Goal: Transaction & Acquisition: Purchase product/service

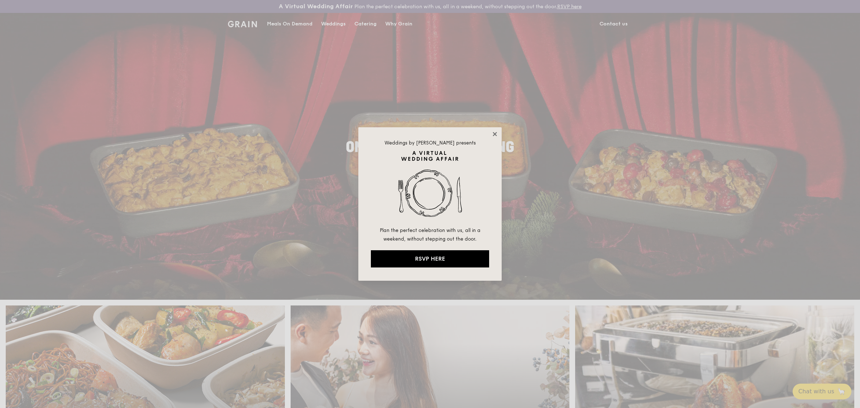
click at [494, 133] on icon at bounding box center [495, 134] width 4 height 4
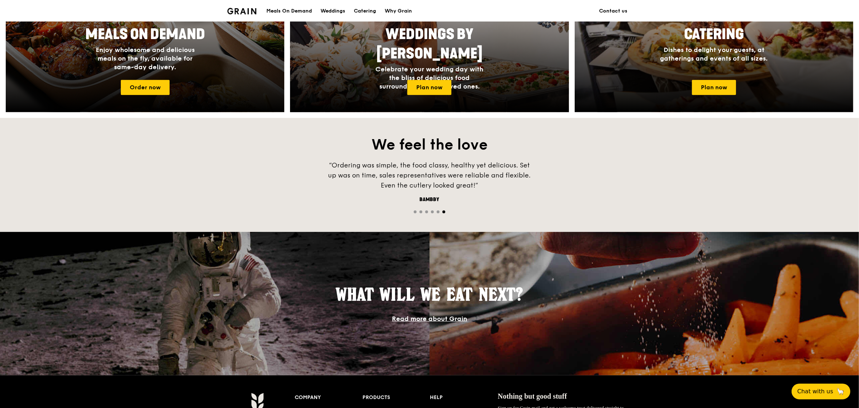
scroll to position [203, 0]
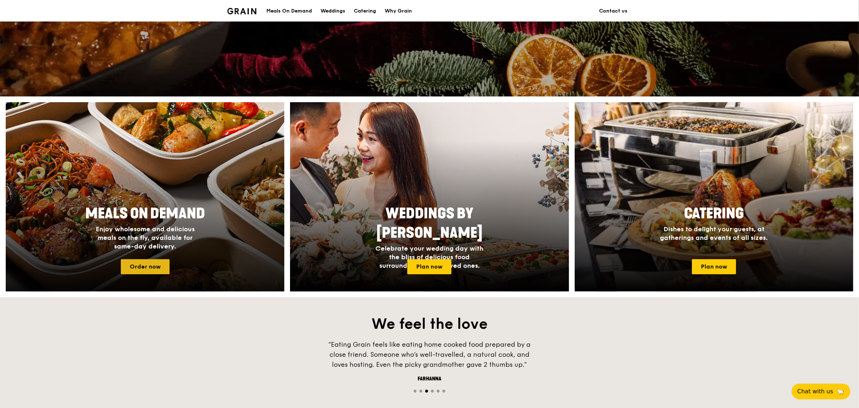
click at [142, 266] on link "Order now" at bounding box center [145, 266] width 49 height 15
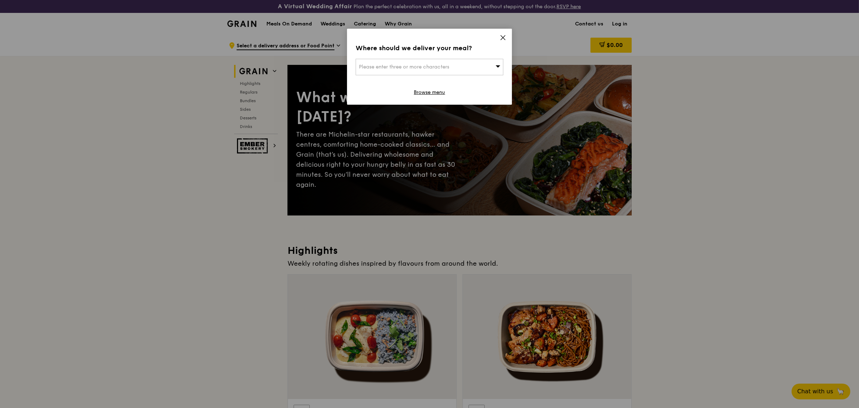
click at [429, 70] on div "Please enter three or more characters" at bounding box center [430, 67] width 148 height 16
type input "627973"
click at [395, 81] on div "[STREET_ADDRESS]" at bounding box center [412, 81] width 106 height 7
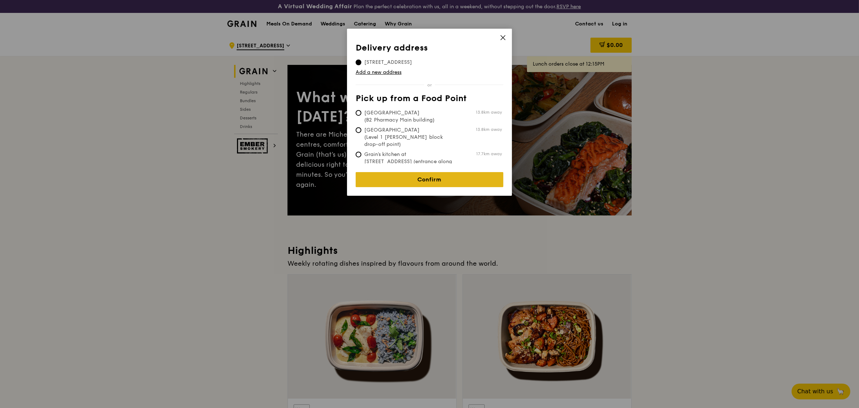
click at [430, 175] on link "Confirm" at bounding box center [430, 179] width 148 height 15
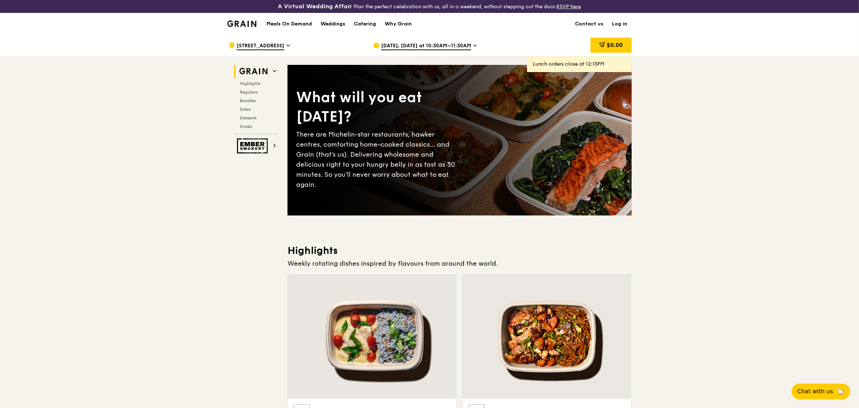
click at [618, 25] on link "Log in" at bounding box center [619, 24] width 24 height 22
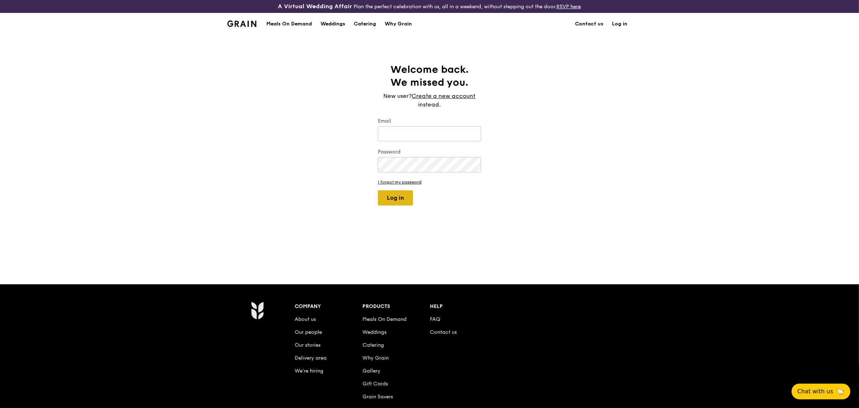
type input "[EMAIL_ADDRESS][DOMAIN_NAME]"
click at [393, 198] on button "Log in" at bounding box center [395, 197] width 35 height 15
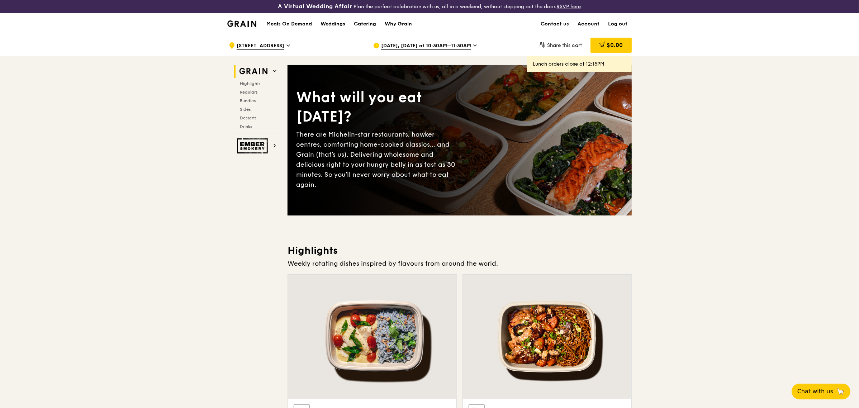
click at [424, 42] on span "[DATE], [DATE] at 10:30AM–11:30AM" at bounding box center [426, 46] width 90 height 8
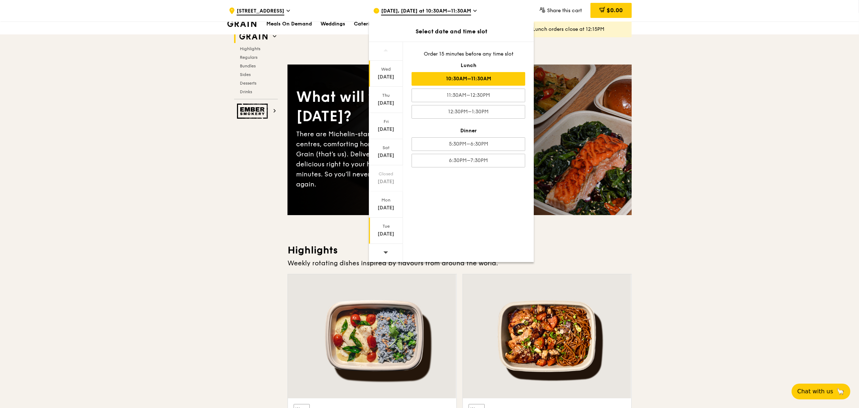
scroll to position [90, 0]
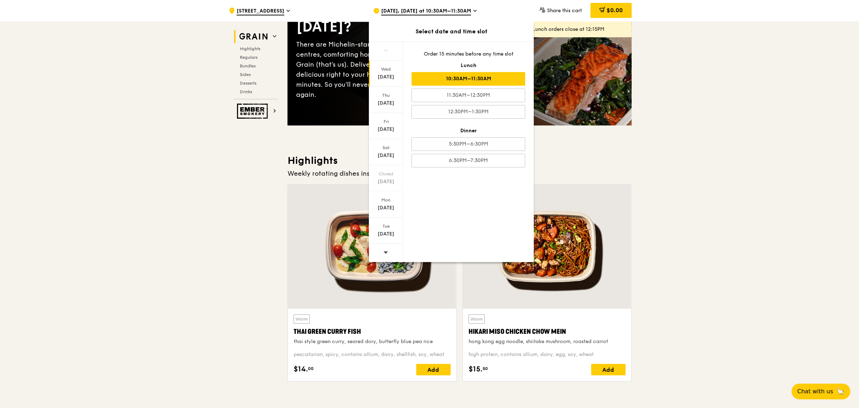
click at [388, 250] on icon at bounding box center [385, 251] width 5 height 5
click at [382, 93] on div "Thu" at bounding box center [386, 95] width 32 height 6
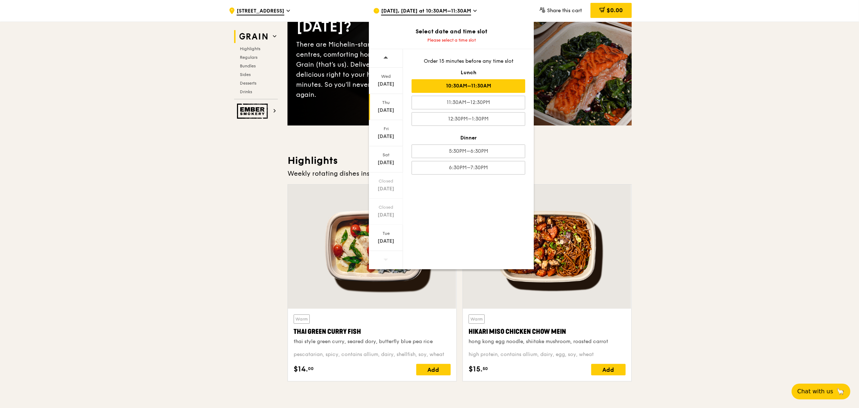
click at [494, 86] on div "10:30AM–11:30AM" at bounding box center [468, 86] width 114 height 14
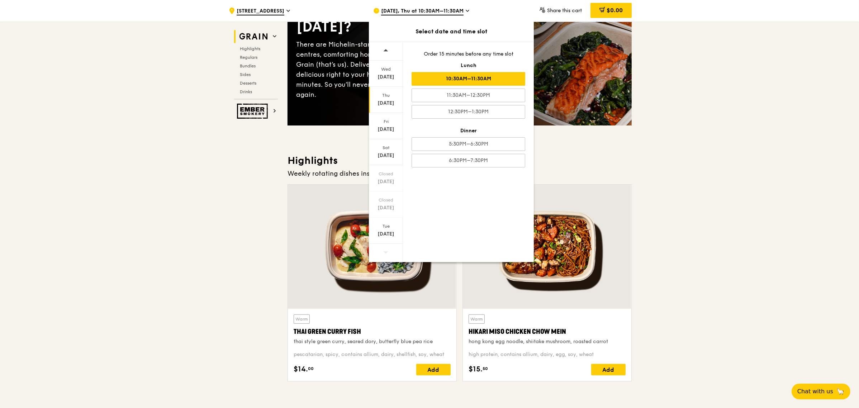
click at [473, 74] on div "10:30AM–11:30AM" at bounding box center [468, 79] width 114 height 14
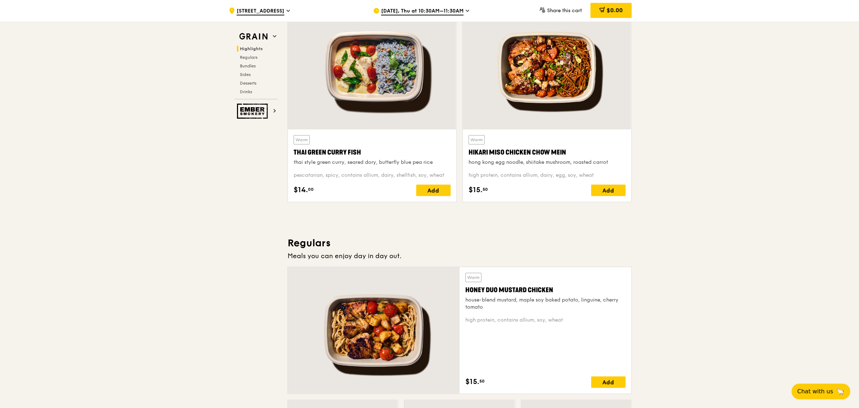
scroll to position [314, 0]
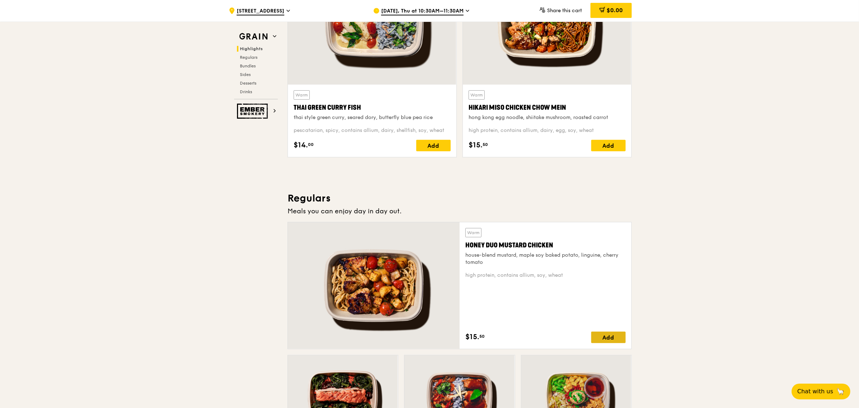
click at [614, 340] on div "Add" at bounding box center [608, 336] width 34 height 11
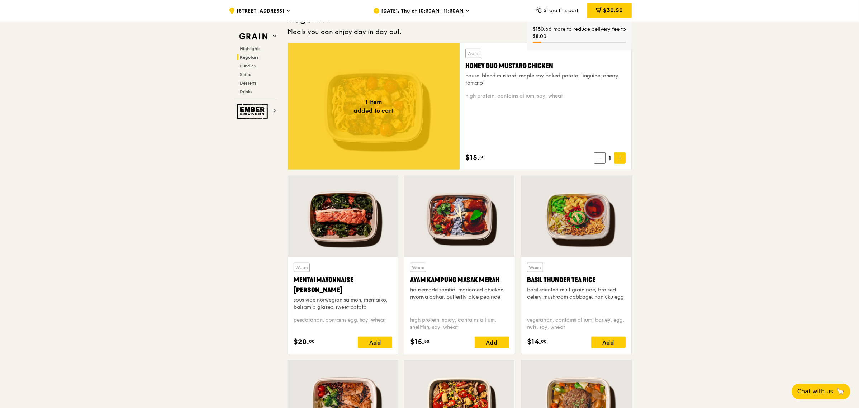
scroll to position [538, 0]
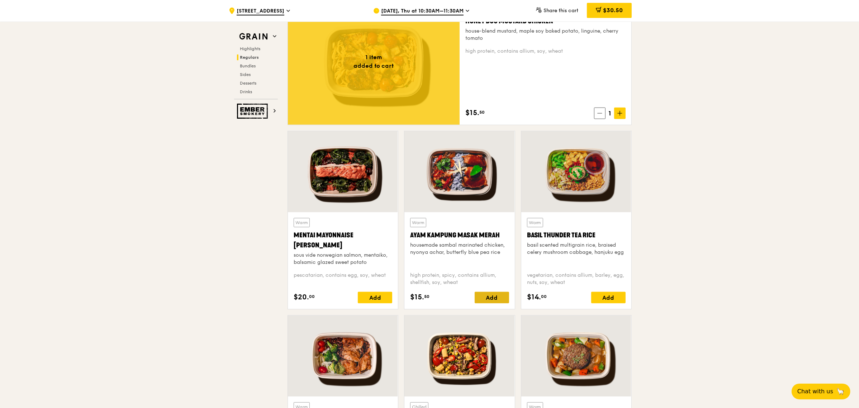
click at [487, 301] on div "Add" at bounding box center [491, 297] width 34 height 11
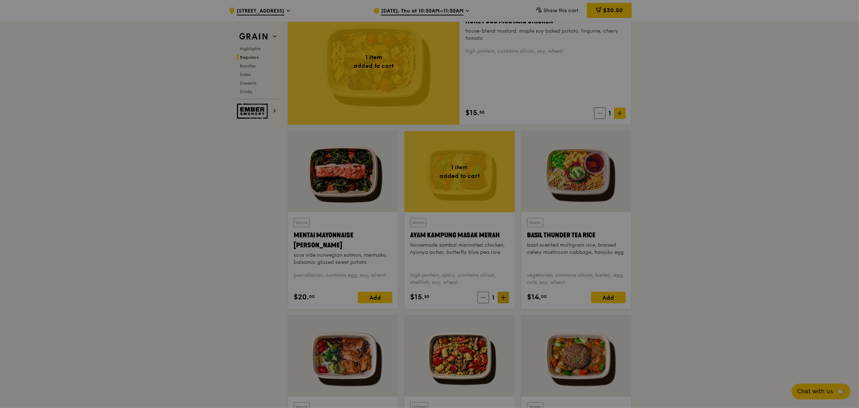
click at [504, 297] on div at bounding box center [429, 204] width 859 height 408
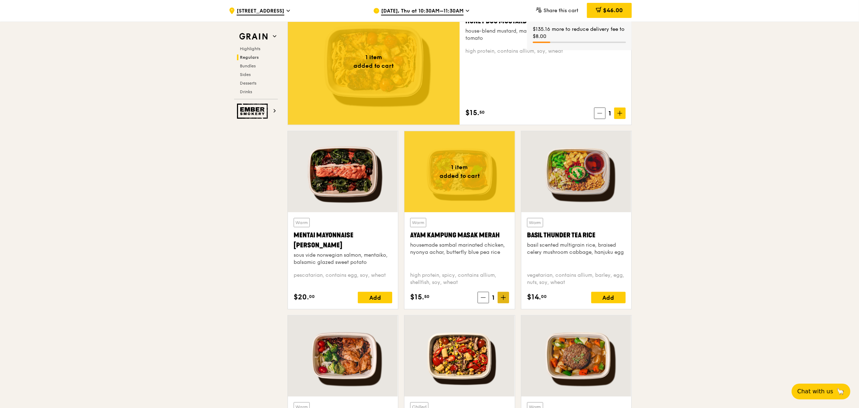
click at [504, 297] on icon at bounding box center [503, 297] width 5 height 5
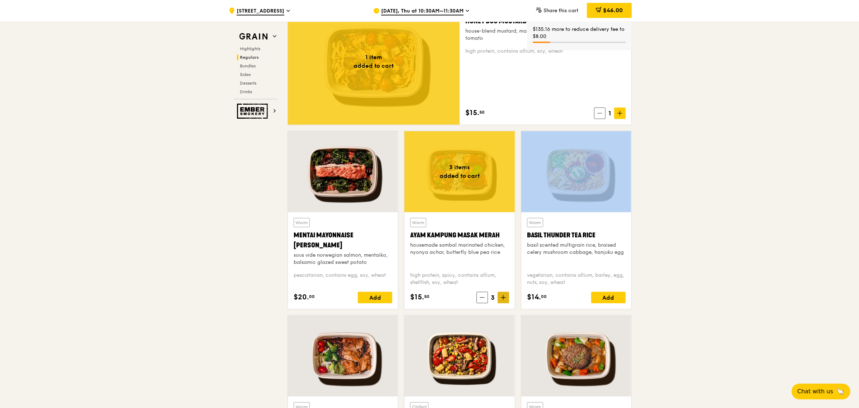
click at [504, 297] on icon at bounding box center [503, 297] width 5 height 5
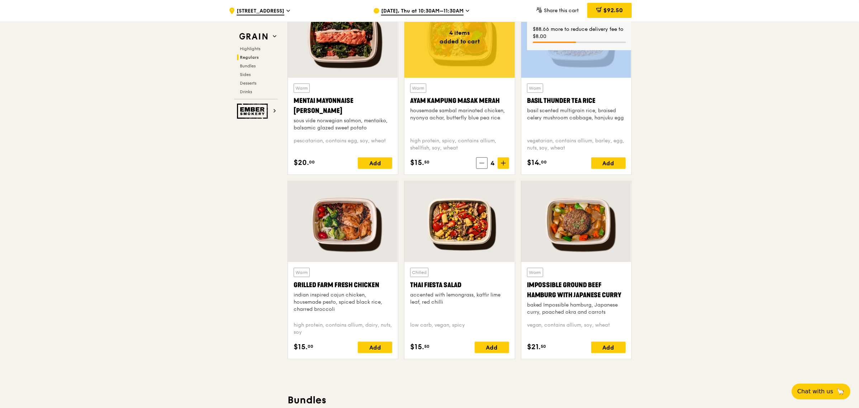
scroll to position [762, 0]
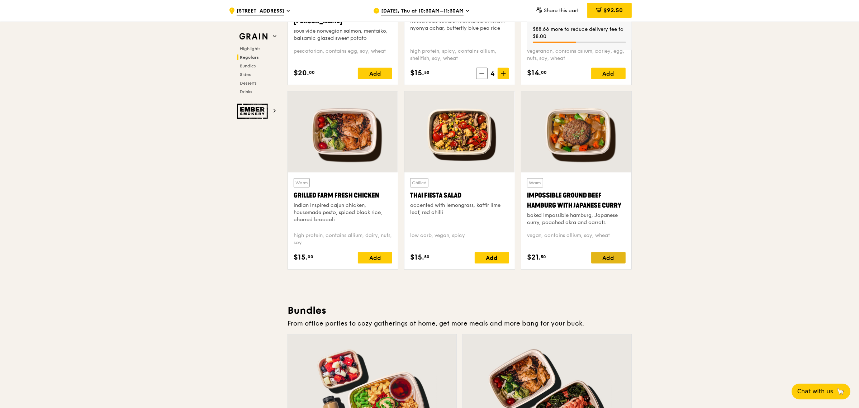
click at [609, 262] on div "Add" at bounding box center [608, 257] width 34 height 11
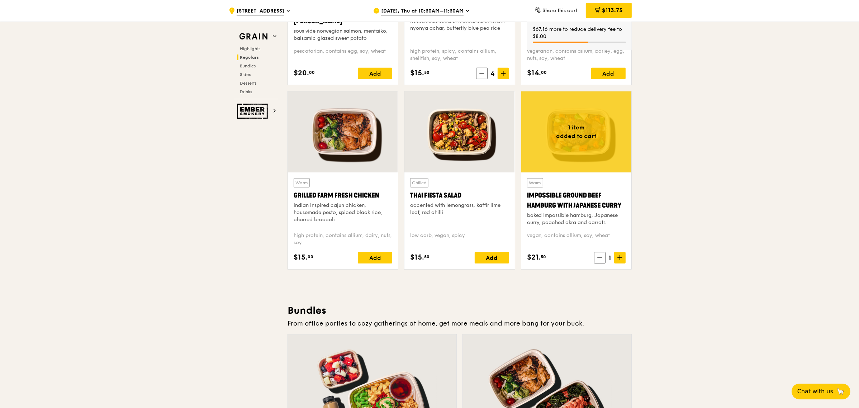
click at [619, 262] on span at bounding box center [619, 257] width 11 height 11
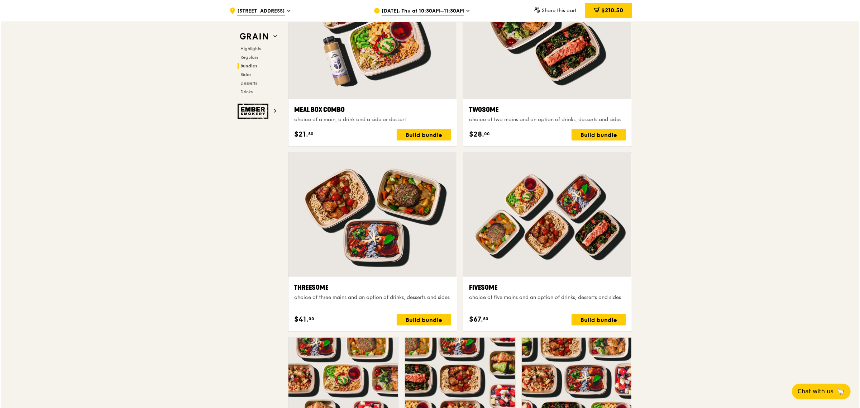
scroll to position [1076, 0]
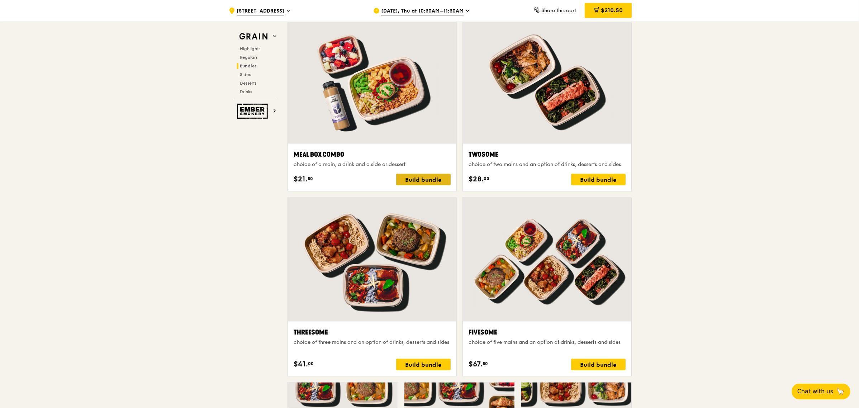
click at [402, 177] on div "Build bundle" at bounding box center [423, 179] width 54 height 11
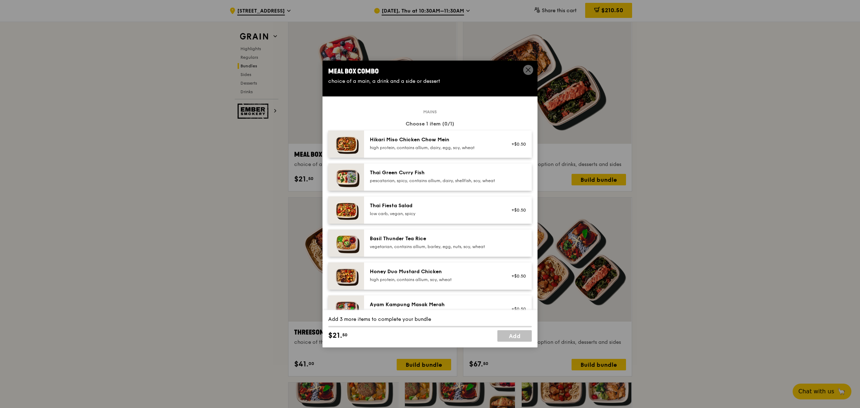
click at [526, 71] on icon at bounding box center [528, 70] width 6 height 6
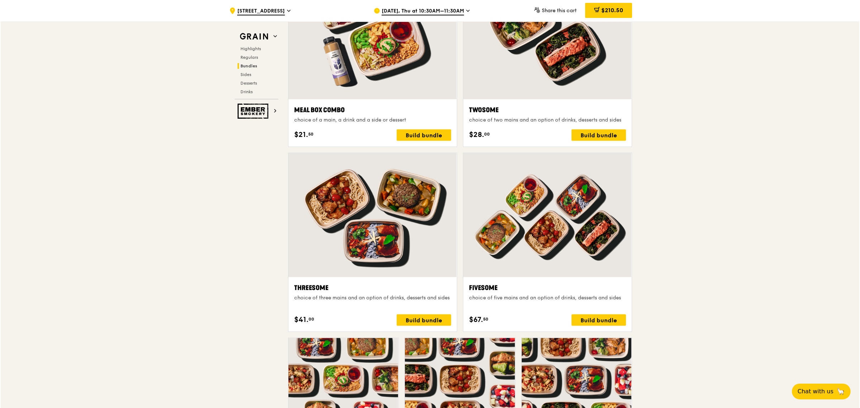
scroll to position [1165, 0]
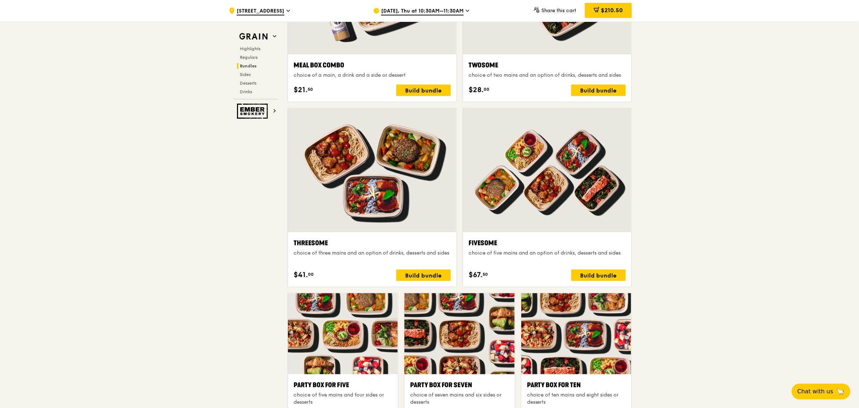
click at [538, 217] on div at bounding box center [547, 170] width 168 height 124
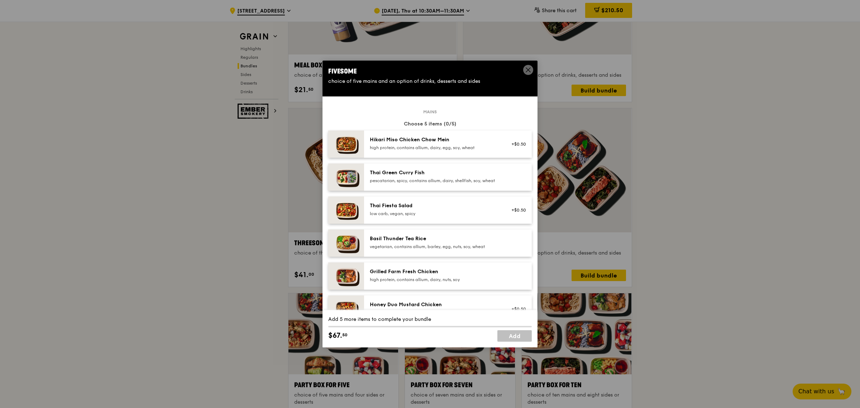
scroll to position [90, 0]
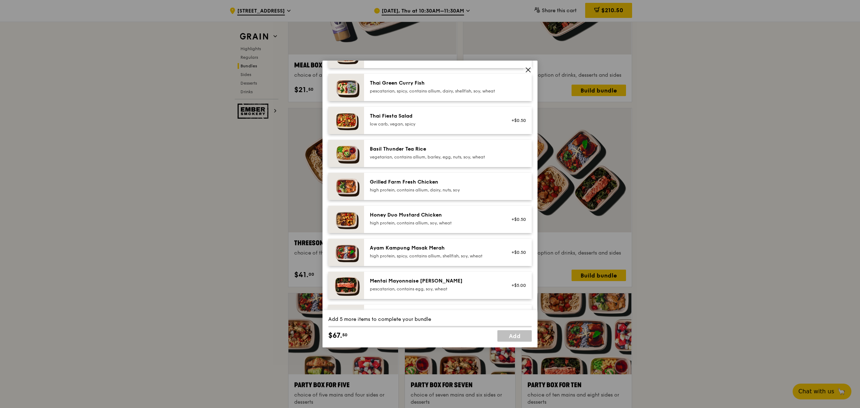
click at [464, 226] on div "high protein, contains allium, soy, wheat" at bounding box center [434, 223] width 129 height 6
click at [454, 252] on div "Ayam Kampung Masak Merah" at bounding box center [434, 247] width 129 height 7
click at [422, 259] on div "high protein, spicy, contains allium, shellfish, soy, wheat" at bounding box center [434, 256] width 129 height 6
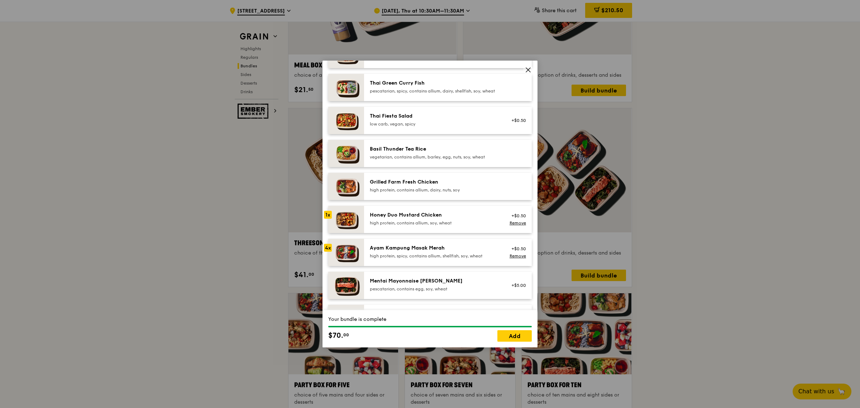
click at [422, 259] on div "high protein, spicy, contains allium, shellfish, soy, wheat" at bounding box center [434, 256] width 129 height 6
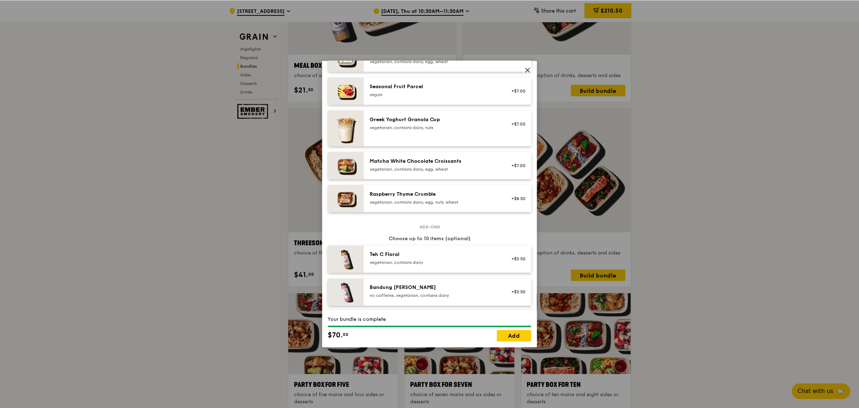
scroll to position [538, 0]
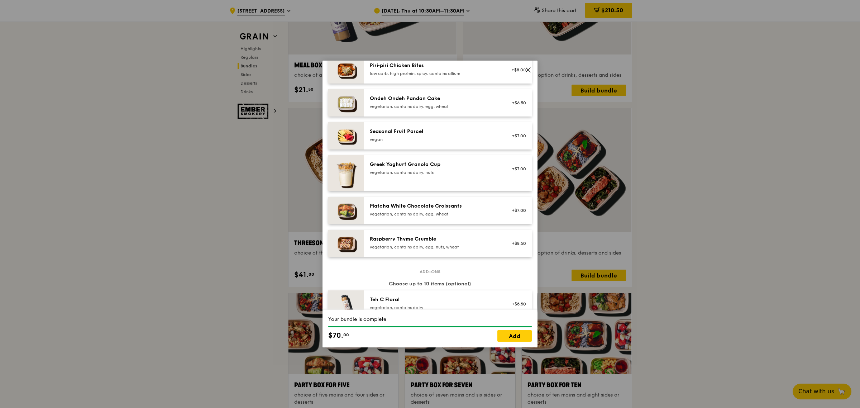
click at [443, 142] on div "vegan" at bounding box center [434, 140] width 129 height 6
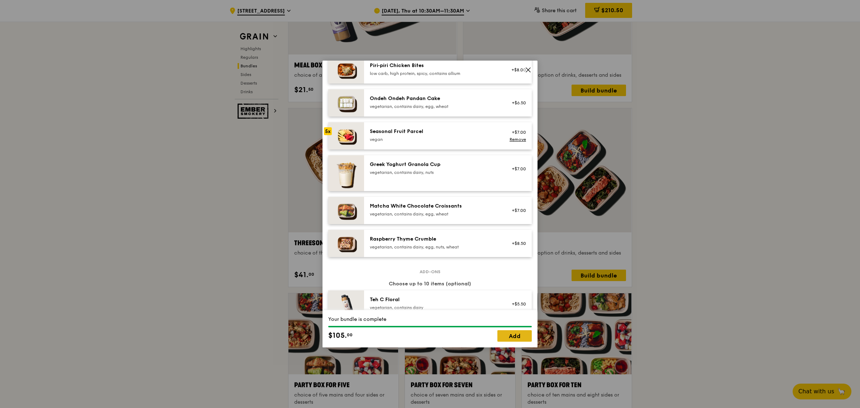
click at [511, 337] on link "Add" at bounding box center [514, 335] width 34 height 11
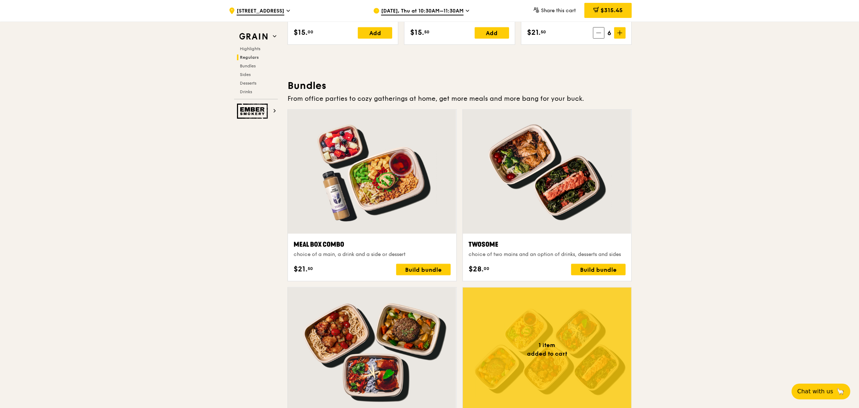
scroll to position [852, 0]
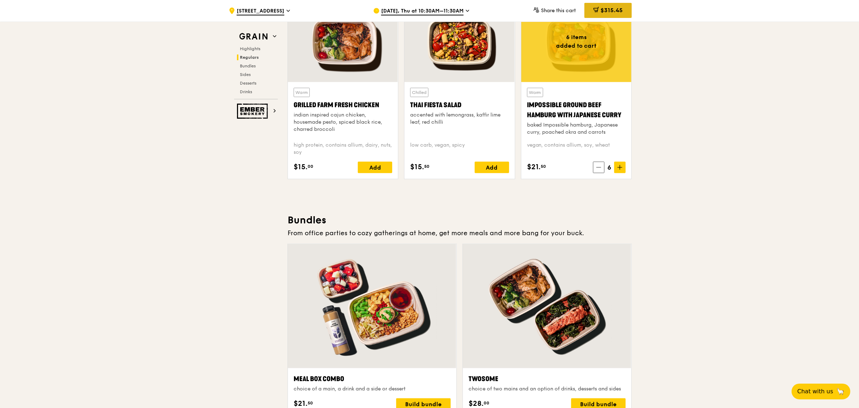
click at [615, 12] on span "$315.45" at bounding box center [611, 10] width 22 height 7
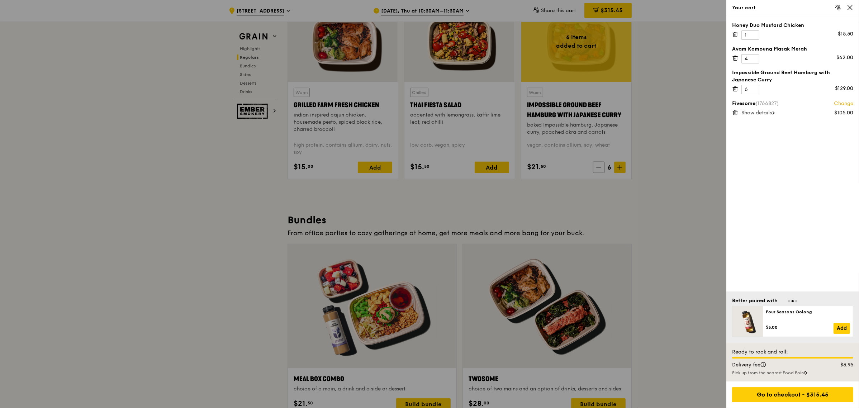
click at [735, 38] on icon at bounding box center [735, 34] width 6 height 6
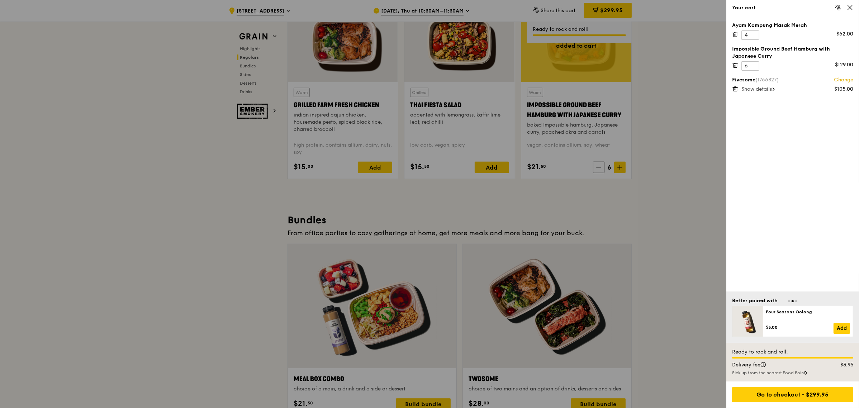
click at [735, 35] on icon at bounding box center [735, 34] width 6 height 6
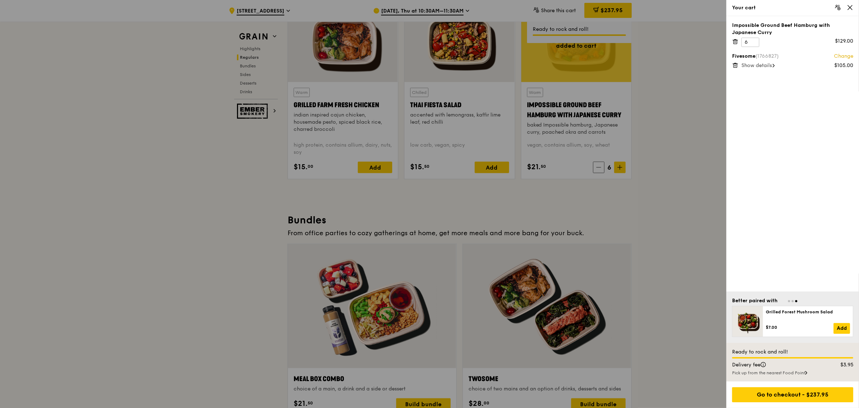
click at [736, 40] on icon at bounding box center [735, 41] width 6 height 6
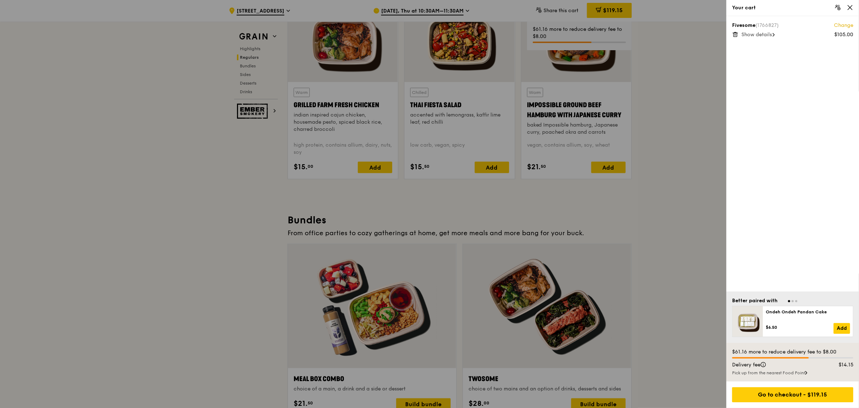
click at [768, 34] on span "Show details" at bounding box center [756, 35] width 30 height 6
click at [734, 32] on icon at bounding box center [735, 34] width 6 height 6
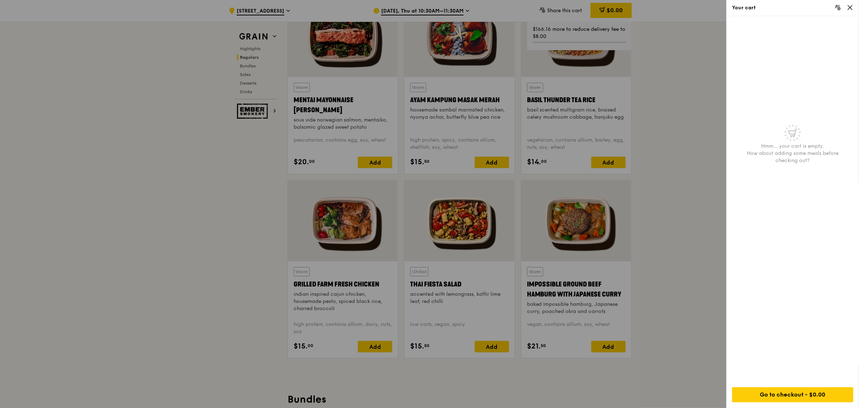
scroll to position [538, 0]
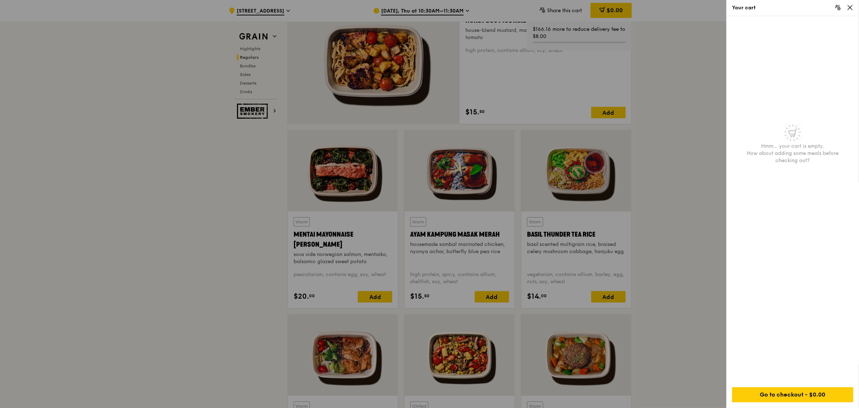
click at [688, 220] on div at bounding box center [429, 204] width 859 height 408
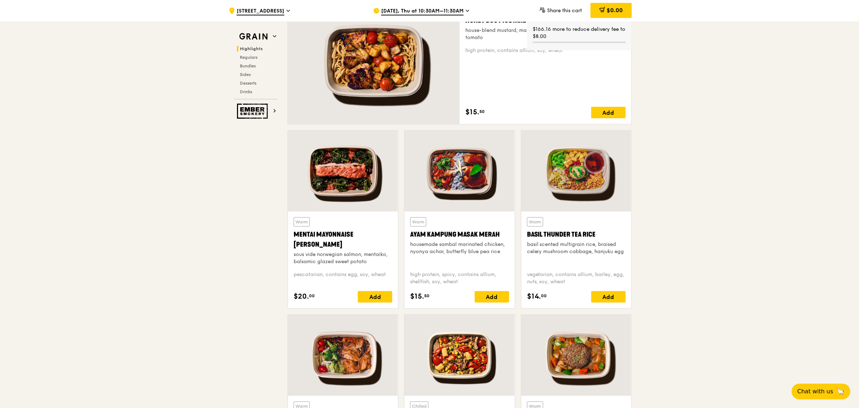
scroll to position [404, 0]
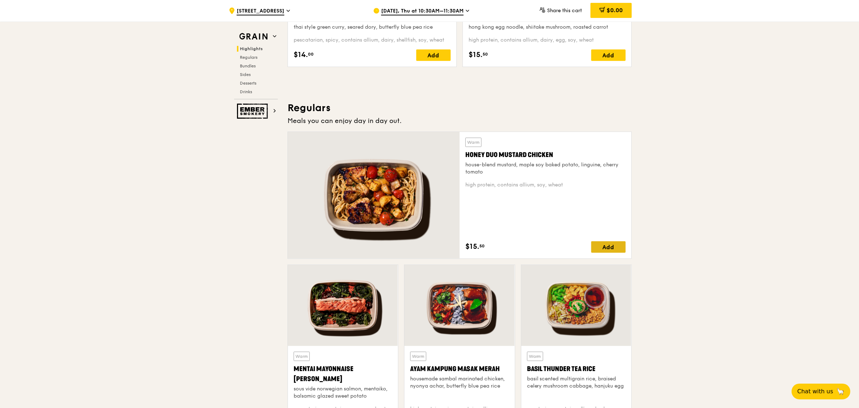
click at [615, 246] on div "Add" at bounding box center [608, 246] width 34 height 11
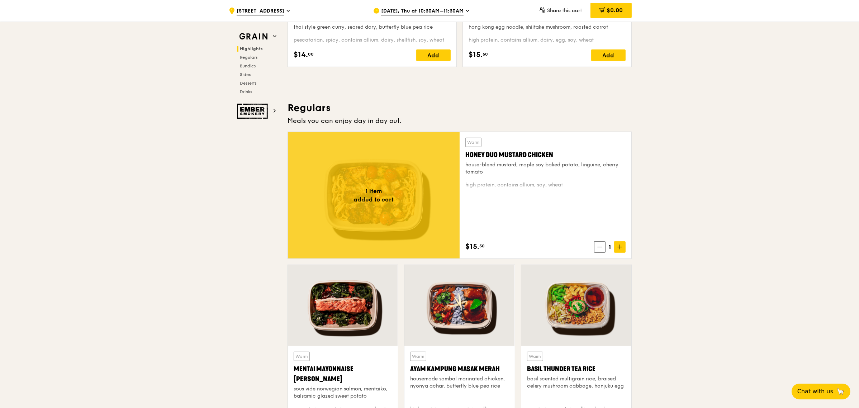
scroll to position [583, 0]
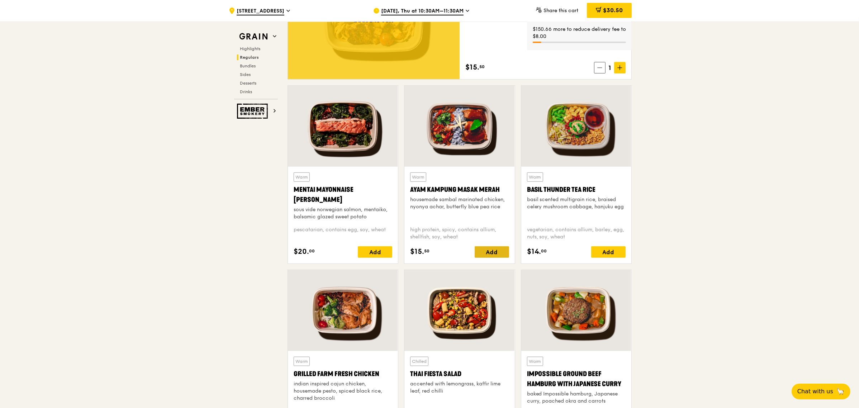
click at [497, 251] on div "Add" at bounding box center [491, 251] width 34 height 11
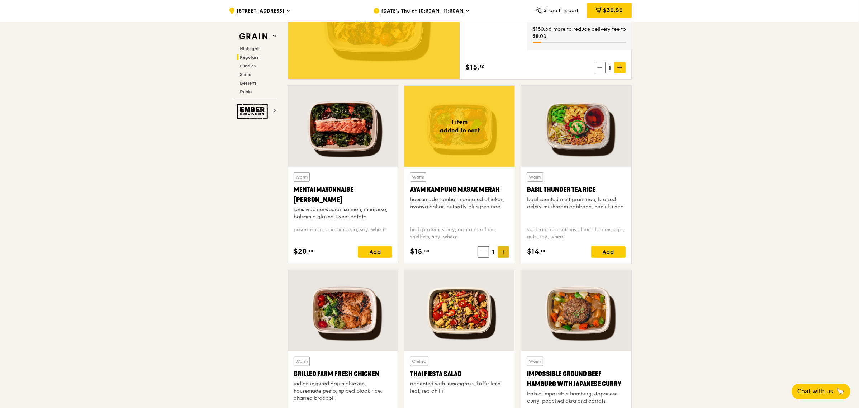
click at [502, 251] on icon at bounding box center [503, 251] width 5 height 5
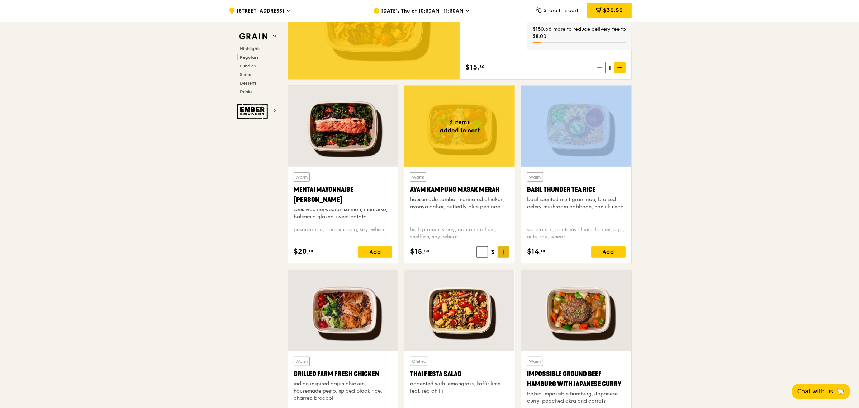
click at [502, 251] on icon at bounding box center [503, 251] width 5 height 5
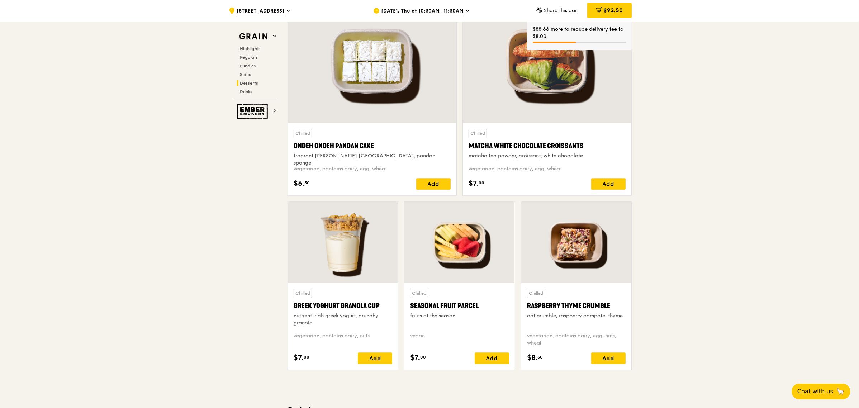
scroll to position [2241, 0]
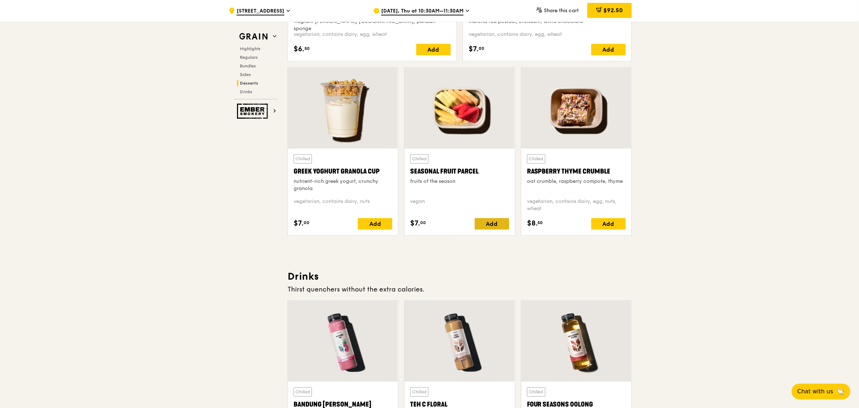
click at [497, 228] on div "Add" at bounding box center [491, 223] width 34 height 11
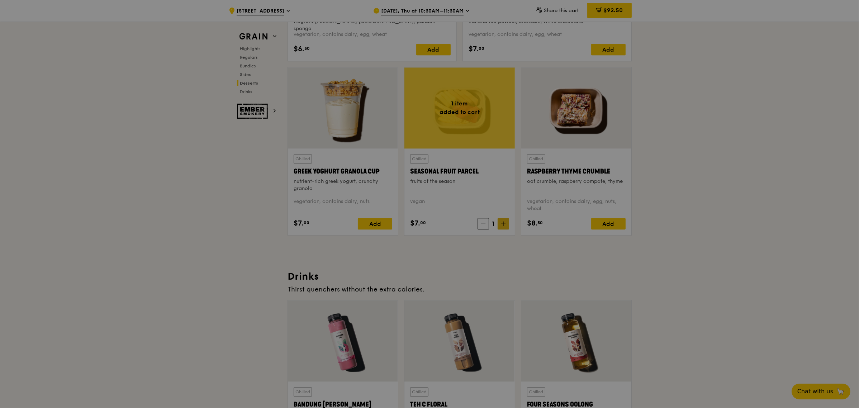
click at [501, 226] on div at bounding box center [429, 204] width 859 height 408
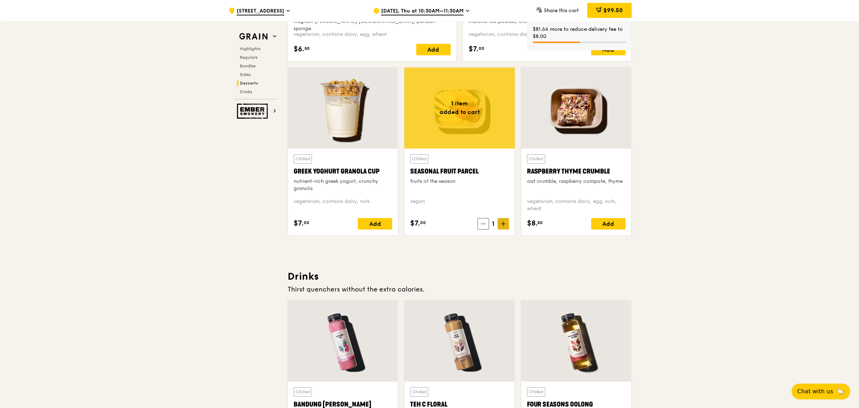
click at [502, 226] on icon at bounding box center [503, 223] width 5 height 5
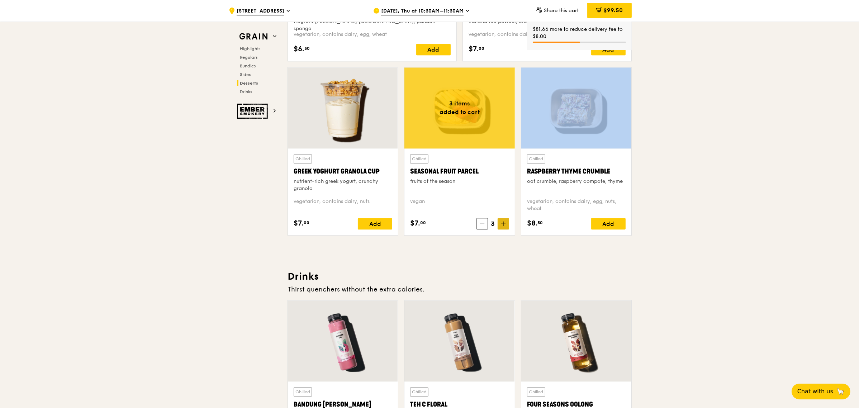
click at [502, 226] on icon at bounding box center [503, 223] width 5 height 5
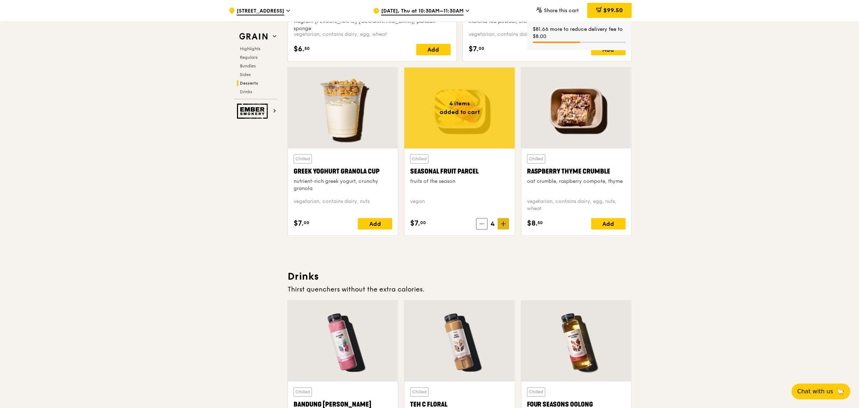
click at [502, 226] on icon at bounding box center [503, 223] width 5 height 5
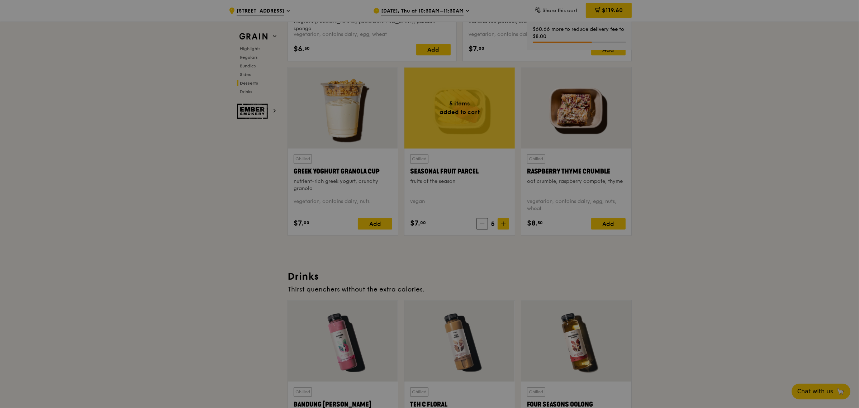
scroll to position [2151, 0]
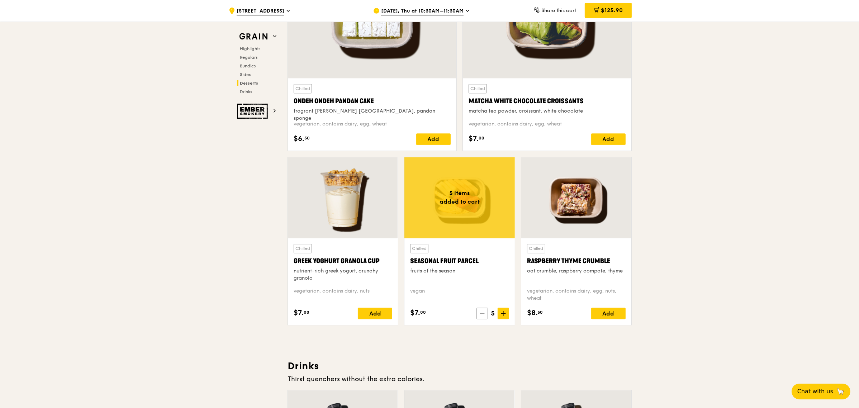
click at [480, 316] on icon at bounding box center [482, 313] width 5 height 5
click at [480, 316] on icon at bounding box center [481, 313] width 5 height 5
click at [480, 316] on icon at bounding box center [482, 313] width 5 height 5
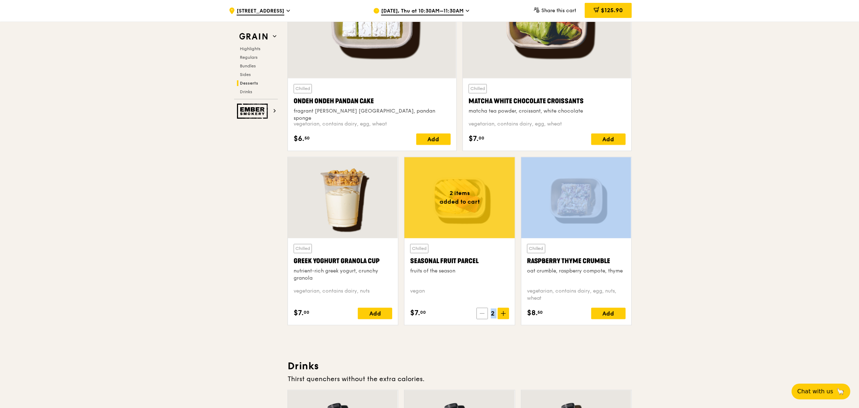
click at [480, 316] on icon at bounding box center [482, 313] width 5 height 5
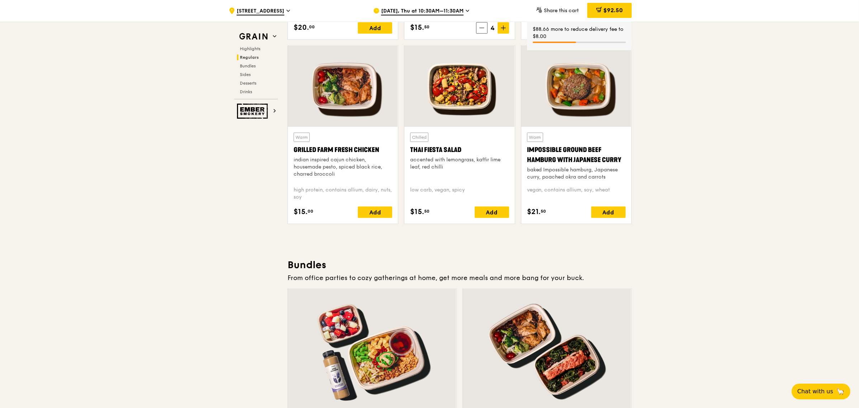
scroll to position [628, 0]
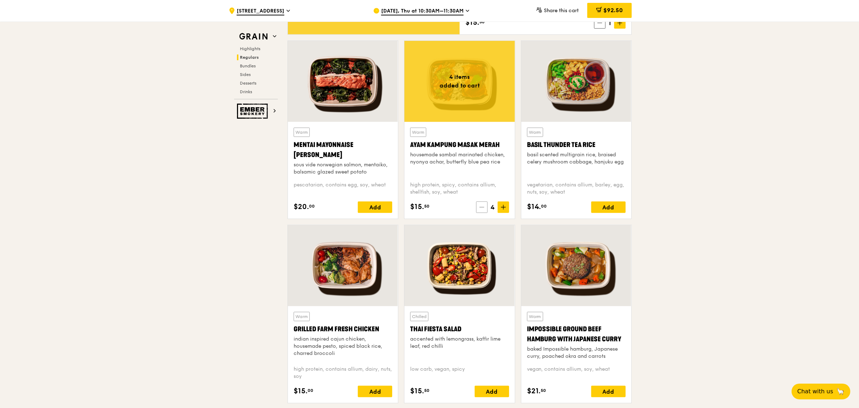
click at [481, 206] on icon at bounding box center [481, 207] width 5 height 5
click at [481, 206] on icon at bounding box center [482, 207] width 5 height 5
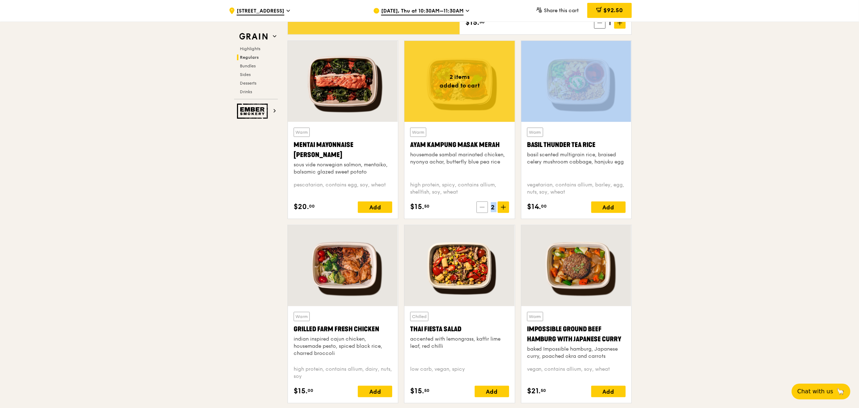
click at [481, 206] on icon at bounding box center [482, 207] width 5 height 5
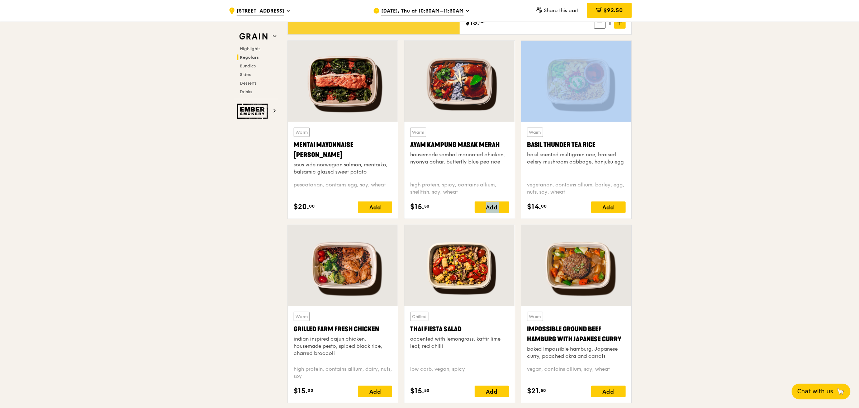
click at [481, 206] on div "Add" at bounding box center [491, 206] width 34 height 11
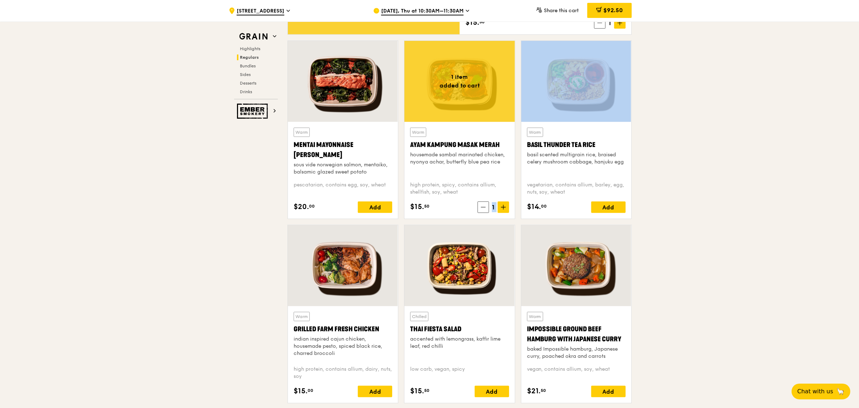
scroll to position [449, 0]
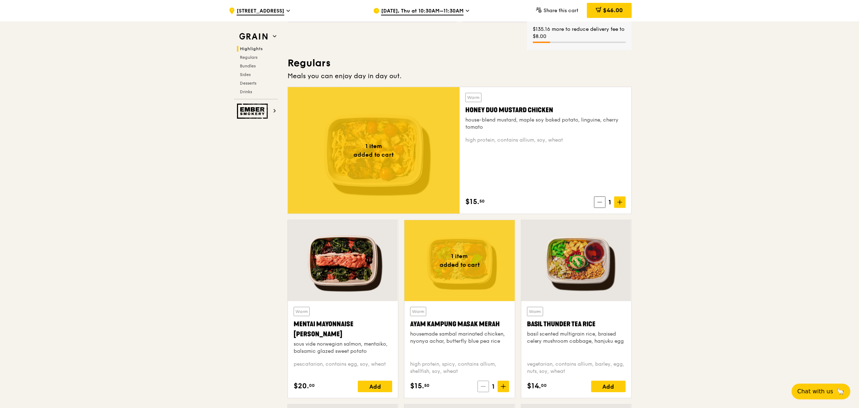
click at [483, 383] on span at bounding box center [482, 386] width 11 height 11
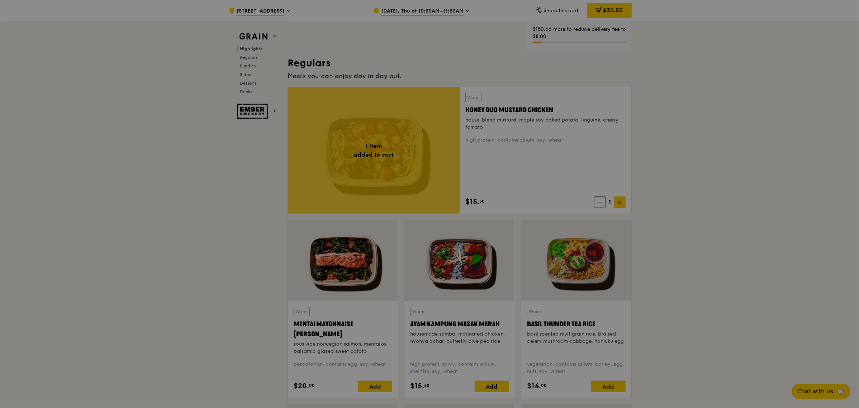
click at [602, 202] on div at bounding box center [429, 204] width 859 height 408
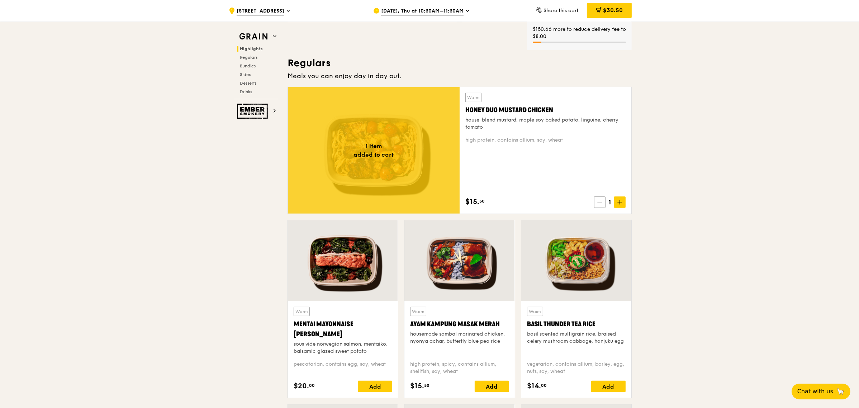
click at [597, 203] on icon at bounding box center [599, 202] width 5 height 5
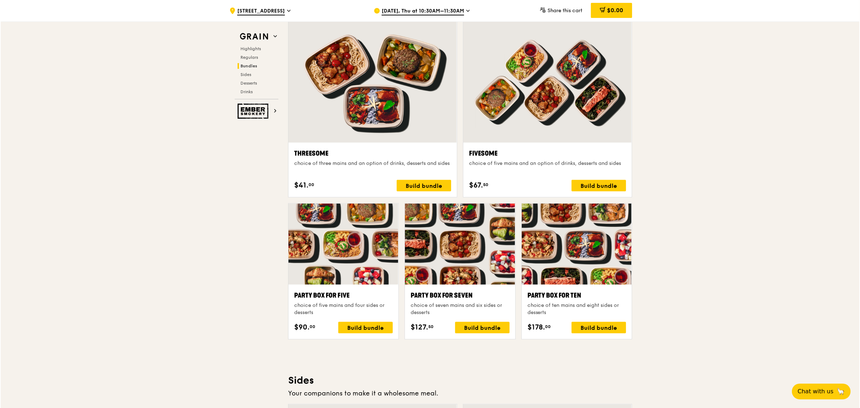
scroll to position [1300, 0]
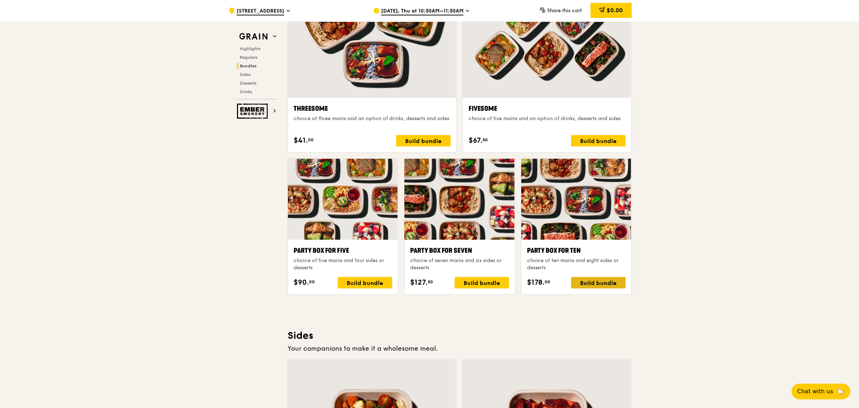
click at [604, 281] on div "Build bundle" at bounding box center [598, 282] width 54 height 11
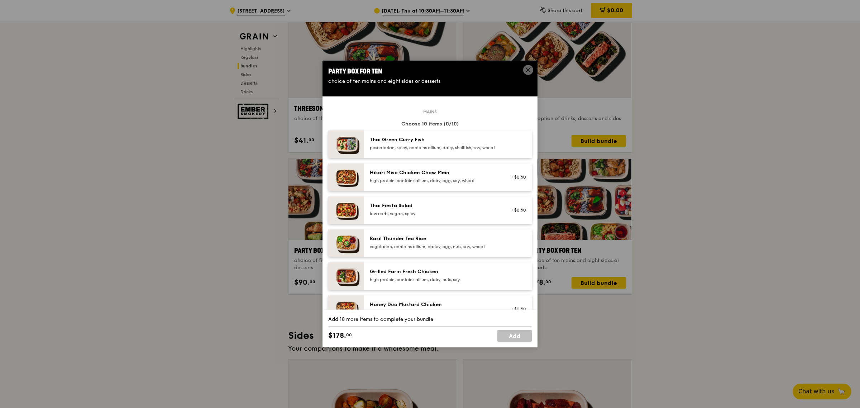
scroll to position [90, 0]
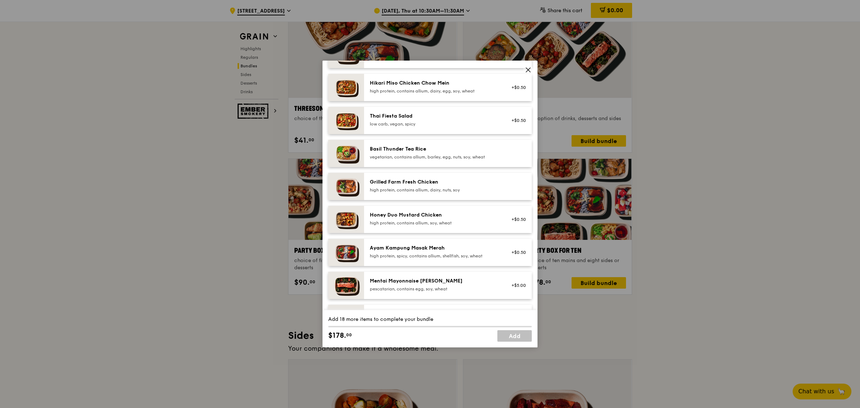
click at [432, 227] on div "Honey Duo Mustard Chicken high protein, contains allium, soy, wheat" at bounding box center [434, 219] width 137 height 16
click at [488, 259] on div "high protein, spicy, contains allium, shellfish, soy, wheat" at bounding box center [434, 256] width 129 height 6
click at [481, 259] on div "high protein, spicy, contains allium, shellfish, soy, wheat" at bounding box center [434, 256] width 129 height 6
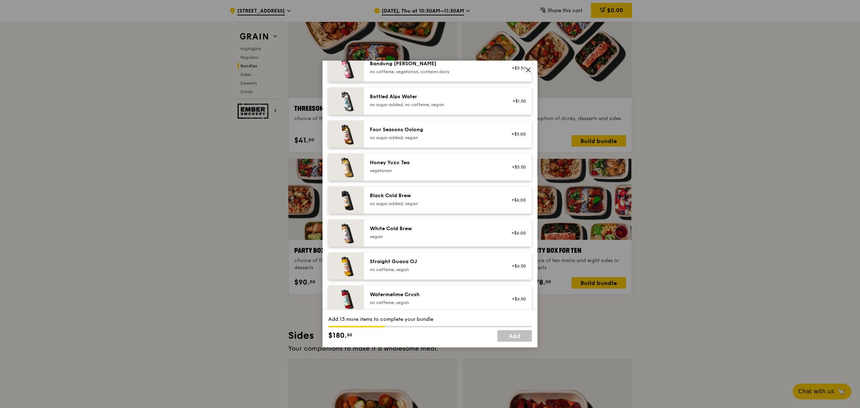
scroll to position [820, 0]
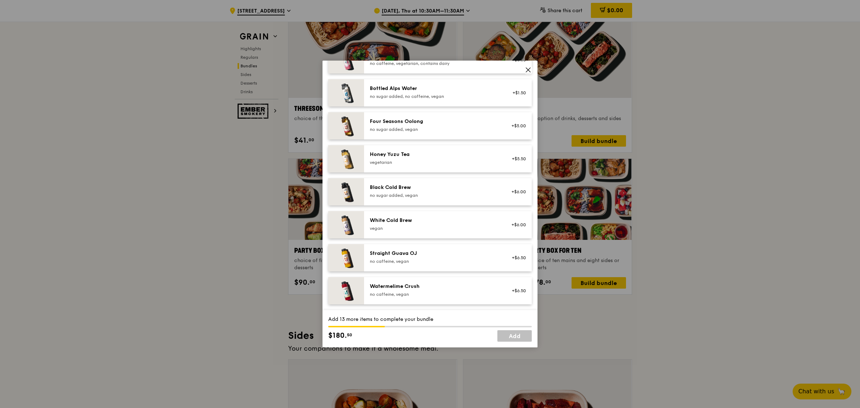
click at [529, 67] on icon at bounding box center [528, 70] width 6 height 6
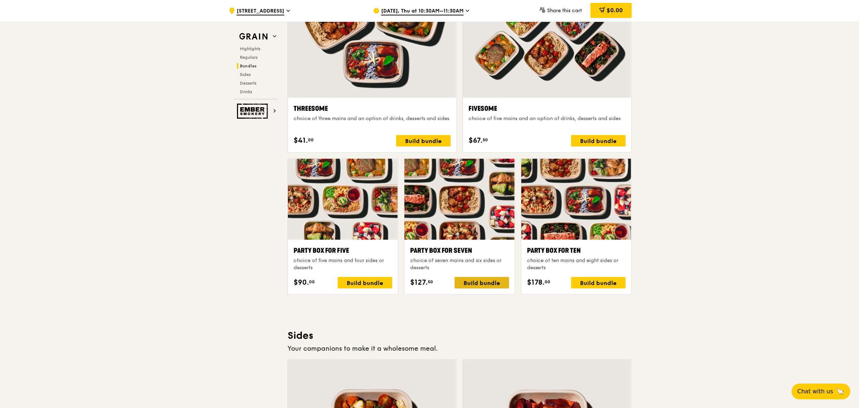
click at [472, 280] on div "Build bundle" at bounding box center [481, 282] width 54 height 11
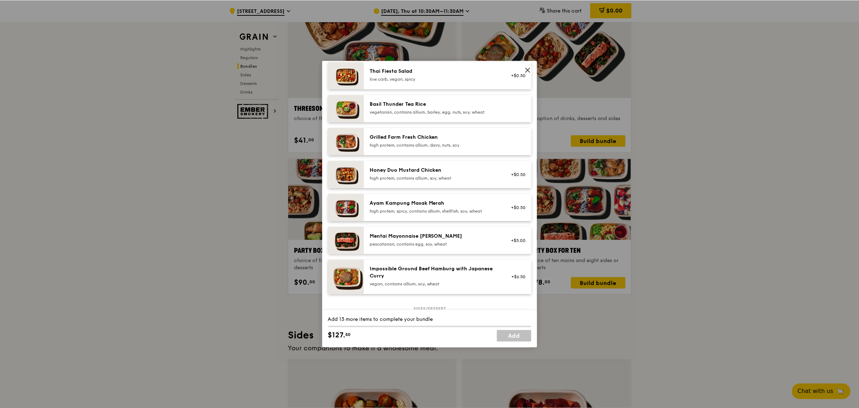
scroll to position [179, 0]
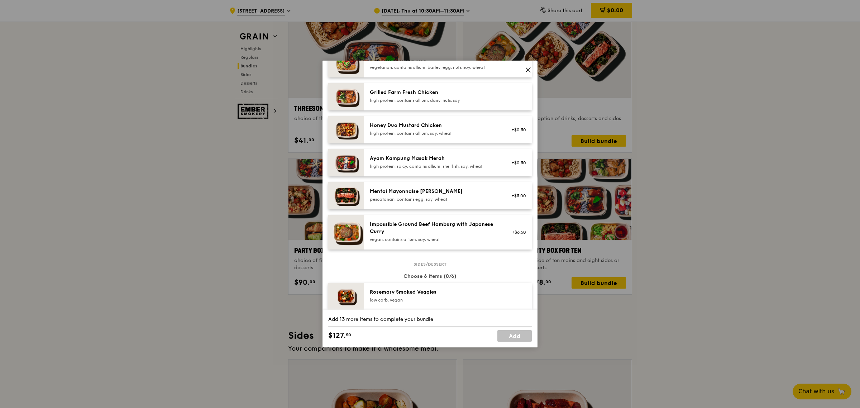
click at [407, 234] on div "Impossible Ground Beef Hamburg with Japanese Curry" at bounding box center [434, 228] width 129 height 14
click at [448, 242] on div "vegan, contains allium, soy, wheat" at bounding box center [434, 240] width 129 height 6
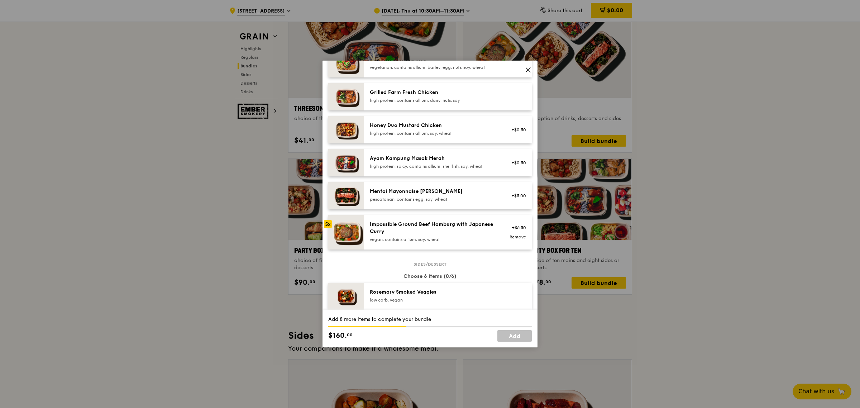
drag, startPoint x: 507, startPoint y: 71, endPoint x: 398, endPoint y: 84, distance: 110.1
click at [398, 84] on div "Mains Choose 7 items (5/7) Thai Green [PERSON_NAME] Fish pescatarian, spicy, co…" at bounding box center [430, 97] width 204 height 331
click at [530, 70] on icon at bounding box center [528, 70] width 6 height 6
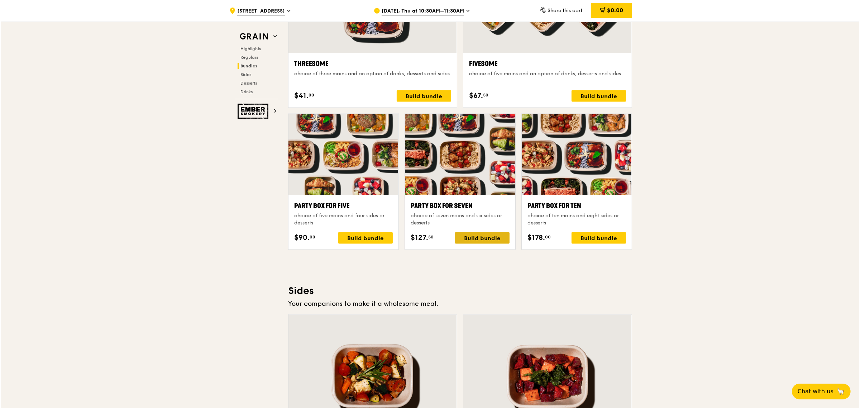
scroll to position [1300, 0]
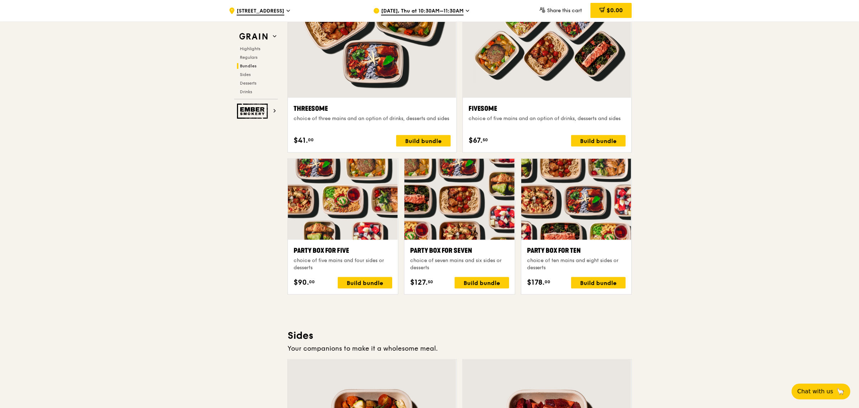
click at [361, 236] on div at bounding box center [343, 199] width 110 height 81
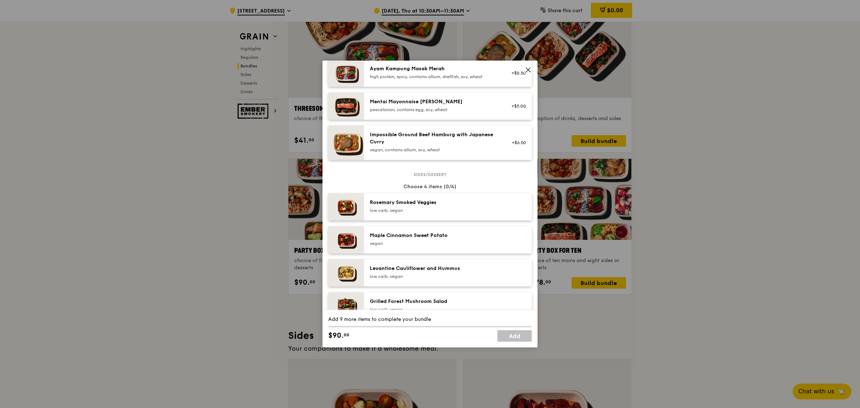
scroll to position [179, 0]
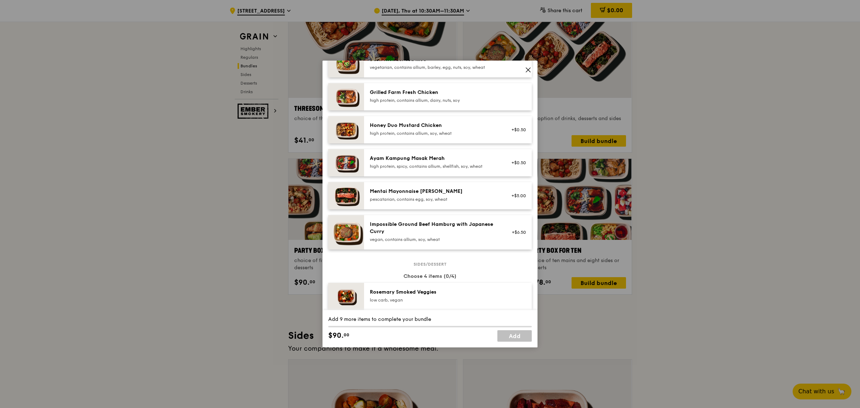
click at [528, 69] on icon at bounding box center [528, 70] width 4 height 4
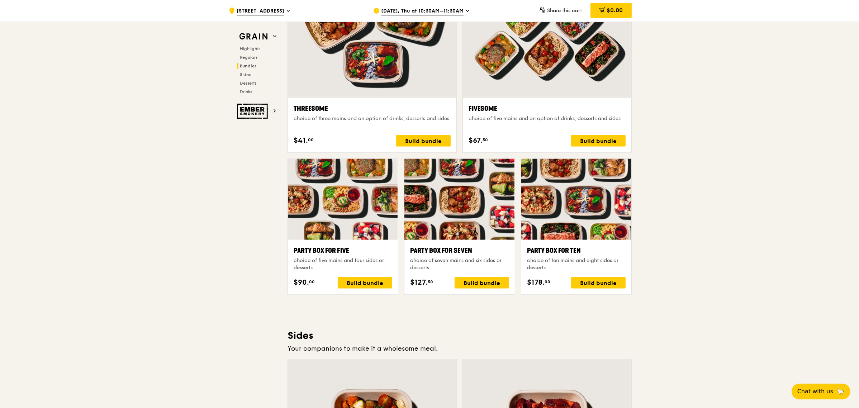
click at [471, 252] on div "Party Box for Seven" at bounding box center [459, 250] width 99 height 10
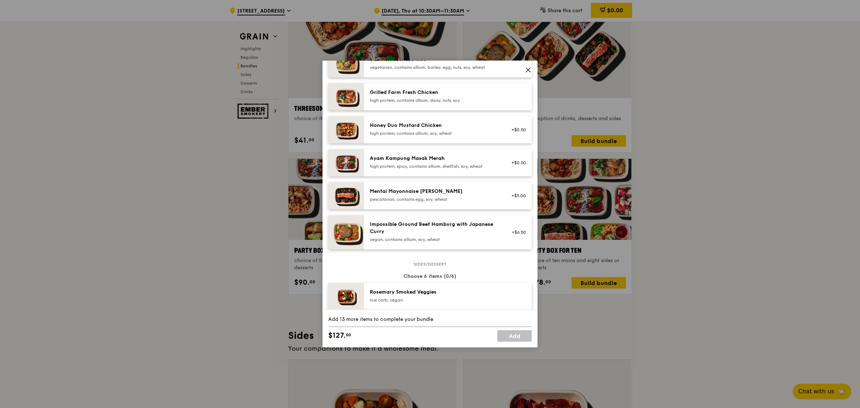
click at [429, 234] on div "Impossible Ground Beef Hamburg with Japanese Curry" at bounding box center [434, 228] width 129 height 14
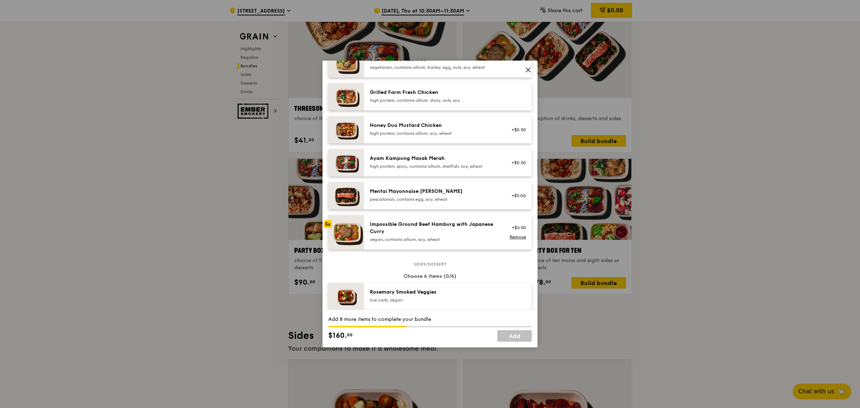
click at [429, 234] on div "Impossible Ground Beef Hamburg with Japanese Curry" at bounding box center [434, 228] width 129 height 14
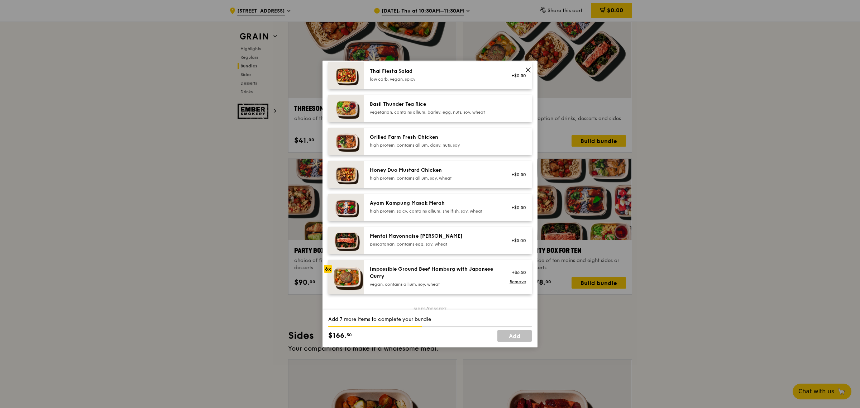
click at [432, 171] on div "Honey Duo Mustard Chicken high protein, contains allium, soy, wheat +$0.50" at bounding box center [448, 174] width 168 height 27
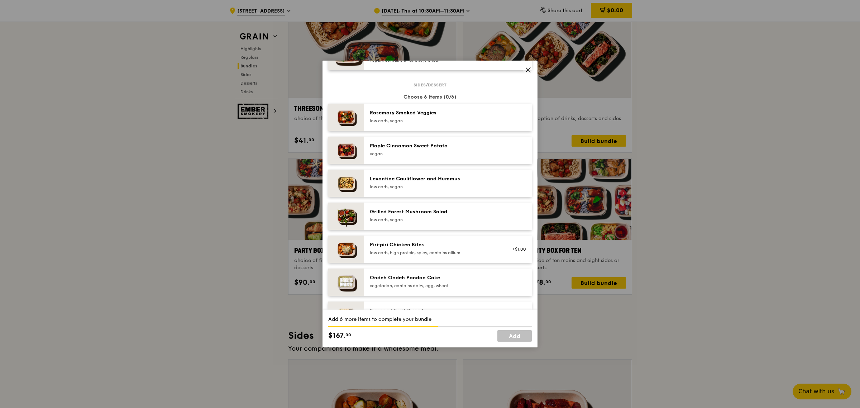
scroll to position [538, 0]
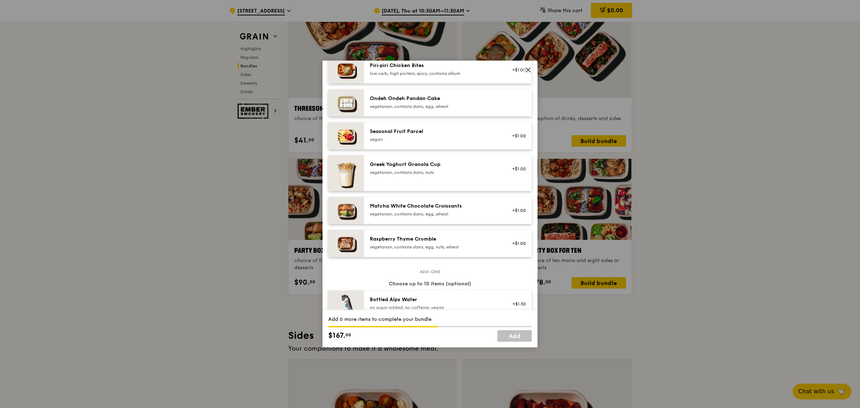
click at [459, 177] on div "Greek Yoghurt Granola Cup vegetarian, contains dairy, nuts" at bounding box center [434, 169] width 137 height 16
click at [442, 134] on div "Seasonal Fruit Parcel" at bounding box center [434, 131] width 129 height 7
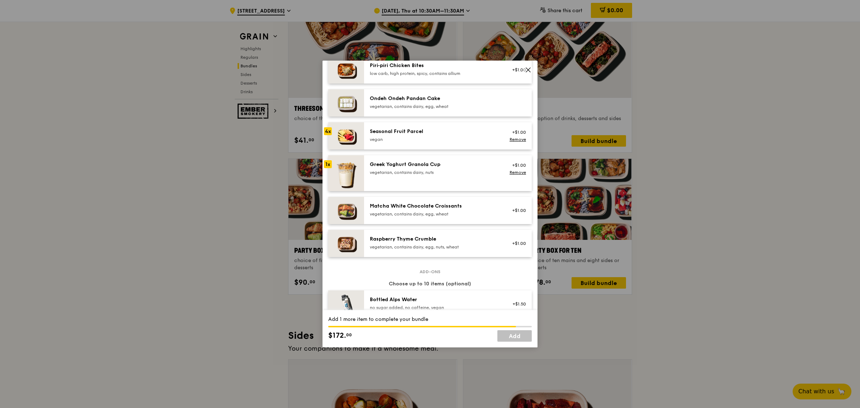
click at [442, 134] on div "Seasonal Fruit Parcel" at bounding box center [434, 131] width 129 height 7
click at [426, 142] on div "vegan" at bounding box center [434, 140] width 129 height 6
click at [432, 162] on div "Greek Yoghurt Granola Cup vegetarian, contains dairy, nuts +$1.00 Remove" at bounding box center [448, 173] width 168 height 36
click at [432, 175] on div "vegetarian, contains dairy, nuts" at bounding box center [434, 173] width 129 height 6
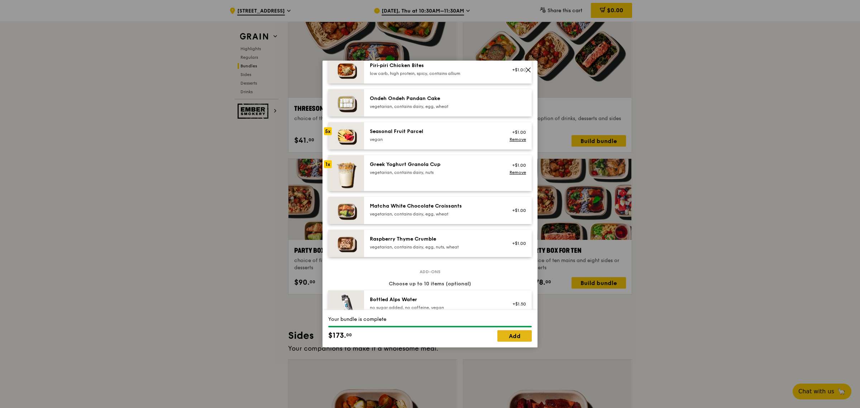
click at [510, 331] on link "Add" at bounding box center [514, 335] width 34 height 11
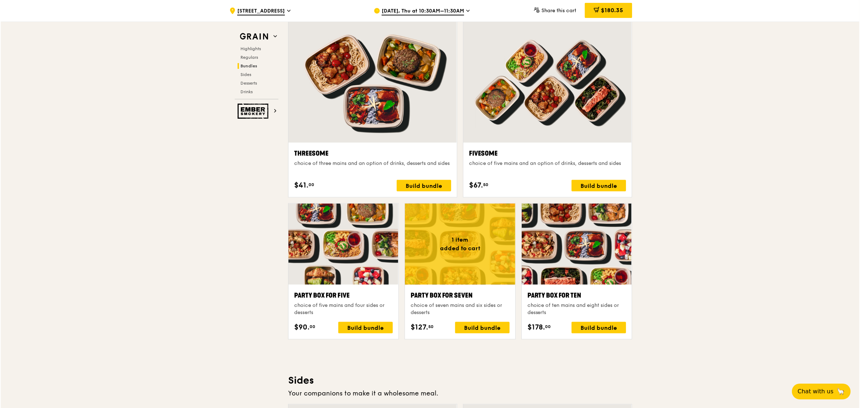
scroll to position [1300, 0]
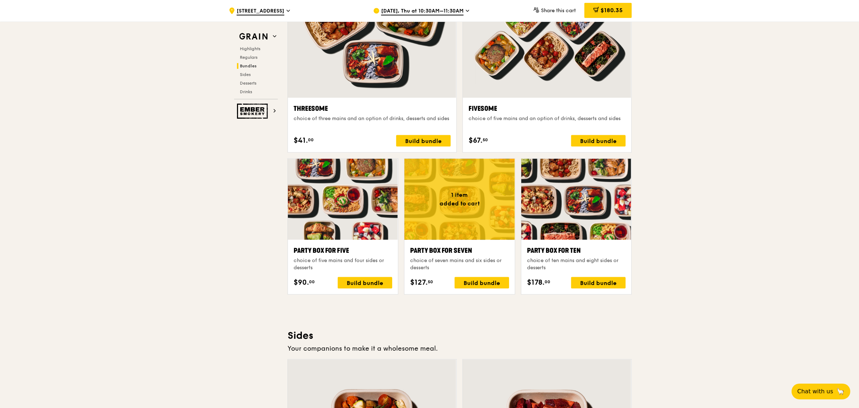
click at [382, 96] on div at bounding box center [372, 36] width 168 height 124
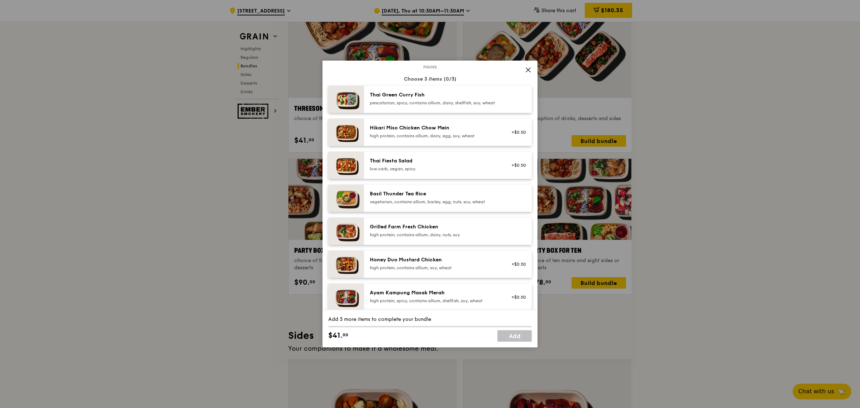
scroll to position [90, 0]
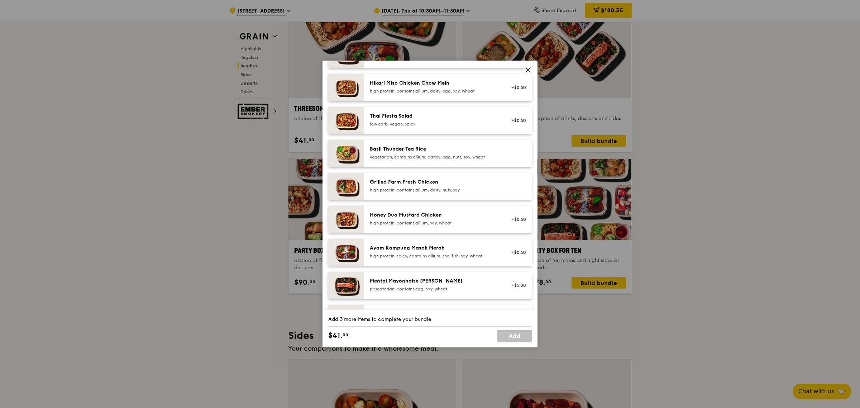
click at [434, 248] on div "Ayam Kampung Masak Merah high protein, spicy, contains allium, shellfish, soy, …" at bounding box center [448, 252] width 168 height 27
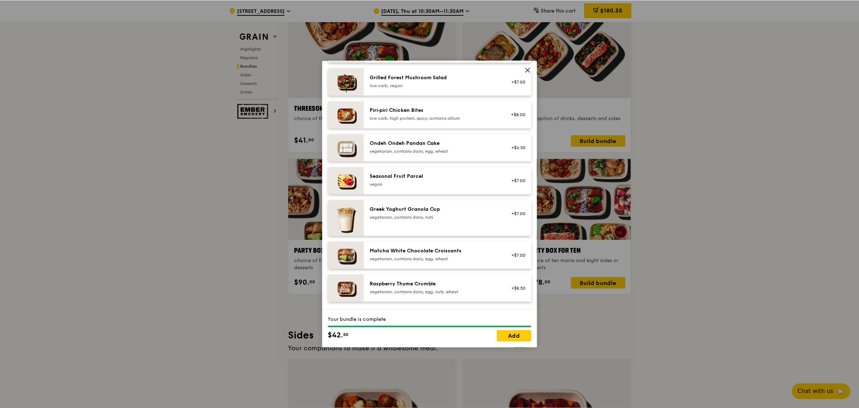
scroll to position [448, 0]
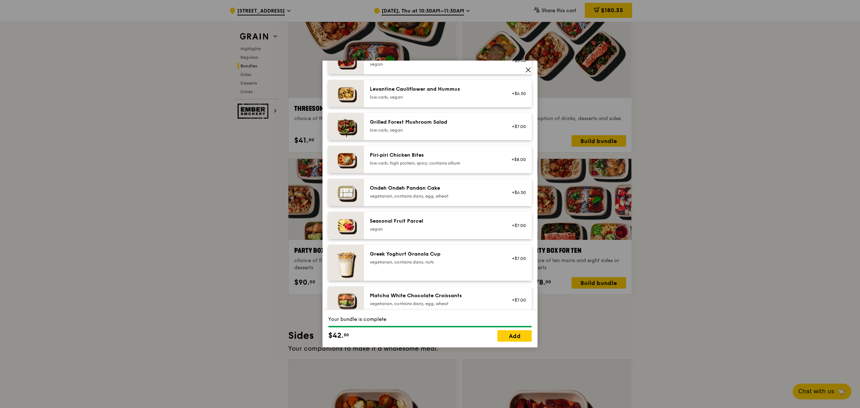
click at [445, 225] on div "Seasonal Fruit Parcel" at bounding box center [434, 221] width 129 height 7
click at [507, 332] on link "Add" at bounding box center [514, 335] width 34 height 11
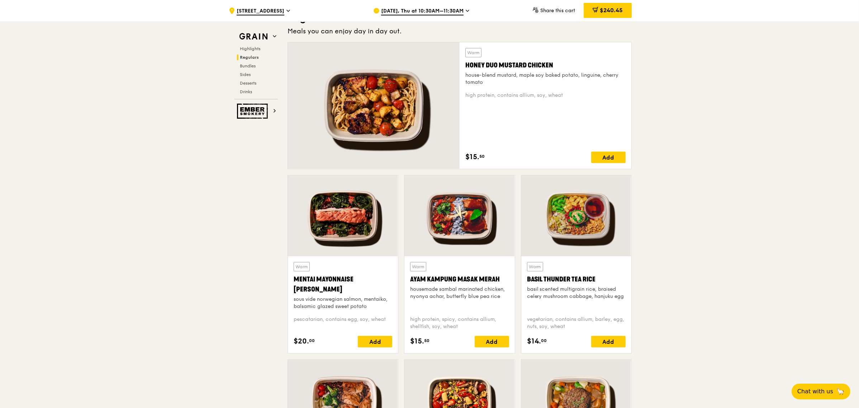
scroll to position [628, 0]
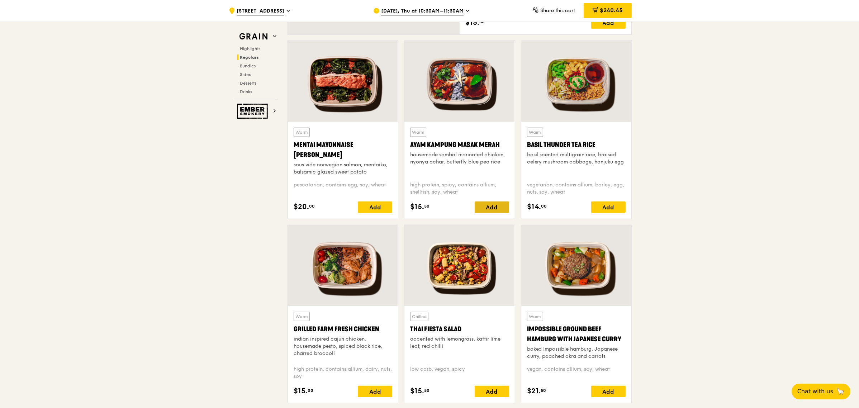
click at [498, 210] on div "Add" at bounding box center [491, 206] width 34 height 11
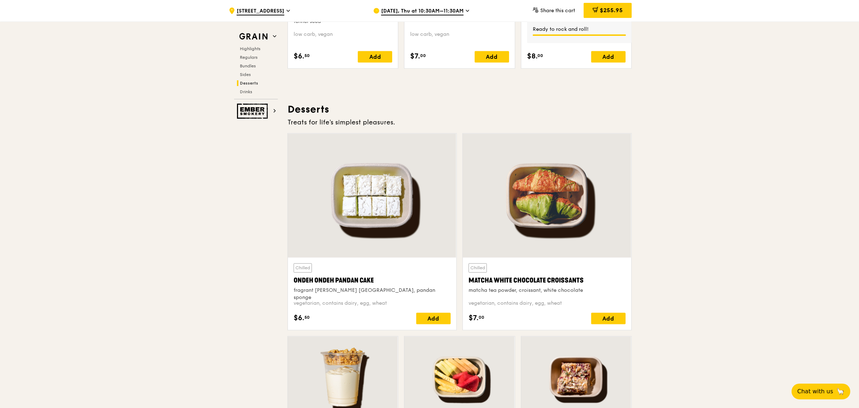
scroll to position [2196, 0]
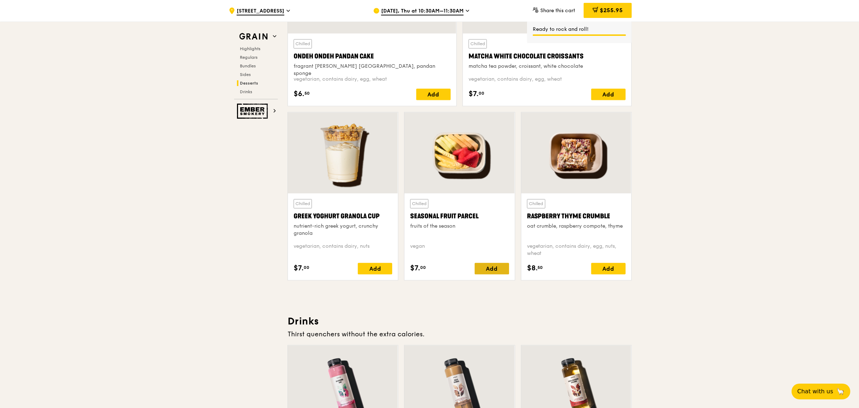
click at [485, 272] on div "Add" at bounding box center [491, 268] width 34 height 11
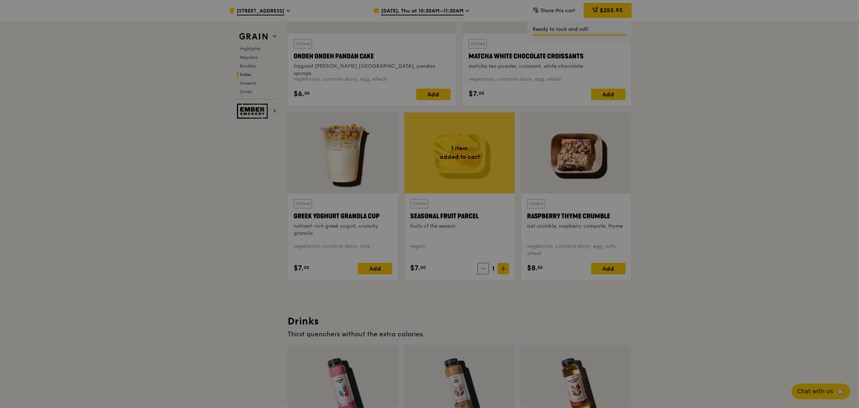
scroll to position [1972, 0]
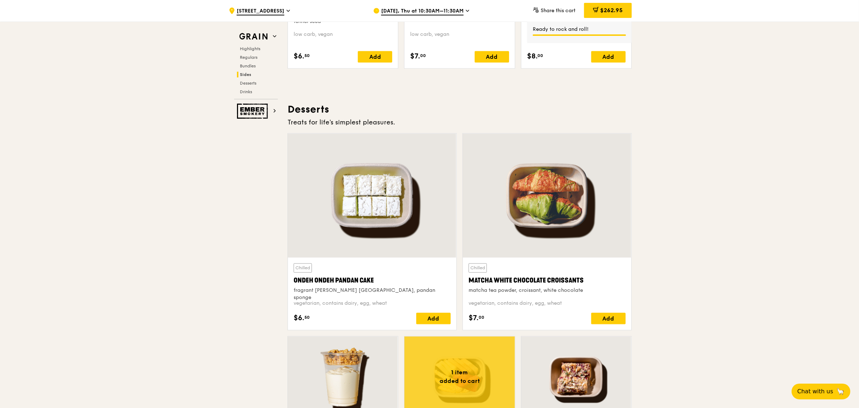
click at [603, 11] on span "$262.95" at bounding box center [611, 10] width 23 height 7
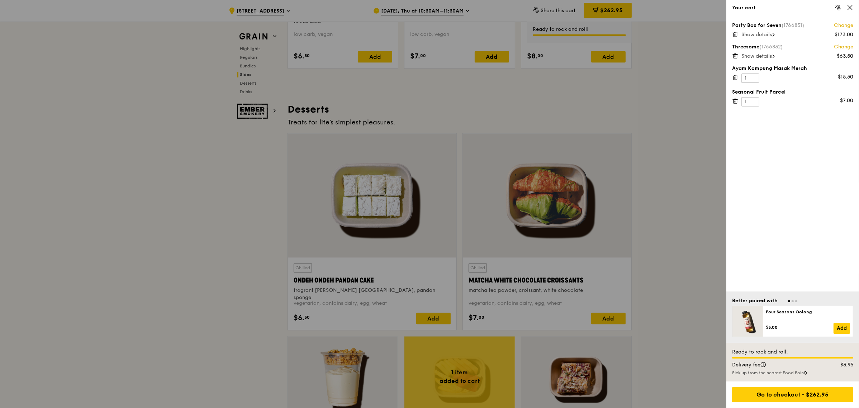
scroll to position [1927, 0]
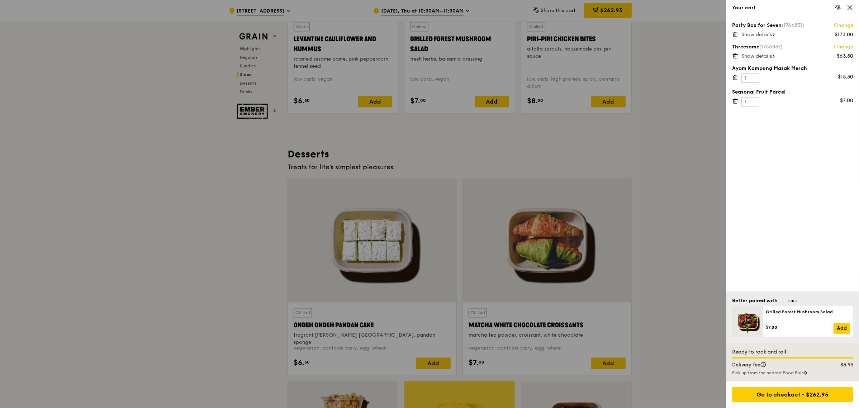
click at [760, 36] on span "Show details" at bounding box center [756, 35] width 30 height 6
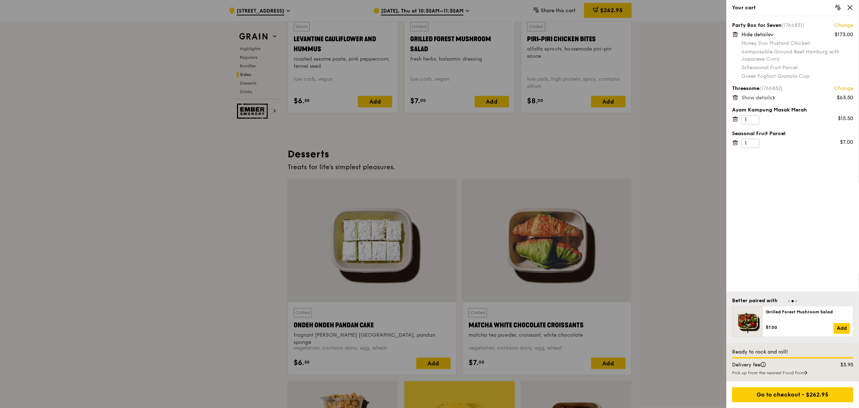
click at [756, 96] on span "Show details" at bounding box center [756, 98] width 30 height 6
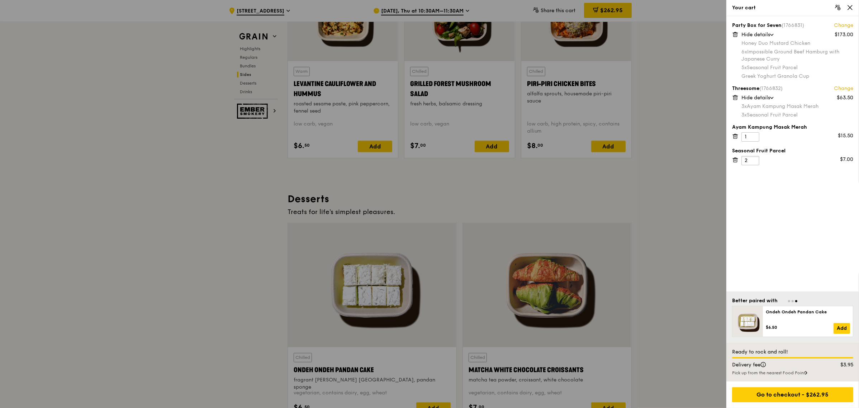
type input "2"
click at [751, 159] on input "2" at bounding box center [750, 160] width 18 height 9
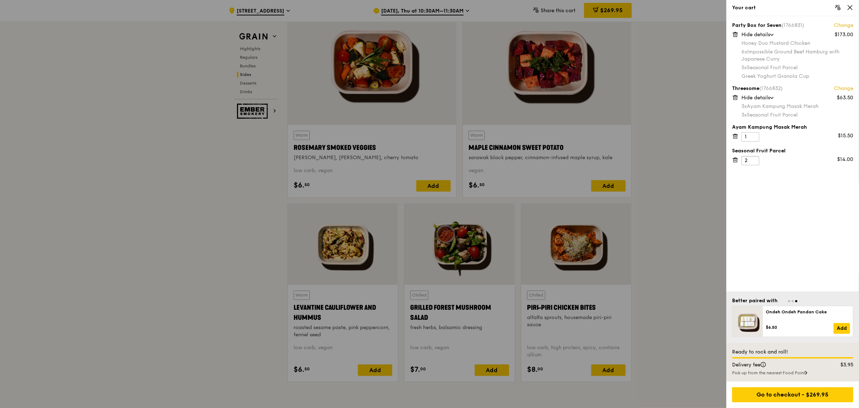
scroll to position [1703, 0]
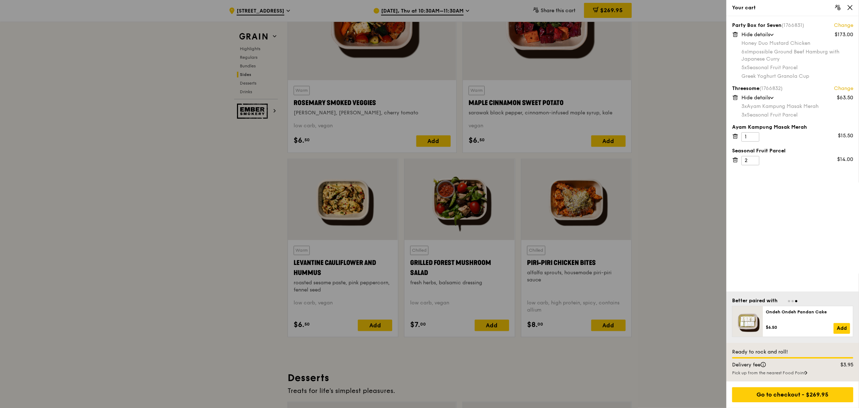
click at [849, 8] on icon at bounding box center [850, 7] width 4 height 4
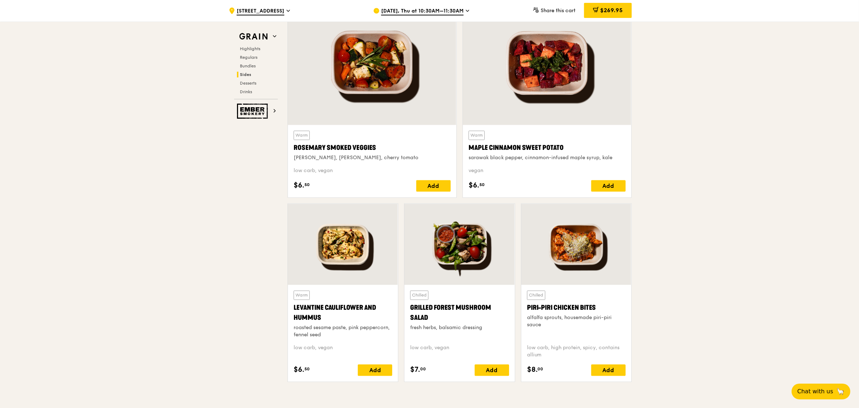
scroll to position [1748, 0]
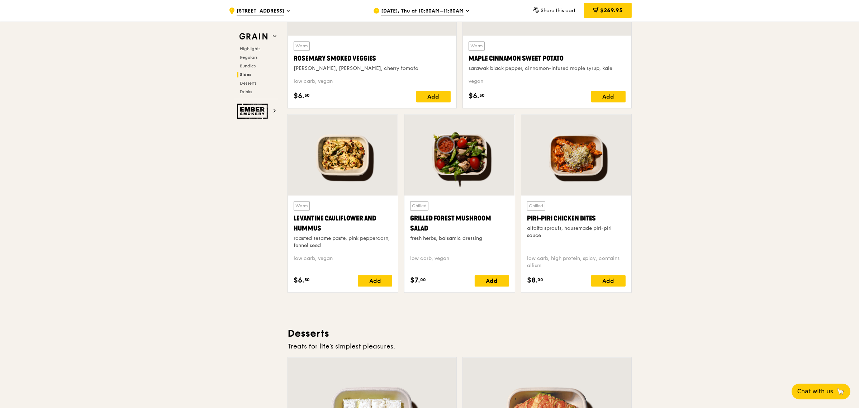
click at [471, 156] on div at bounding box center [459, 154] width 110 height 81
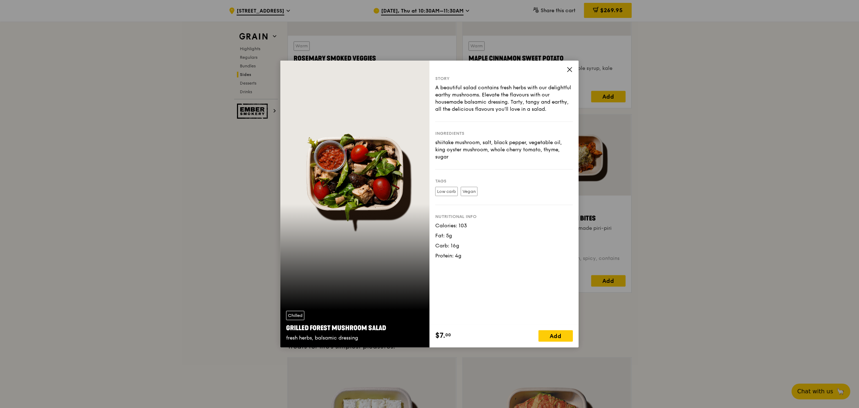
click at [568, 67] on icon at bounding box center [569, 69] width 6 height 6
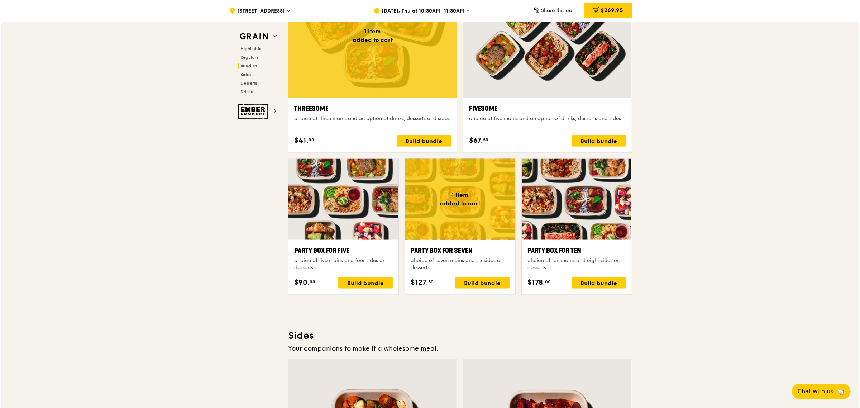
scroll to position [1255, 0]
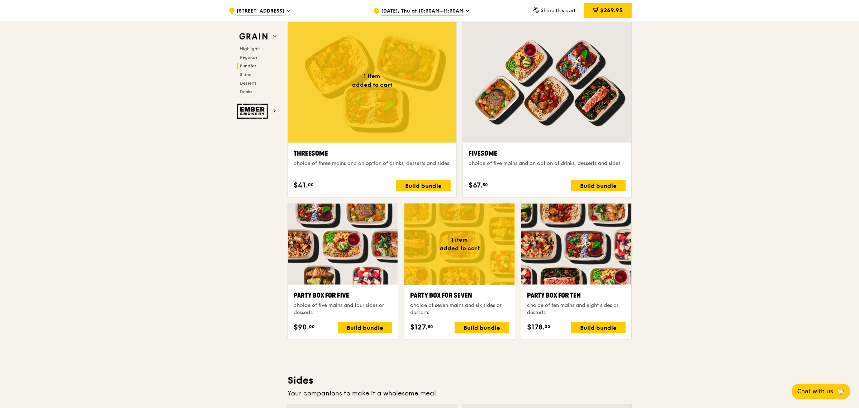
click at [597, 255] on div at bounding box center [576, 244] width 110 height 81
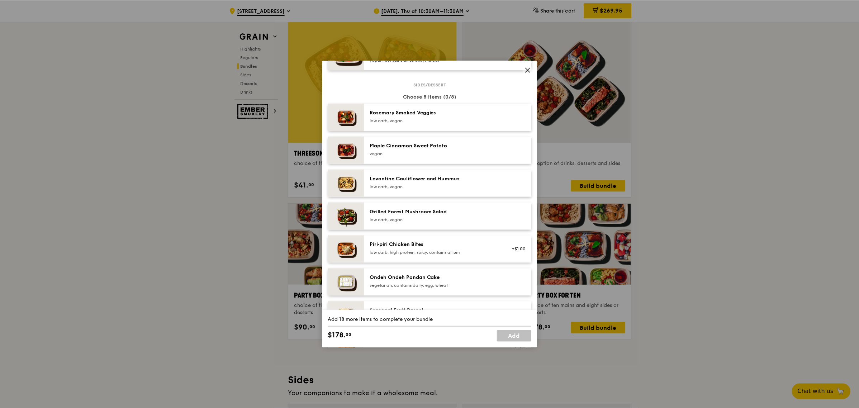
scroll to position [224, 0]
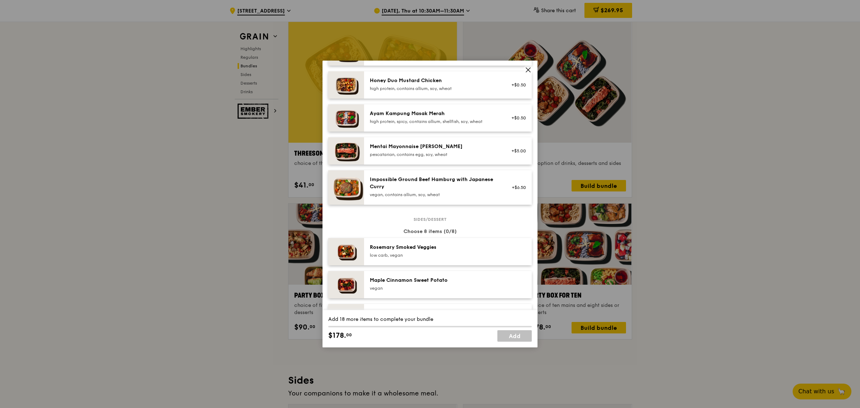
click at [525, 69] on icon at bounding box center [528, 70] width 6 height 6
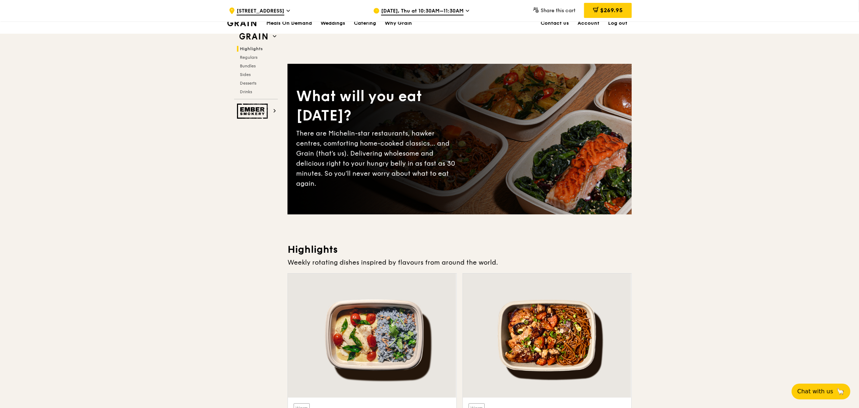
scroll to position [0, 0]
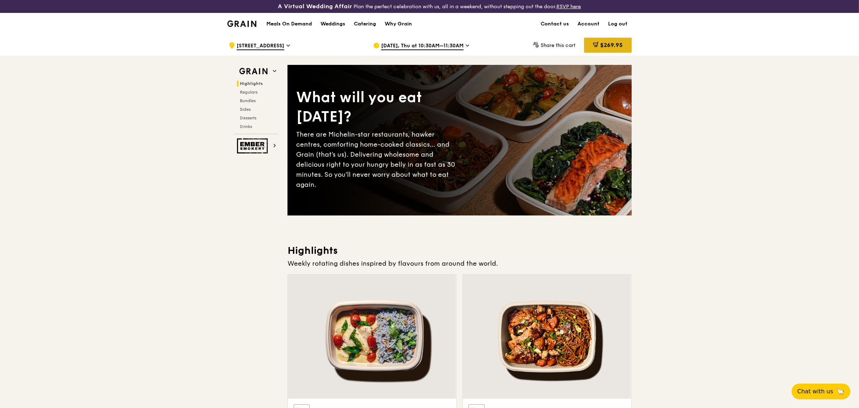
click at [606, 43] on span "$269.95" at bounding box center [611, 45] width 23 height 7
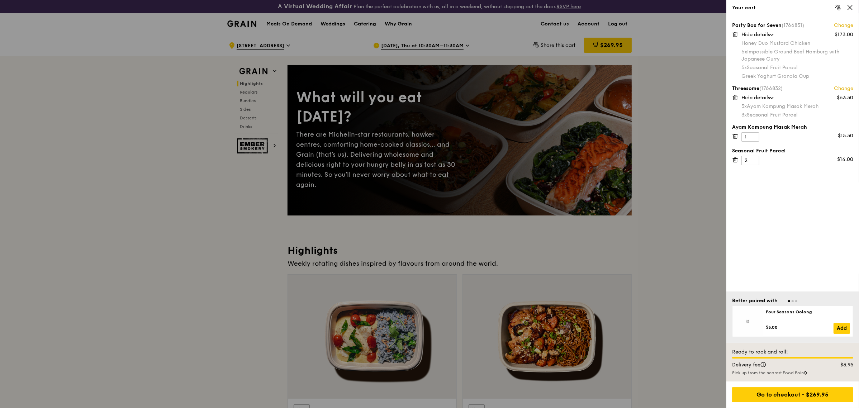
click at [735, 96] on icon at bounding box center [735, 95] width 2 height 1
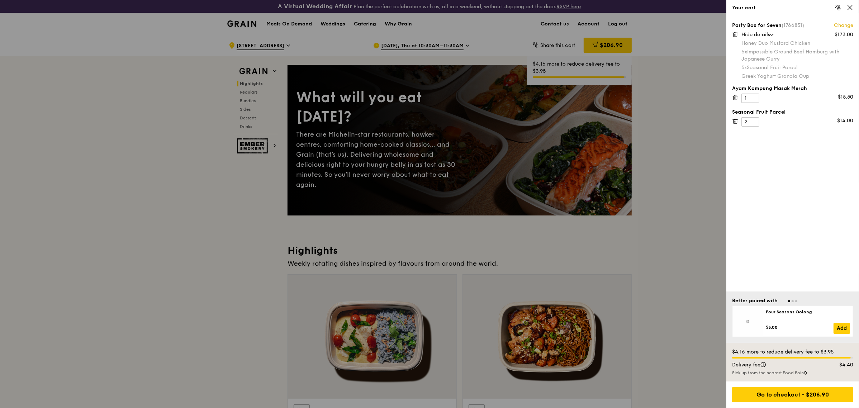
click at [733, 33] on icon at bounding box center [735, 33] width 5 height 0
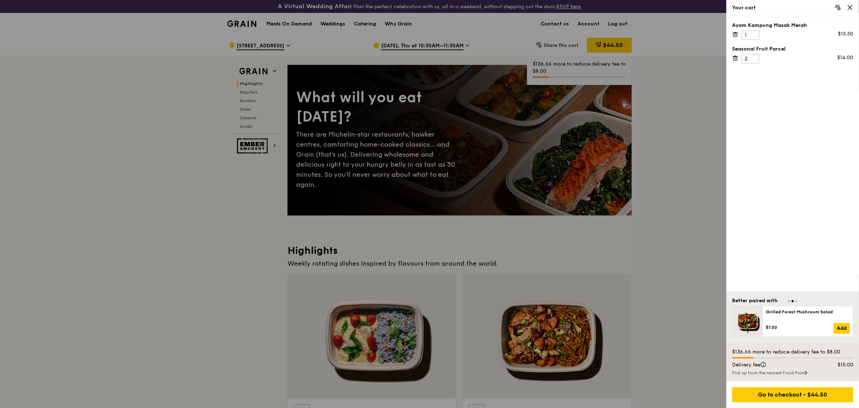
click at [733, 35] on icon at bounding box center [735, 35] width 4 height 4
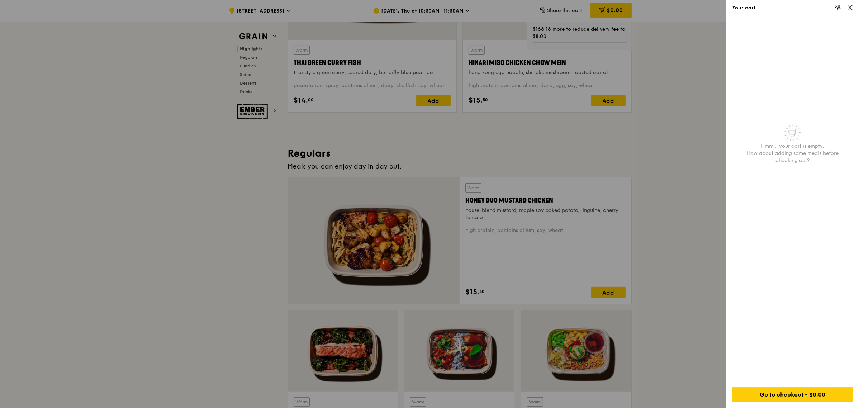
click at [696, 137] on div at bounding box center [429, 204] width 859 height 408
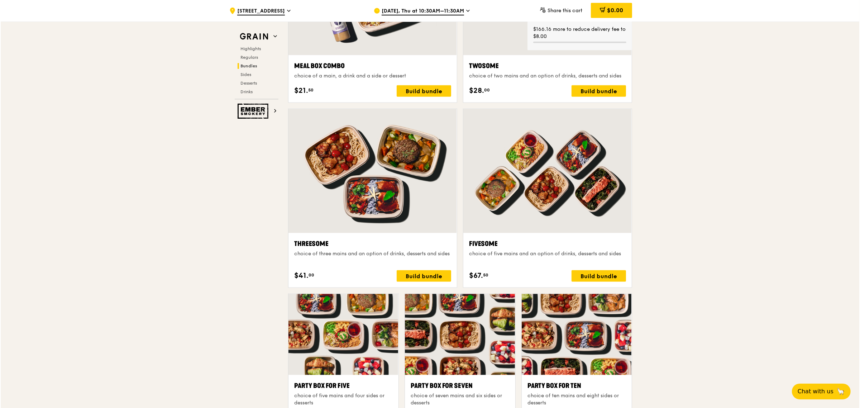
scroll to position [1254, 0]
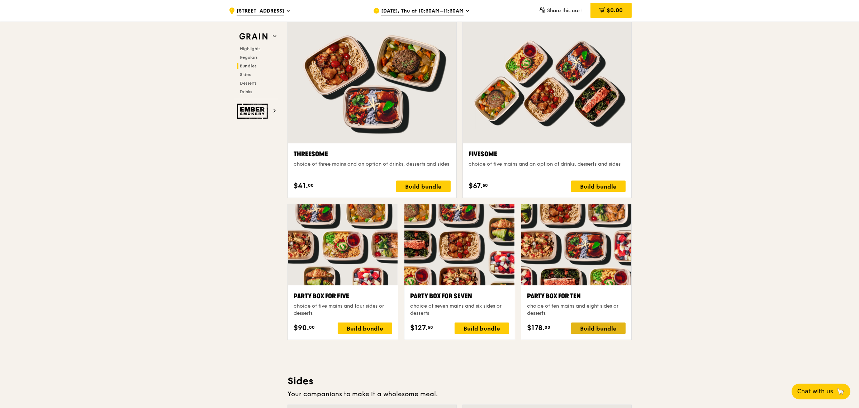
click at [604, 327] on div "Build bundle" at bounding box center [598, 328] width 54 height 11
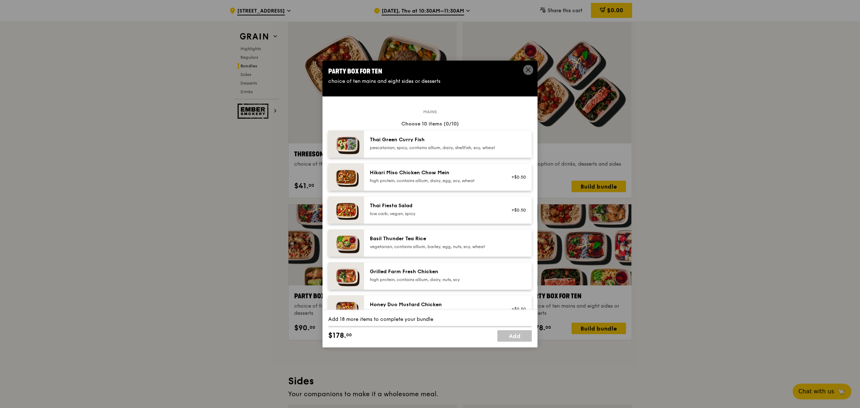
scroll to position [90, 0]
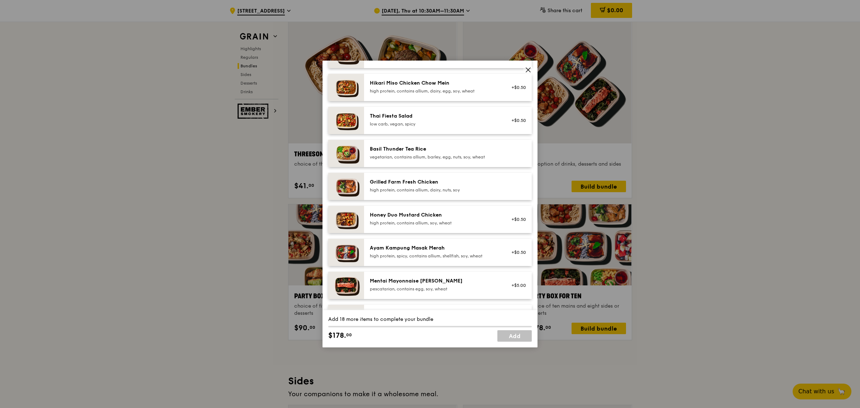
click at [453, 219] on div "Honey Duo Mustard Chicken" at bounding box center [434, 214] width 129 height 7
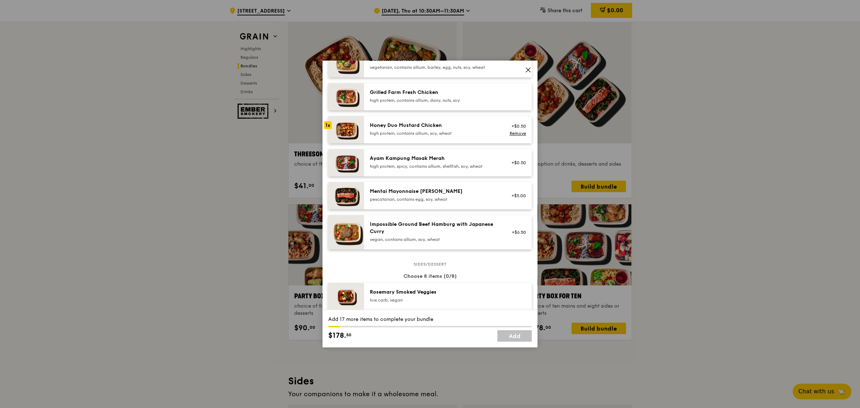
click at [442, 162] on div "Ayam Kampung Masak Merah" at bounding box center [434, 158] width 129 height 7
click at [421, 234] on div "Impossible Ground Beef Hamburg with Japanese Curry" at bounding box center [434, 228] width 129 height 14
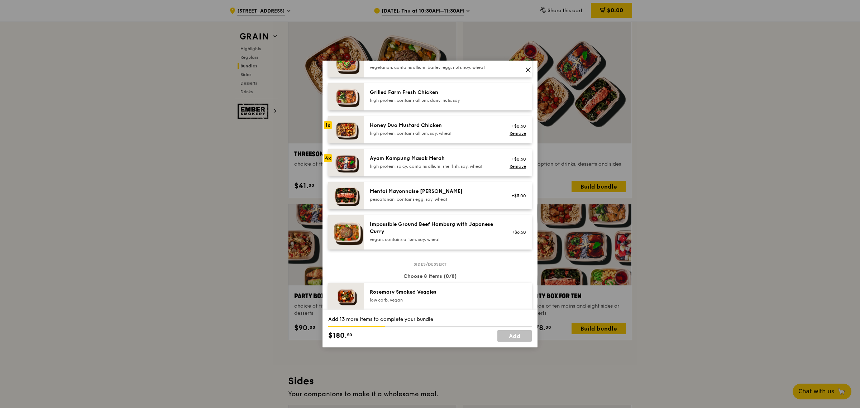
click at [421, 234] on div "Impossible Ground Beef Hamburg with Japanese Curry" at bounding box center [434, 228] width 129 height 14
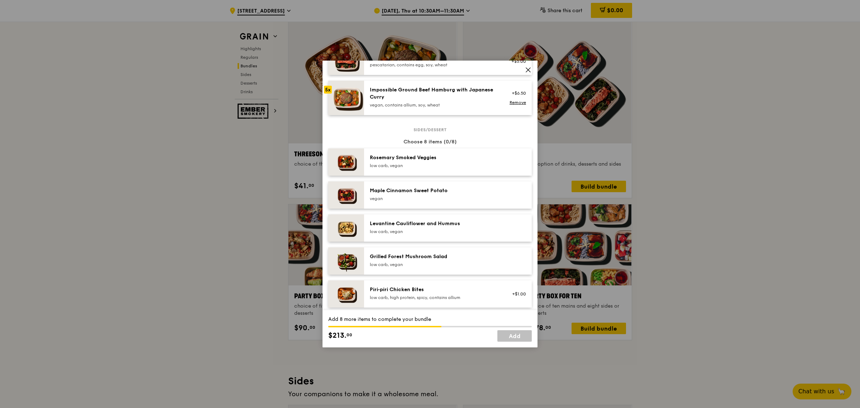
scroll to position [448, 0]
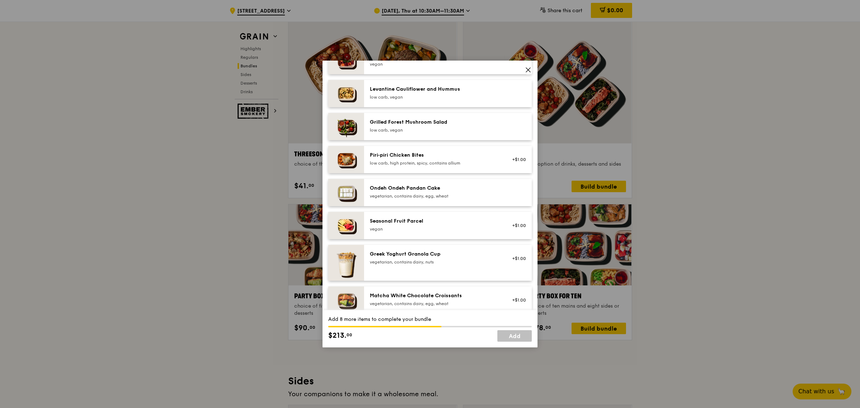
click at [416, 223] on div "Seasonal Fruit Parcel" at bounding box center [434, 221] width 129 height 7
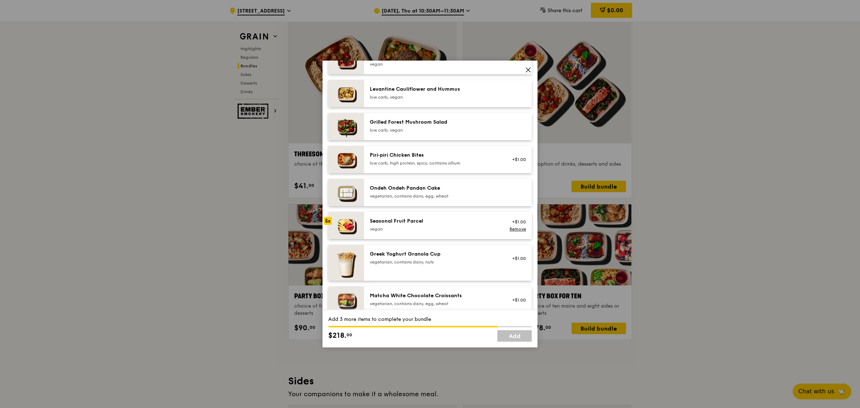
click at [416, 223] on div "Seasonal Fruit Parcel" at bounding box center [434, 221] width 129 height 7
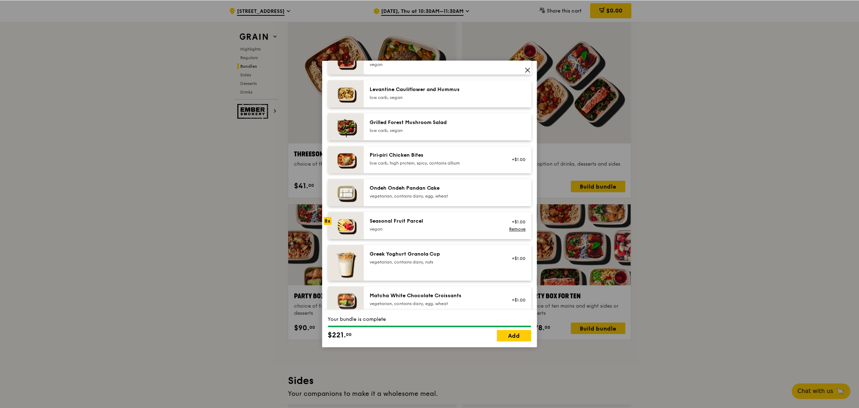
scroll to position [493, 0]
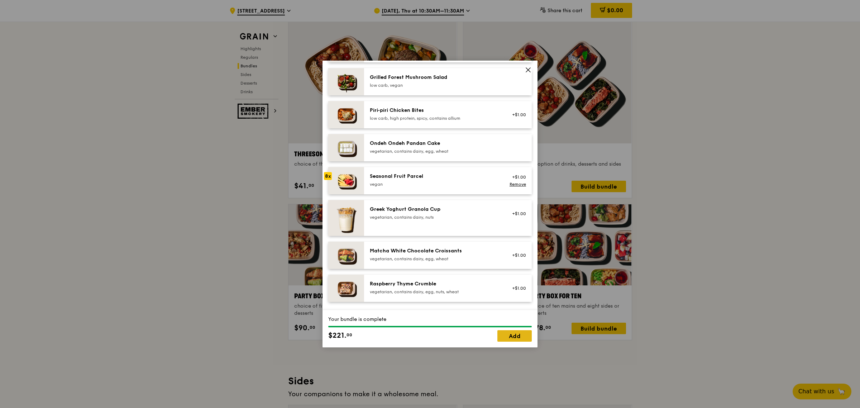
click at [507, 336] on link "Add" at bounding box center [514, 335] width 34 height 11
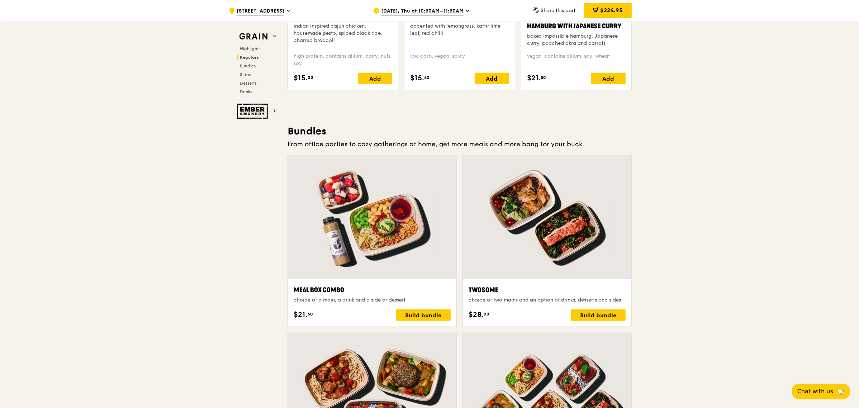
scroll to position [717, 0]
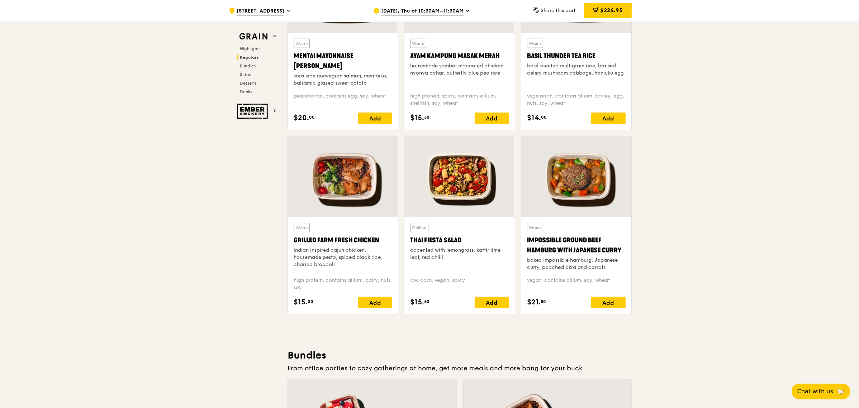
click at [581, 172] on div at bounding box center [576, 176] width 110 height 81
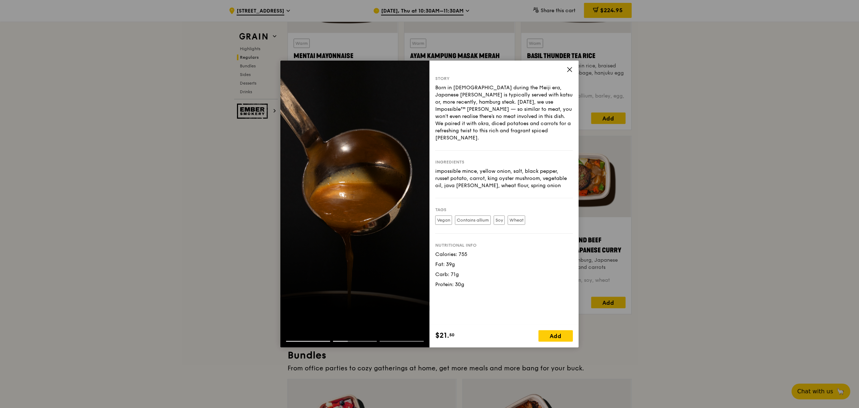
click at [569, 71] on icon at bounding box center [569, 69] width 6 height 6
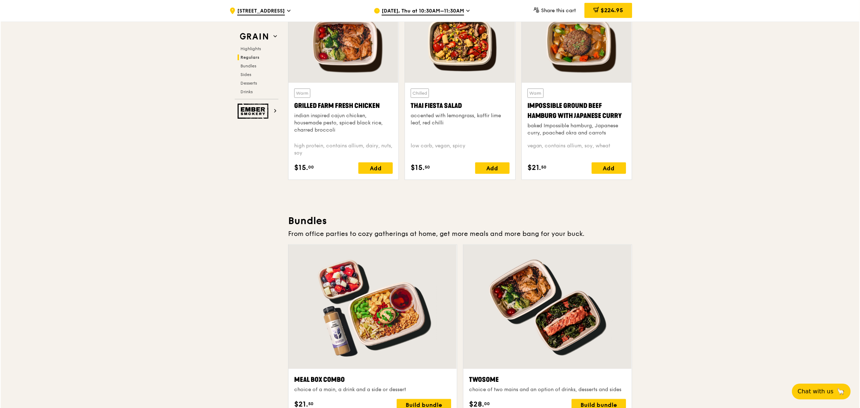
scroll to position [896, 0]
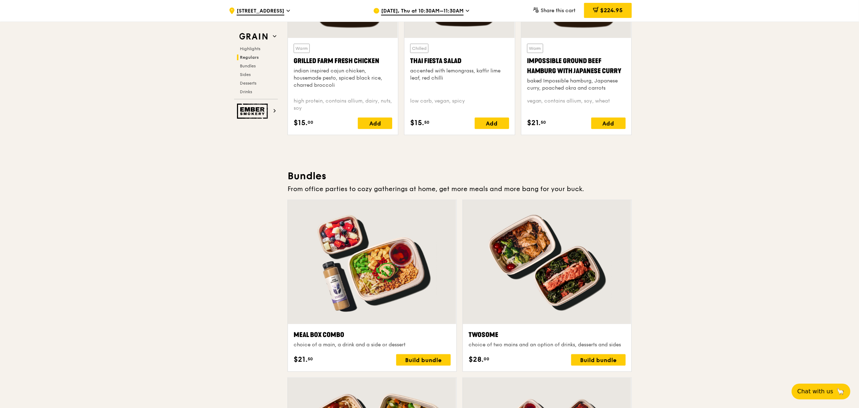
click at [395, 272] on div at bounding box center [372, 262] width 168 height 124
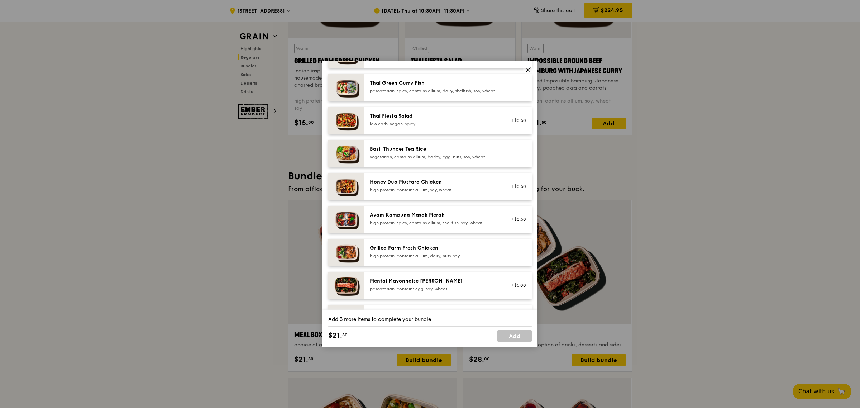
scroll to position [179, 0]
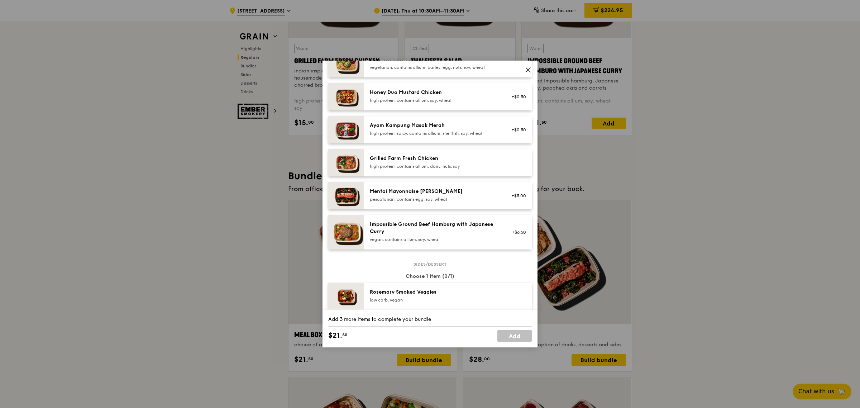
click at [396, 232] on div "Impossible Ground Beef Hamburg with Japanese Curry" at bounding box center [434, 228] width 129 height 14
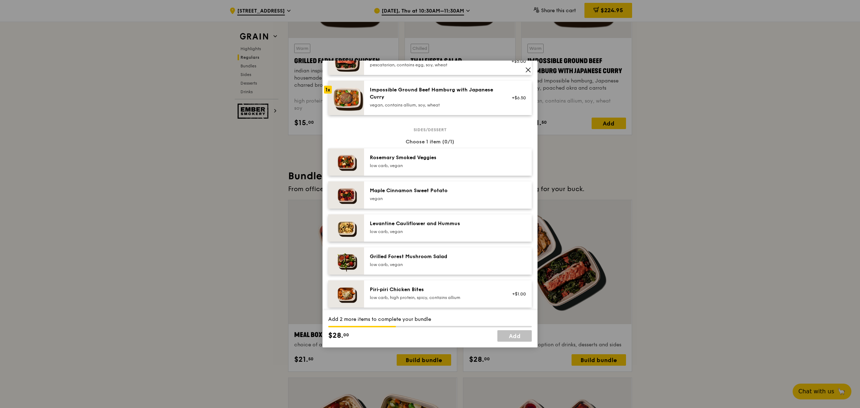
click at [529, 72] on icon at bounding box center [528, 70] width 6 height 6
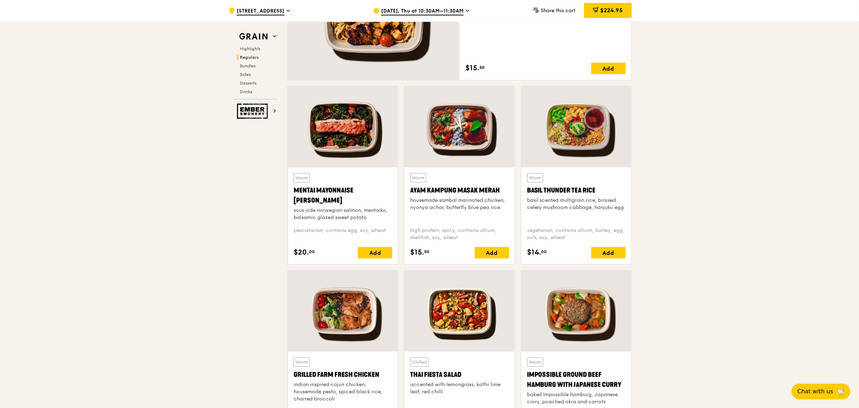
scroll to position [762, 0]
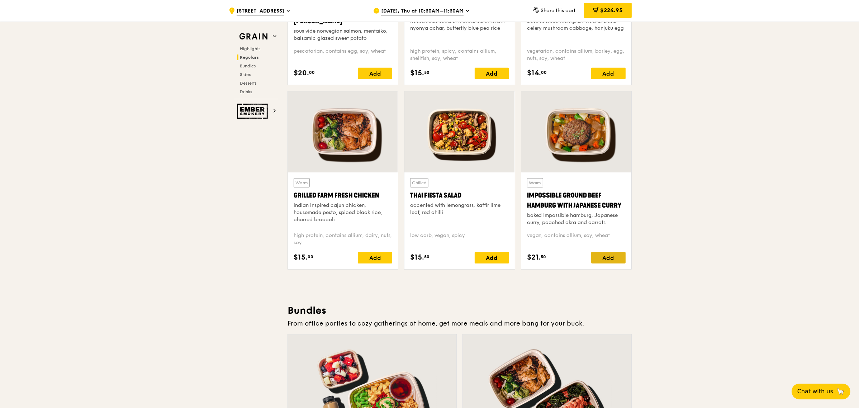
click at [598, 257] on div "Add" at bounding box center [608, 257] width 34 height 11
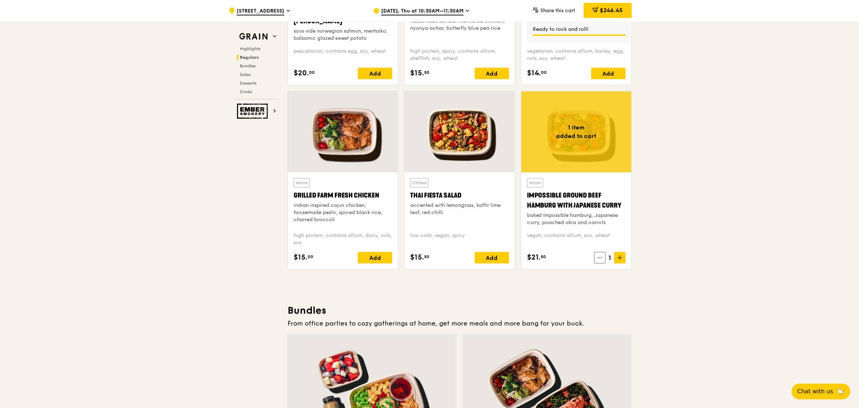
click at [573, 145] on div at bounding box center [576, 131] width 110 height 81
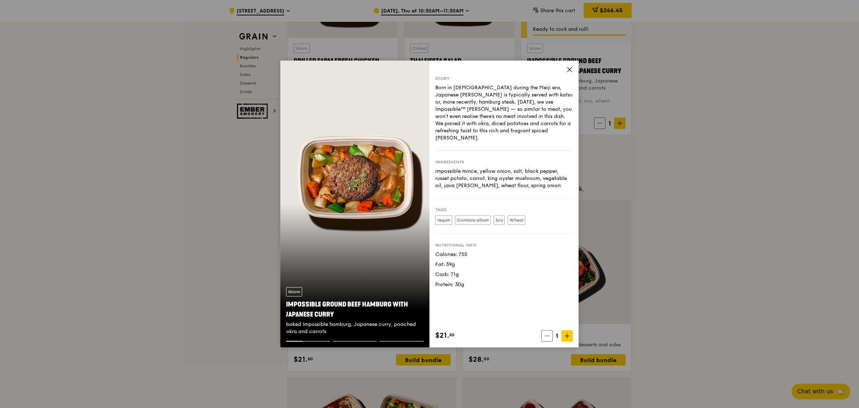
scroll to position [851, 0]
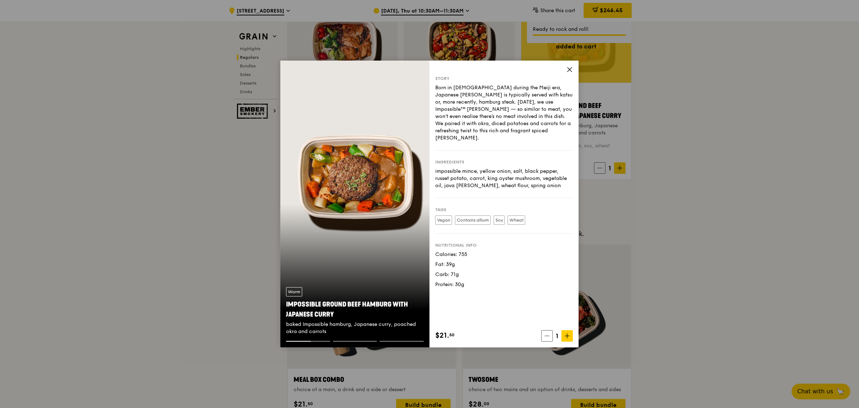
click at [569, 69] on icon at bounding box center [569, 69] width 4 height 4
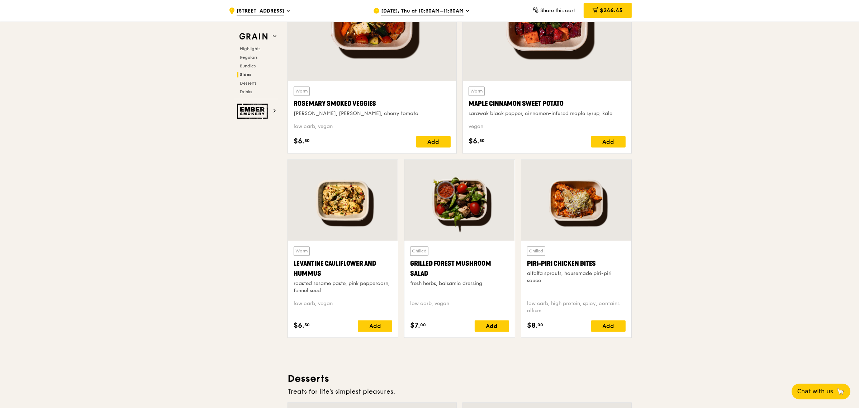
scroll to position [1747, 0]
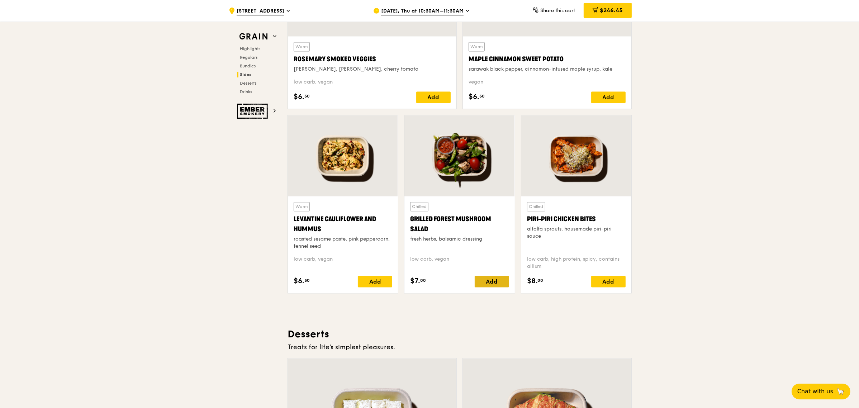
click at [498, 282] on div "Add" at bounding box center [491, 281] width 34 height 11
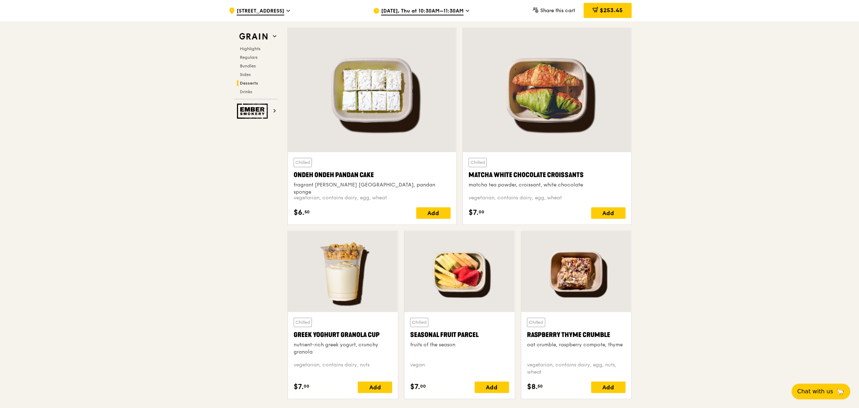
scroll to position [2212, 0]
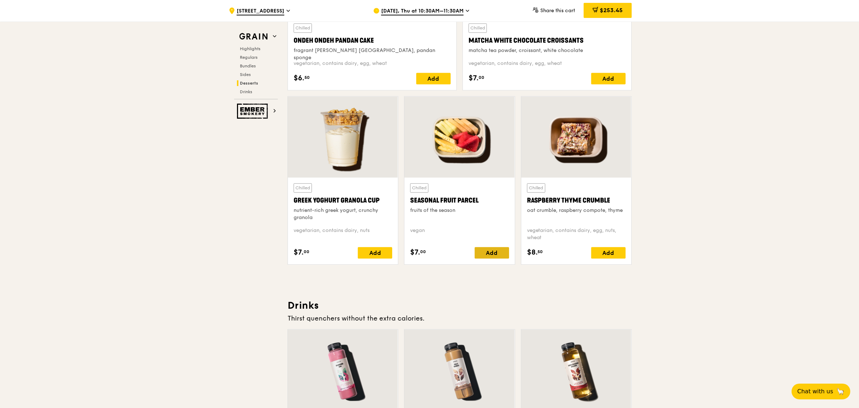
click at [495, 255] on div "Add" at bounding box center [491, 252] width 34 height 11
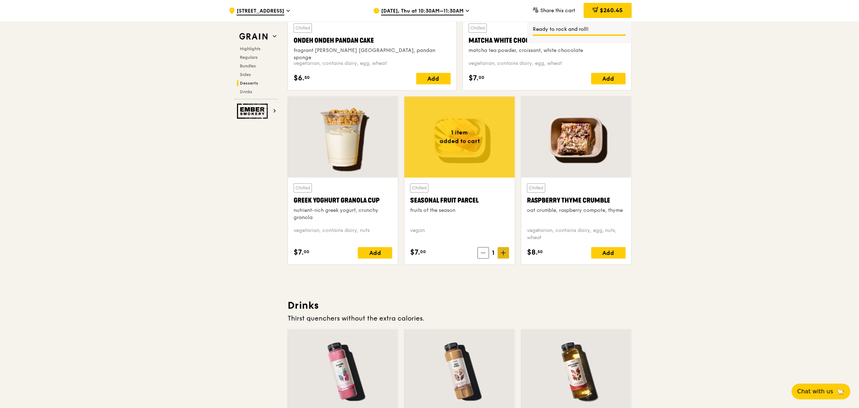
click at [498, 254] on span at bounding box center [502, 252] width 11 height 11
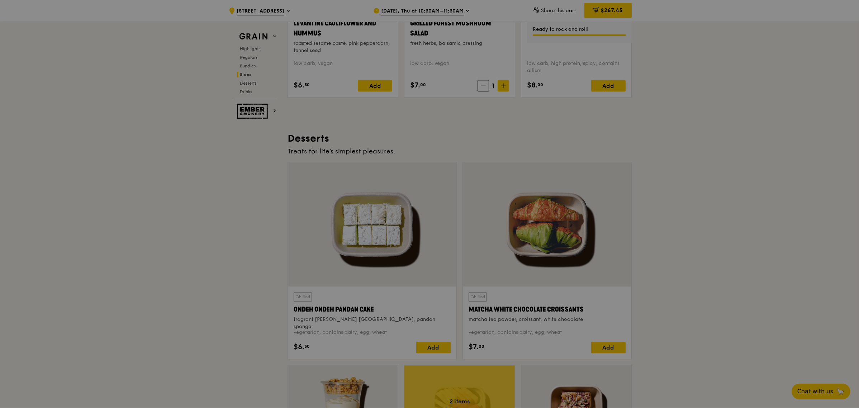
scroll to position [1853, 0]
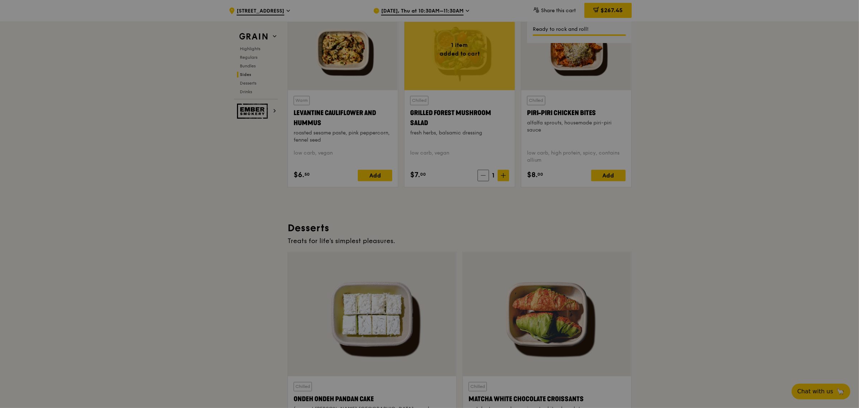
type input "2"
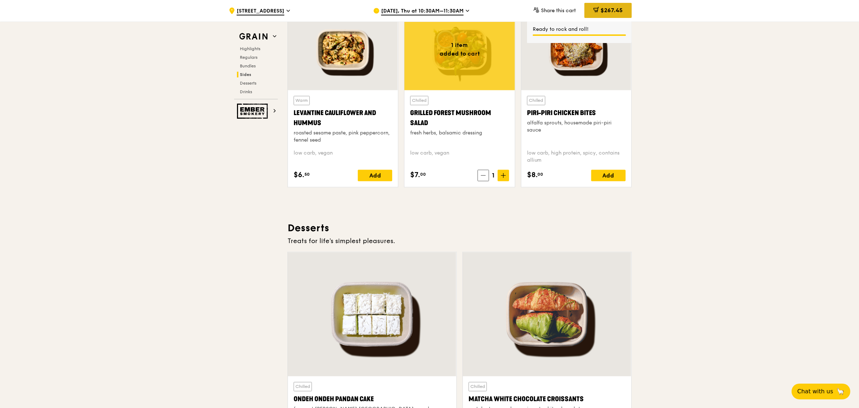
click at [601, 10] on span "$267.45" at bounding box center [611, 10] width 22 height 7
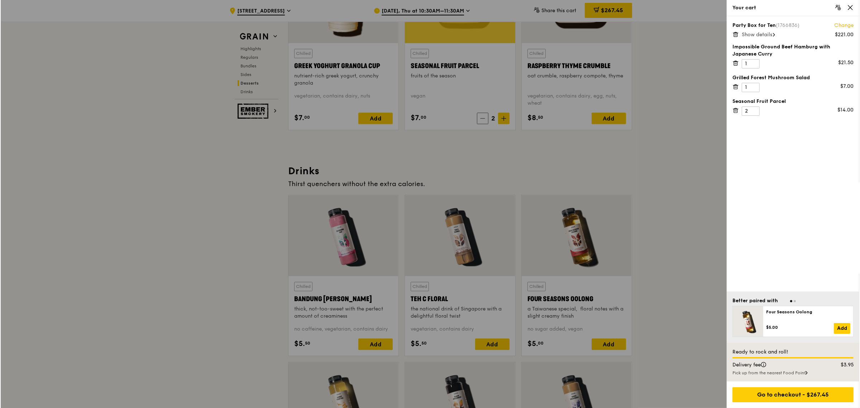
scroll to position [2301, 0]
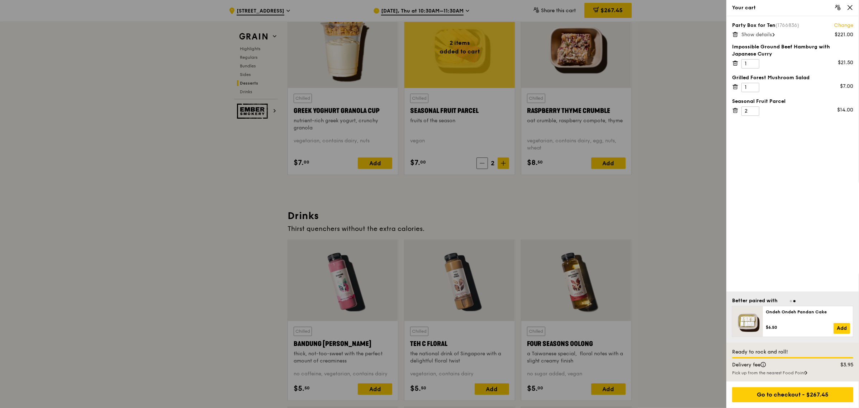
click at [769, 37] on span "Show details" at bounding box center [756, 35] width 30 height 6
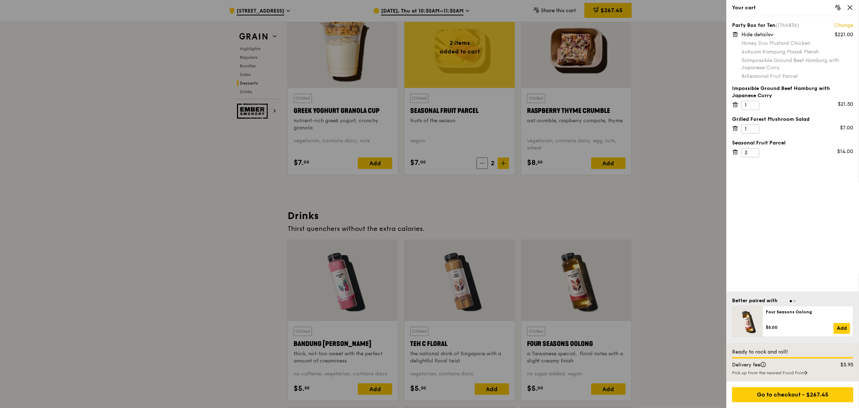
click at [734, 105] on icon at bounding box center [734, 104] width 0 height 1
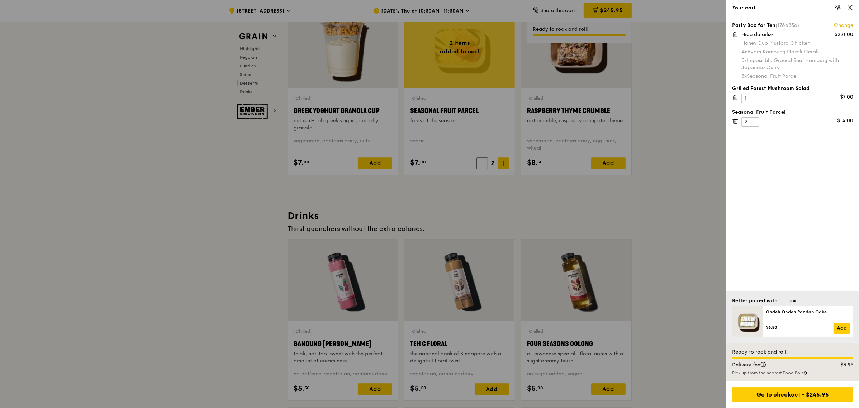
click at [735, 95] on icon at bounding box center [735, 97] width 6 height 6
click at [759, 33] on span "Hide details" at bounding box center [755, 35] width 29 height 6
click at [834, 23] on link "Change" at bounding box center [843, 25] width 19 height 7
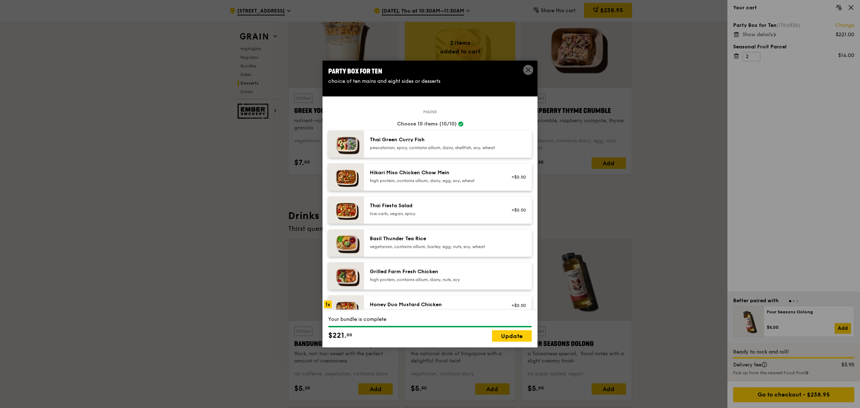
scroll to position [179, 0]
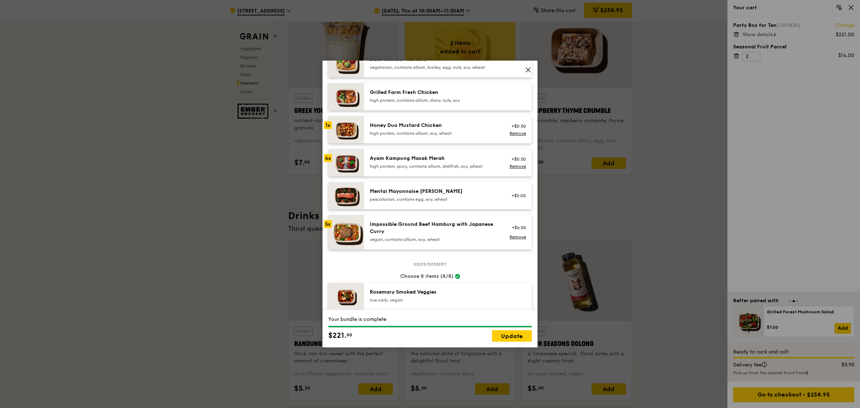
click at [437, 232] on div "Impossible Ground Beef Hamburg with Japanese Curry" at bounding box center [434, 228] width 129 height 14
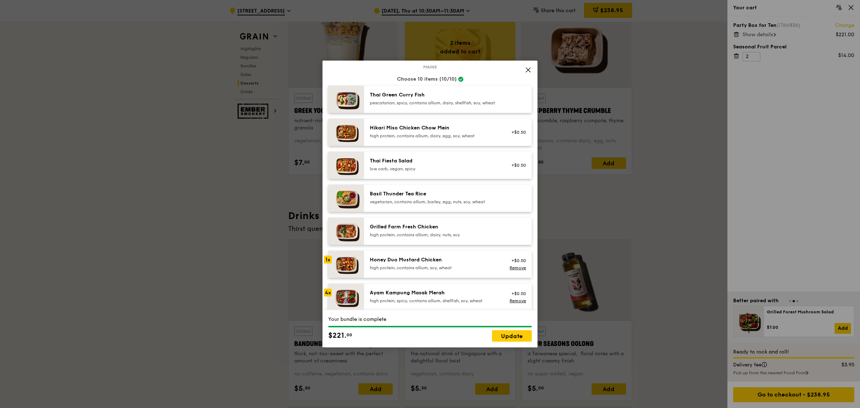
click at [438, 263] on div "Honey Duo Mustard Chicken" at bounding box center [434, 259] width 129 height 7
click at [507, 270] on div "+$0.50 Remove" at bounding box center [517, 264] width 28 height 16
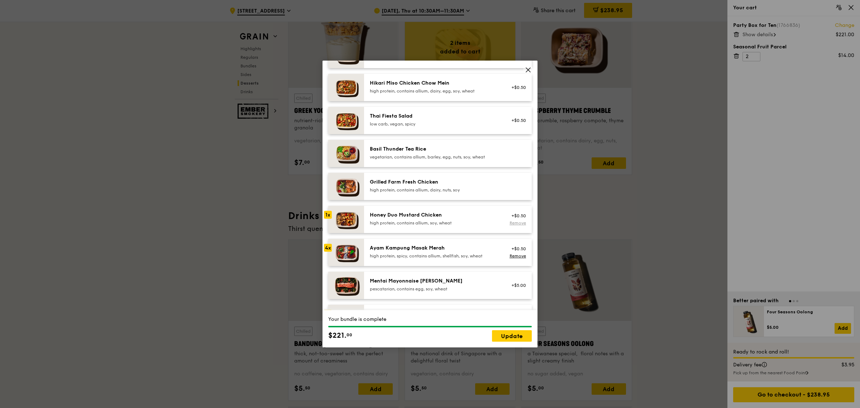
click at [514, 225] on link "Remove" at bounding box center [518, 222] width 16 height 5
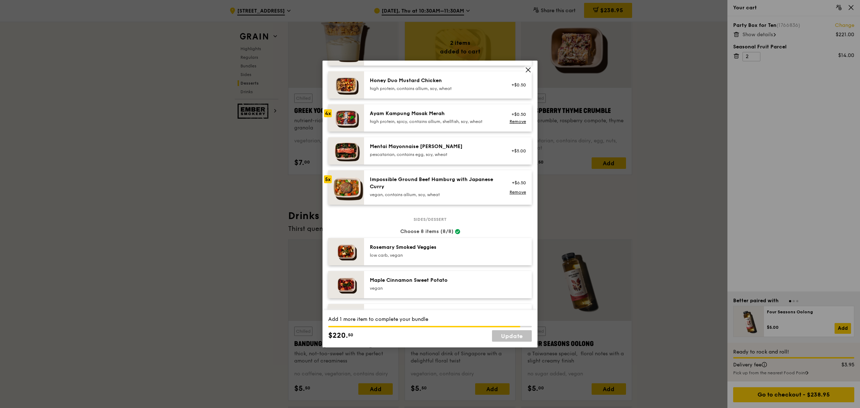
click at [359, 194] on img at bounding box center [346, 187] width 36 height 34
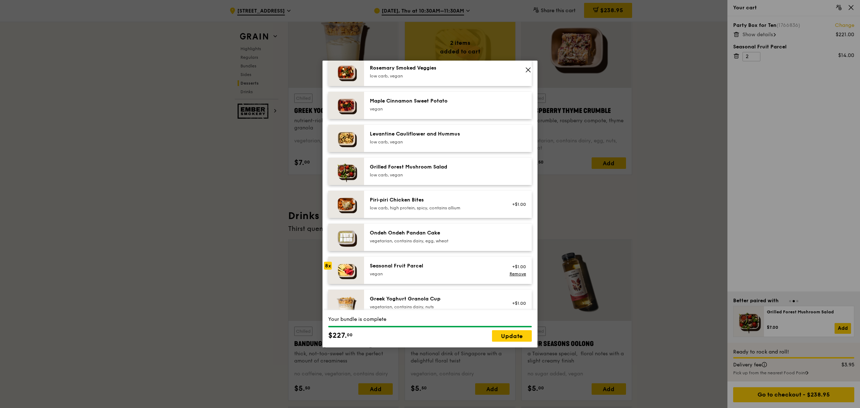
scroll to position [448, 0]
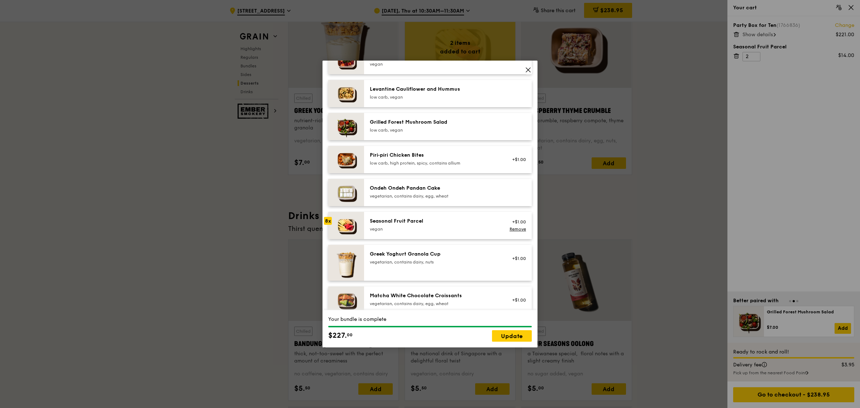
click at [384, 233] on div "Seasonal Fruit Parcel [GEOGRAPHIC_DATA]" at bounding box center [434, 226] width 137 height 16
drag, startPoint x: 503, startPoint y: 337, endPoint x: 621, endPoint y: 160, distance: 212.9
click at [504, 337] on link "Update" at bounding box center [512, 335] width 40 height 11
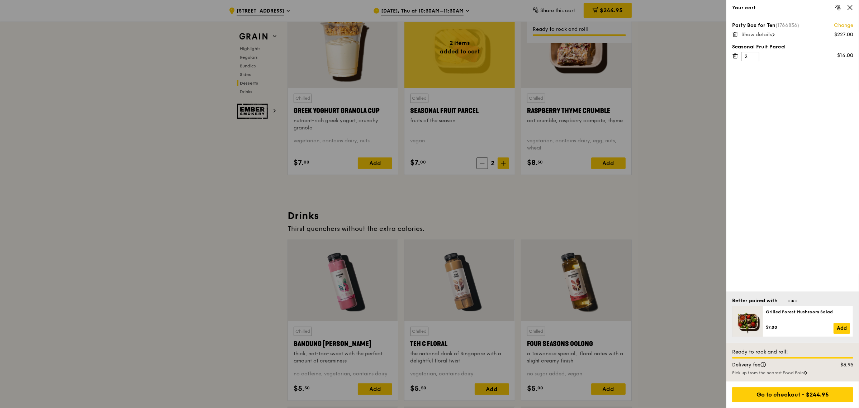
click at [758, 36] on span "Show details" at bounding box center [756, 35] width 30 height 6
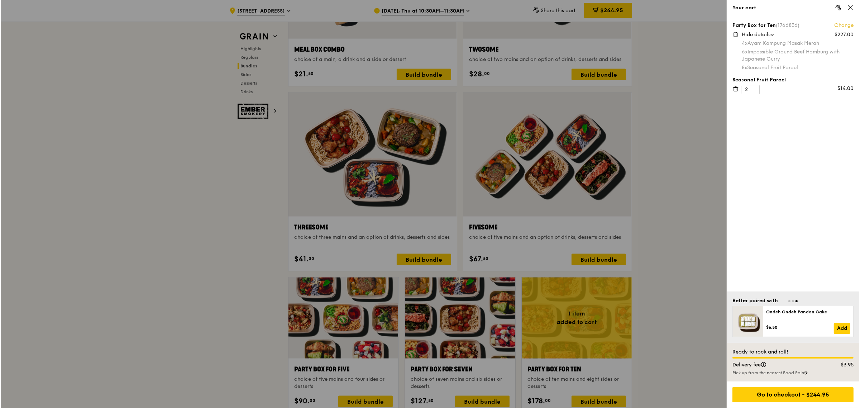
scroll to position [957, 0]
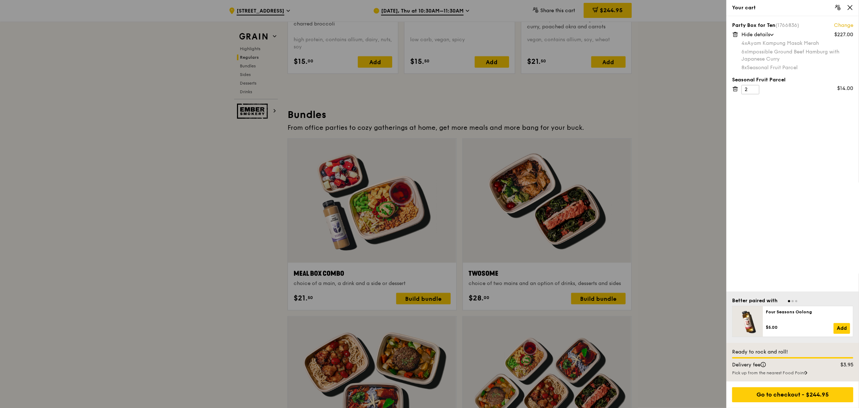
click at [444, 302] on div at bounding box center [429, 204] width 859 height 408
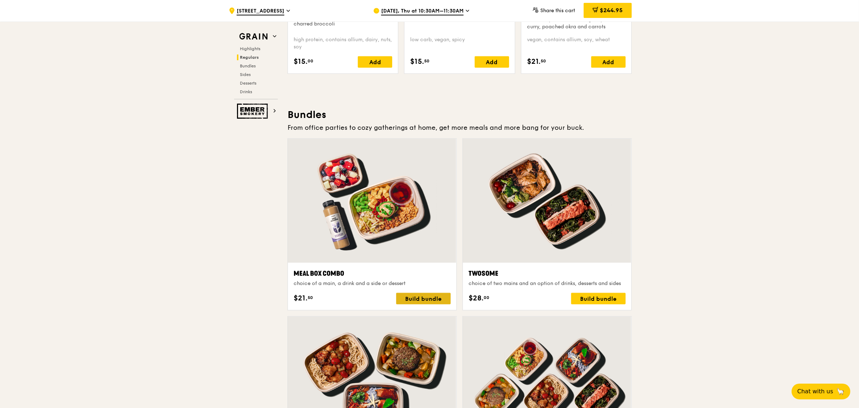
click at [441, 301] on div "Build bundle" at bounding box center [423, 298] width 54 height 11
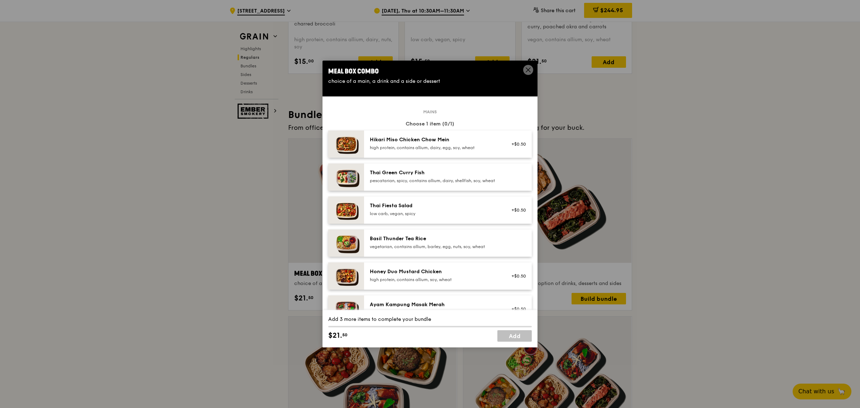
click at [438, 273] on div "Honey Duo Mustard Chicken high protein, contains allium, soy, wheat +$0.50" at bounding box center [448, 275] width 168 height 27
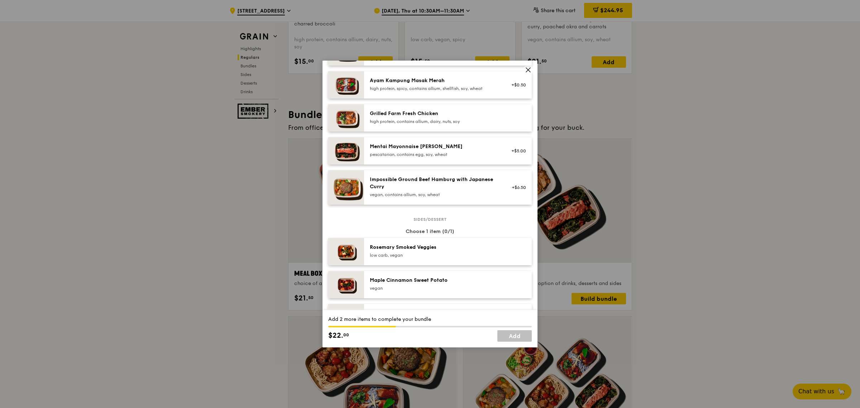
scroll to position [314, 0]
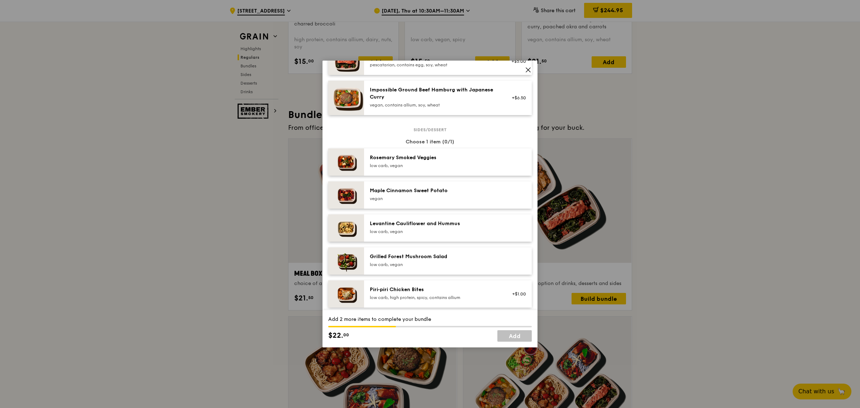
click at [443, 260] on div "Grilled Forest Mushroom Salad" at bounding box center [434, 256] width 129 height 7
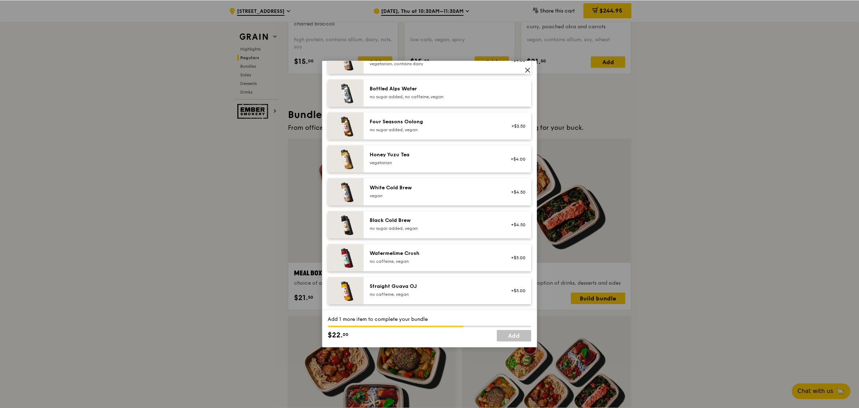
scroll to position [685, 0]
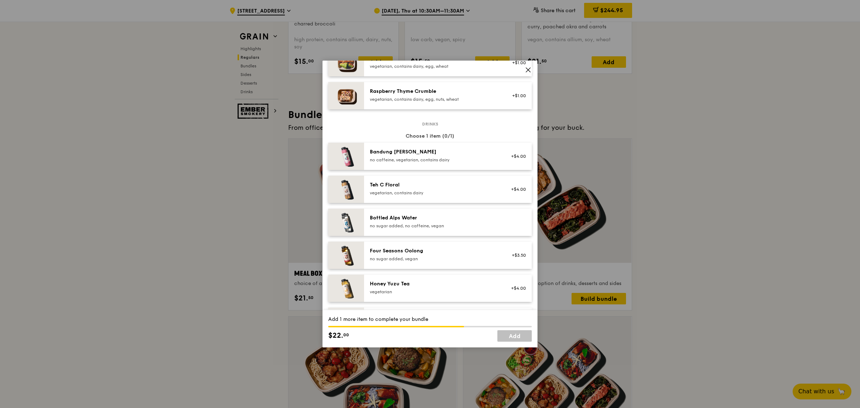
click at [445, 221] on div "Bottled Alps Water" at bounding box center [434, 217] width 129 height 7
click at [516, 337] on link "Add" at bounding box center [514, 335] width 34 height 11
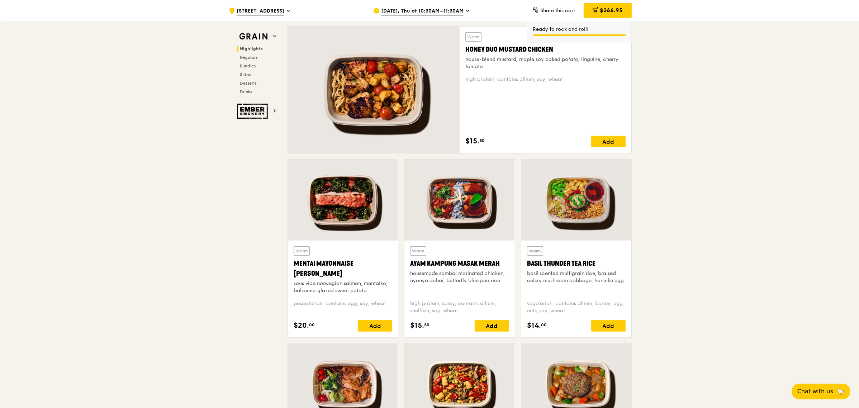
scroll to position [464, 0]
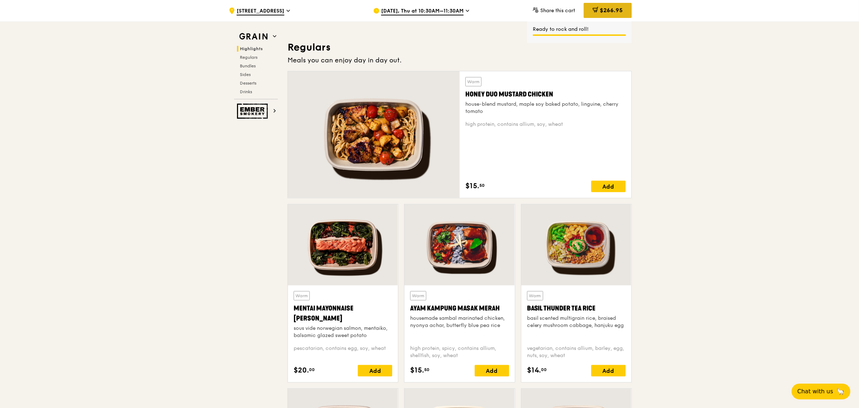
click at [624, 14] on div "$266.95" at bounding box center [607, 10] width 48 height 15
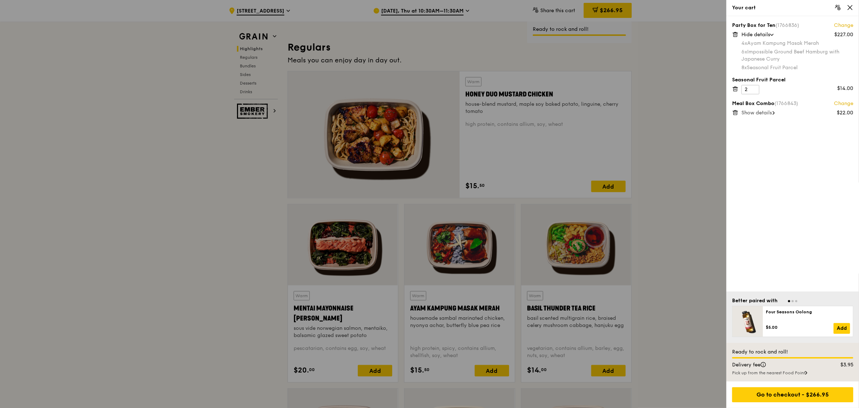
scroll to position [599, 0]
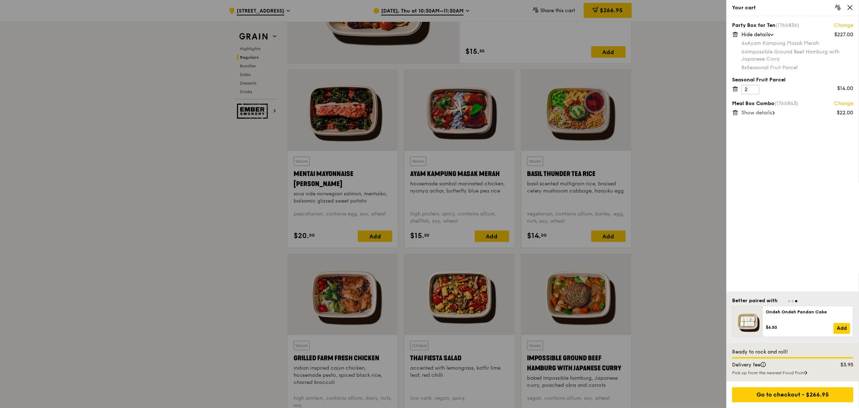
click at [772, 110] on span "Show details" at bounding box center [756, 113] width 30 height 6
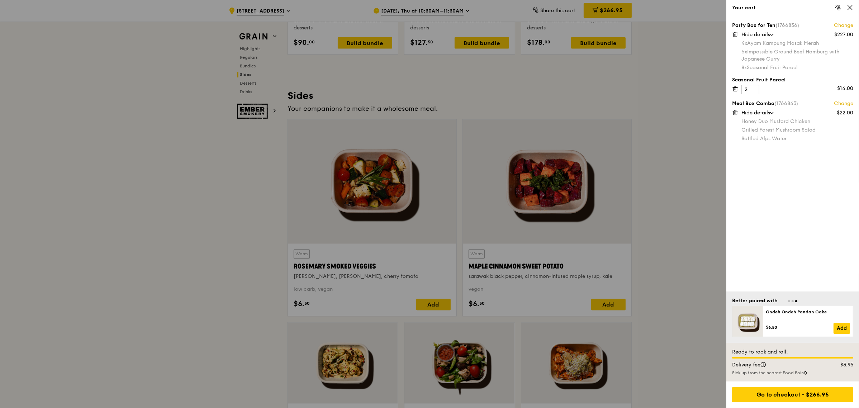
scroll to position [1629, 0]
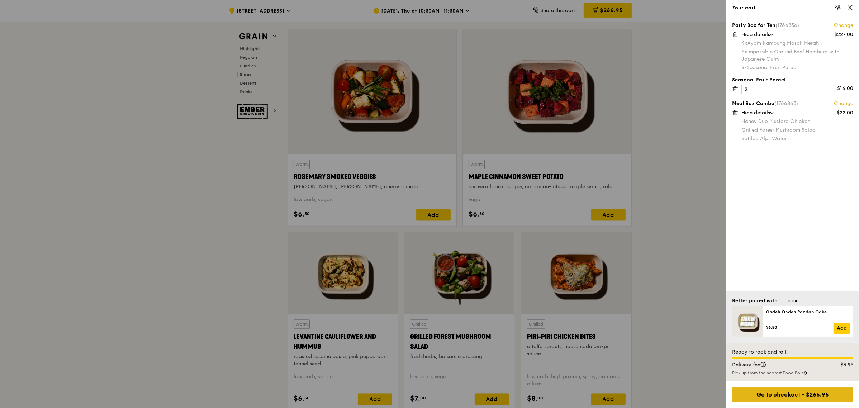
click at [768, 395] on div "Go to checkout - $266.95" at bounding box center [792, 394] width 121 height 15
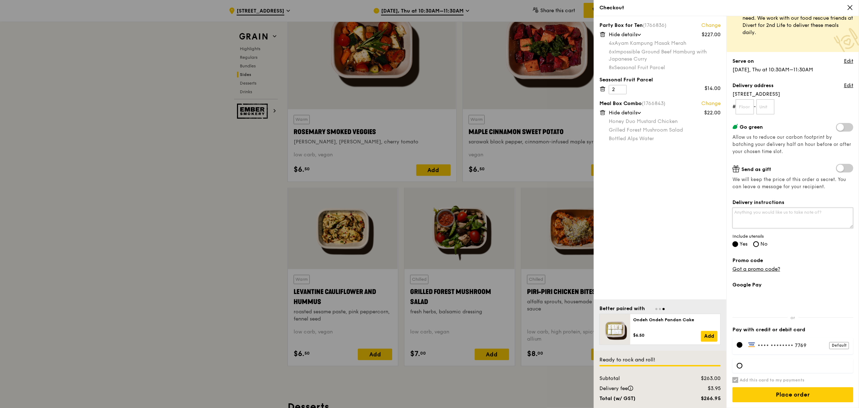
scroll to position [0, 0]
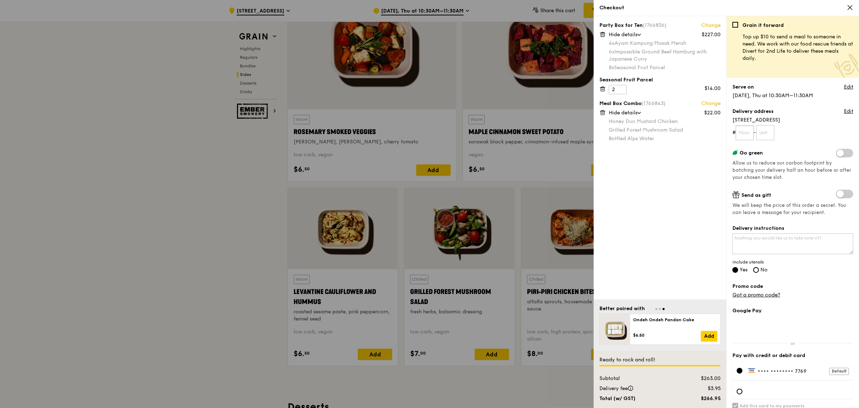
click at [743, 135] on input "text" at bounding box center [744, 132] width 18 height 15
type input "05"
type input "00"
click at [765, 248] on textarea "Delivery instructions" at bounding box center [792, 243] width 121 height 21
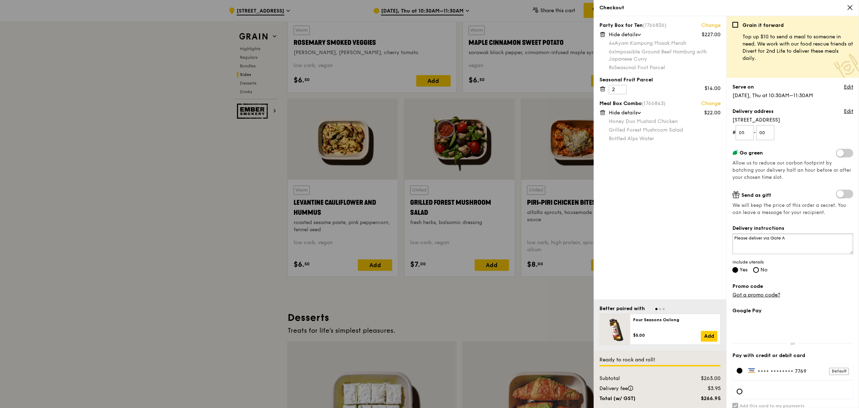
scroll to position [1719, 0]
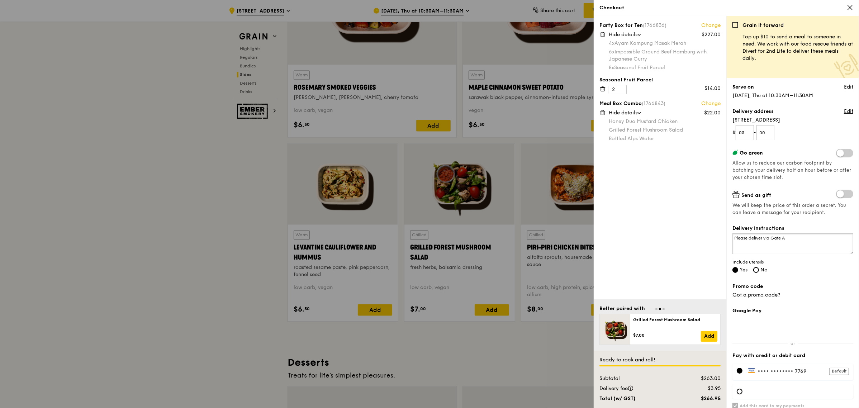
type textarea "Please deliver via Gate A"
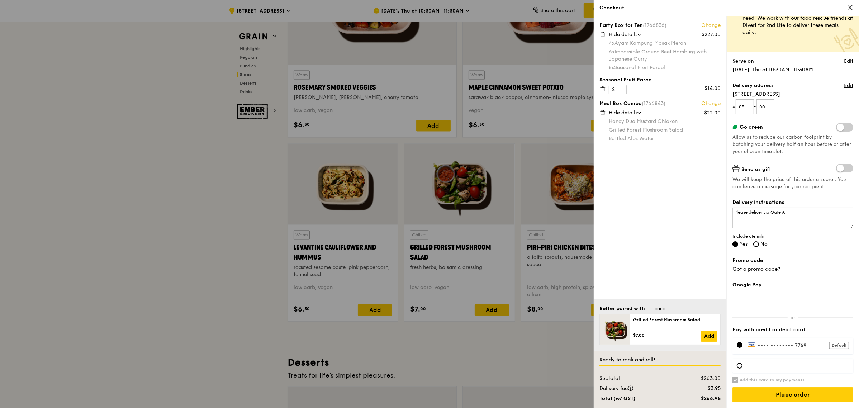
scroll to position [1764, 0]
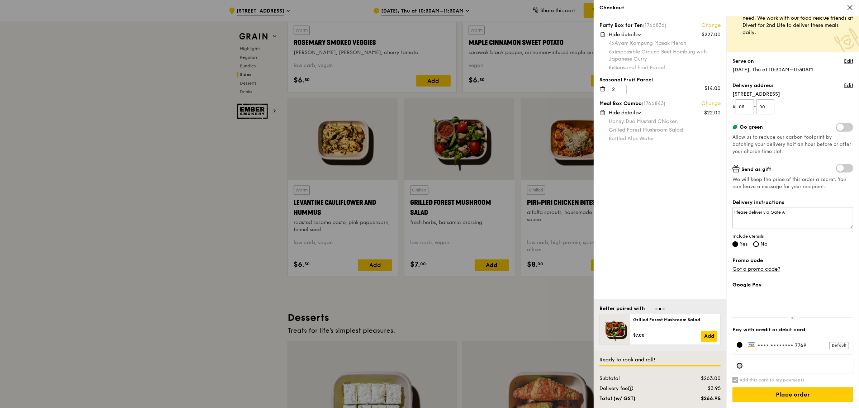
click at [741, 366] on div at bounding box center [739, 366] width 6 height 6
click at [738, 382] on input "Add this card to my payments" at bounding box center [735, 380] width 6 height 6
checkbox input "false"
click at [781, 363] on iframe at bounding box center [798, 366] width 101 height 6
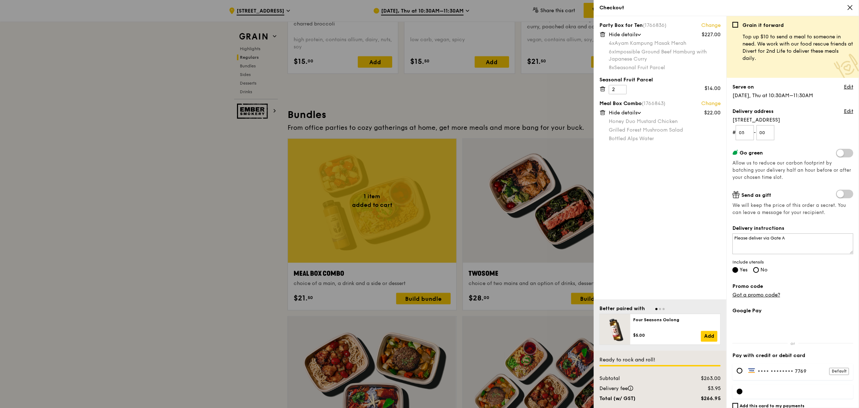
scroll to position [778, 0]
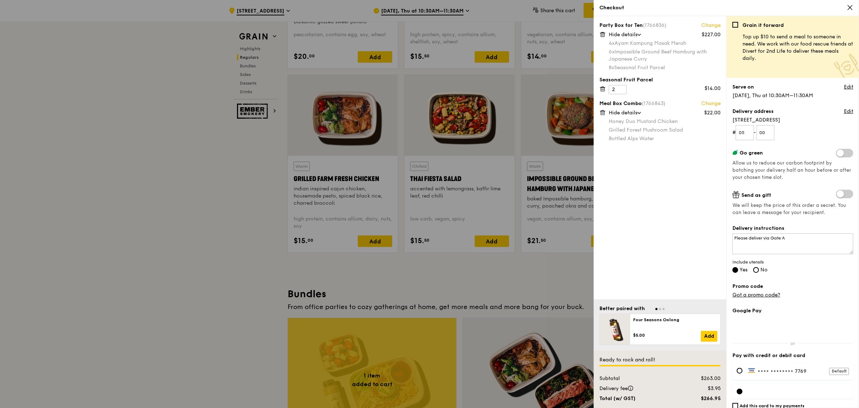
click at [557, 159] on div at bounding box center [429, 204] width 859 height 408
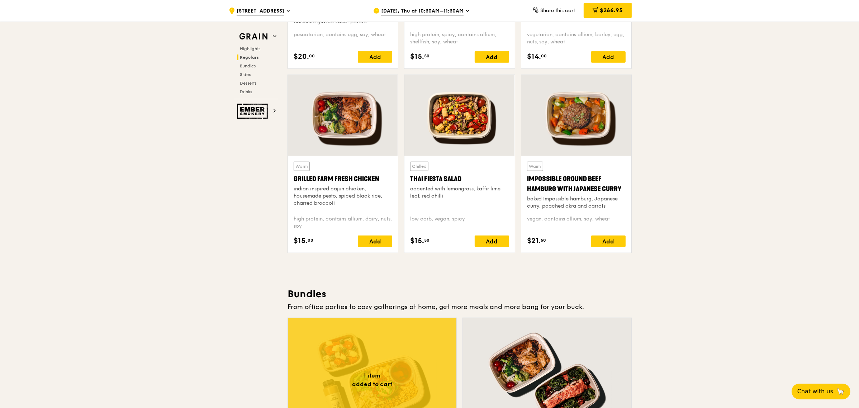
click at [568, 143] on div at bounding box center [576, 115] width 110 height 81
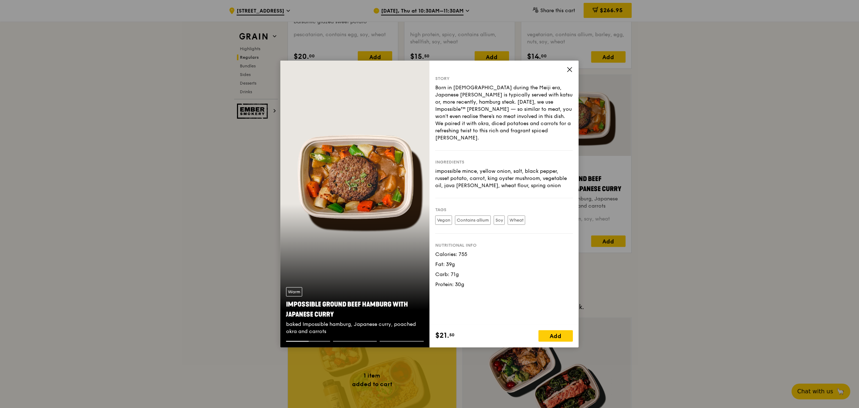
click at [568, 70] on icon at bounding box center [569, 69] width 4 height 4
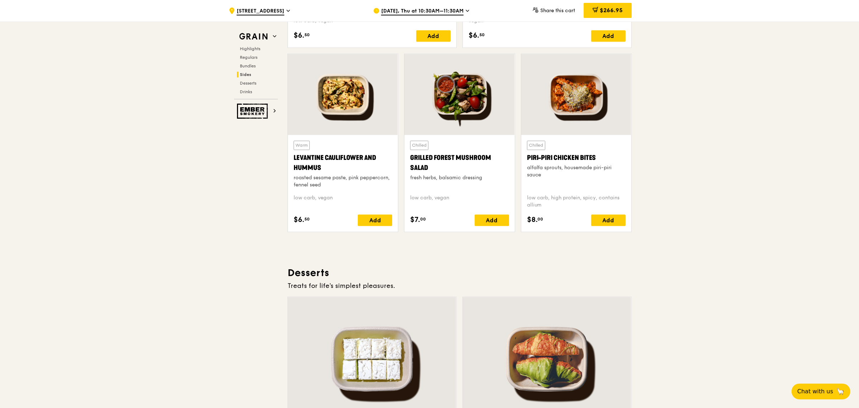
scroll to position [2032, 0]
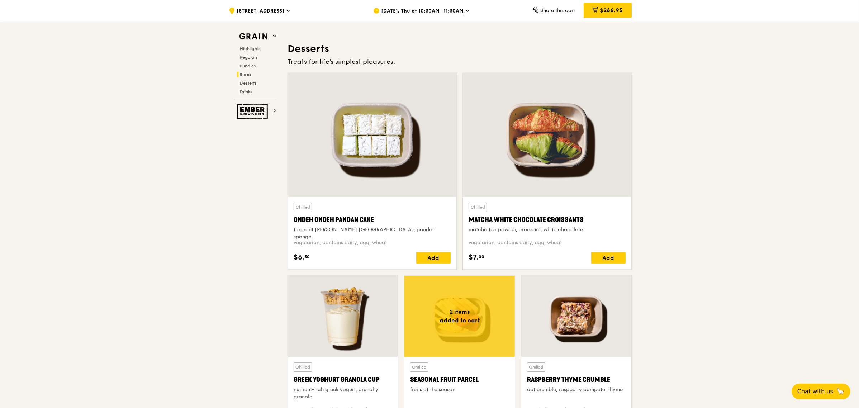
click at [343, 310] on div at bounding box center [343, 316] width 110 height 81
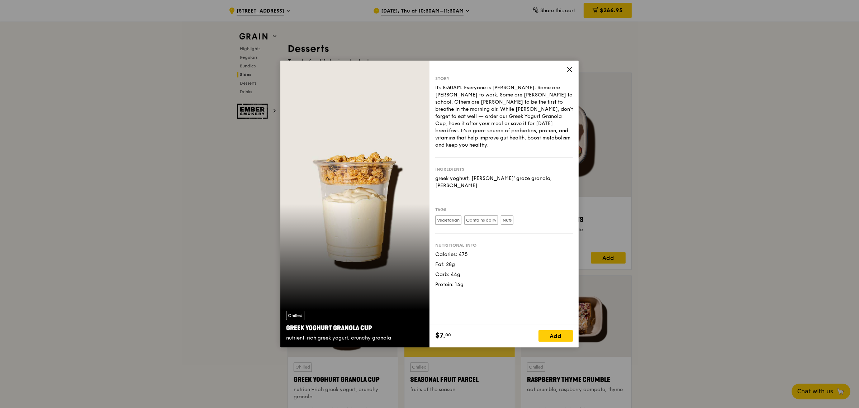
drag, startPoint x: 565, startPoint y: 67, endPoint x: 595, endPoint y: 76, distance: 31.1
click at [566, 67] on div "Story It’s 8:30AM. Everyone is [PERSON_NAME]. Some are [PERSON_NAME] to work. S…" at bounding box center [503, 193] width 149 height 264
drag, startPoint x: 568, startPoint y: 70, endPoint x: 559, endPoint y: 86, distance: 18.3
click at [569, 70] on icon at bounding box center [569, 69] width 4 height 4
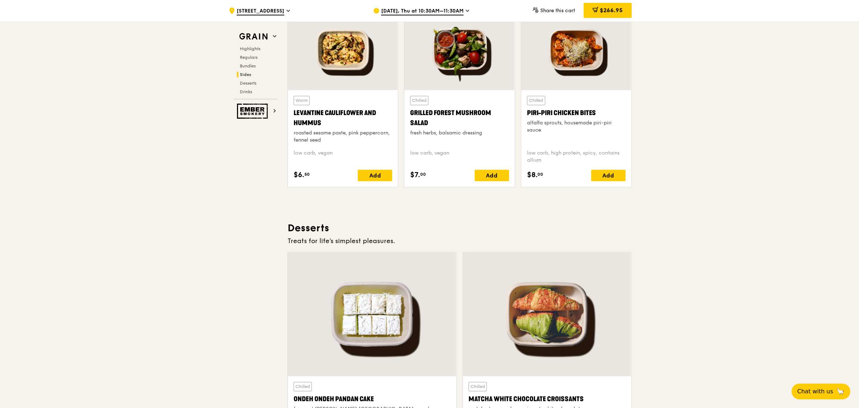
scroll to position [1719, 0]
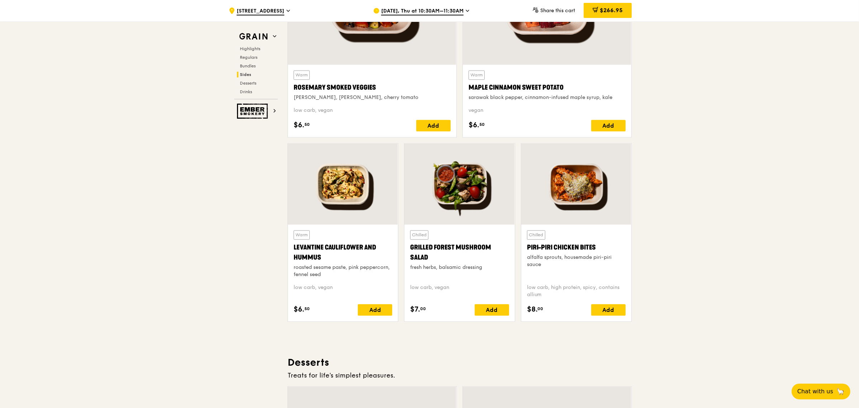
click at [476, 178] on div at bounding box center [459, 183] width 110 height 81
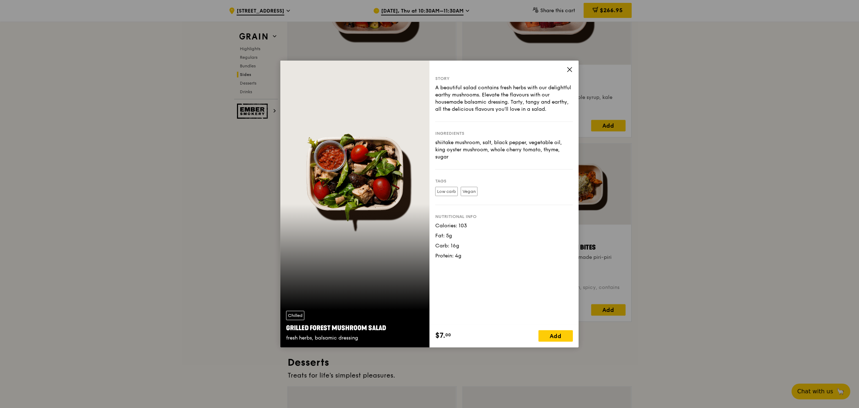
click at [569, 72] on icon at bounding box center [569, 69] width 6 height 6
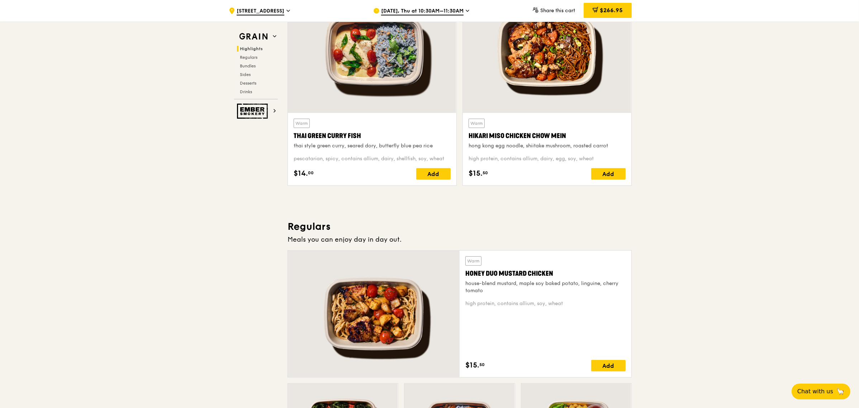
scroll to position [106, 0]
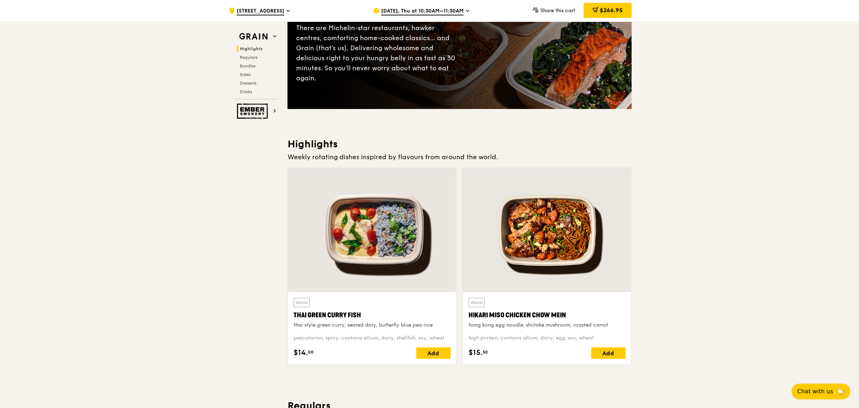
click at [536, 225] on div at bounding box center [547, 230] width 168 height 124
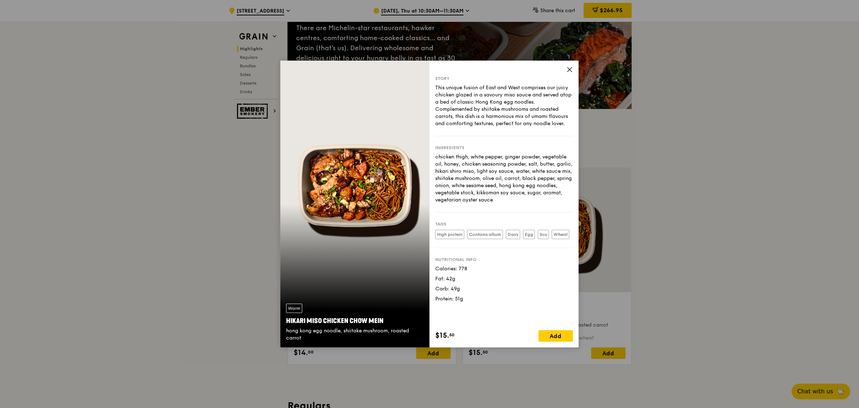
click at [568, 68] on icon at bounding box center [569, 69] width 4 height 4
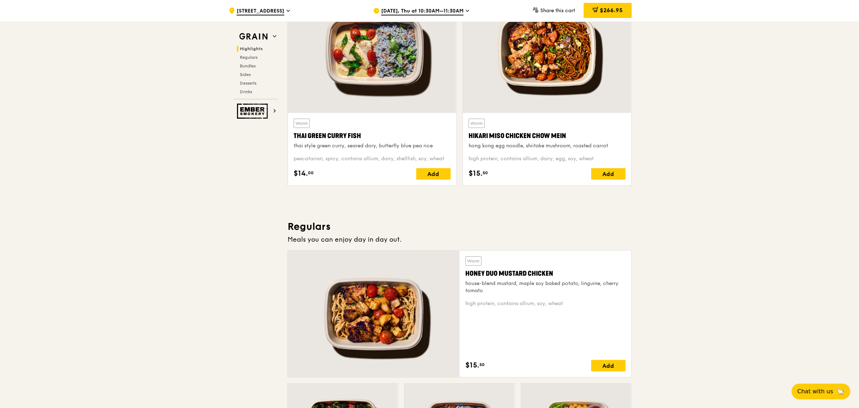
scroll to position [196, 0]
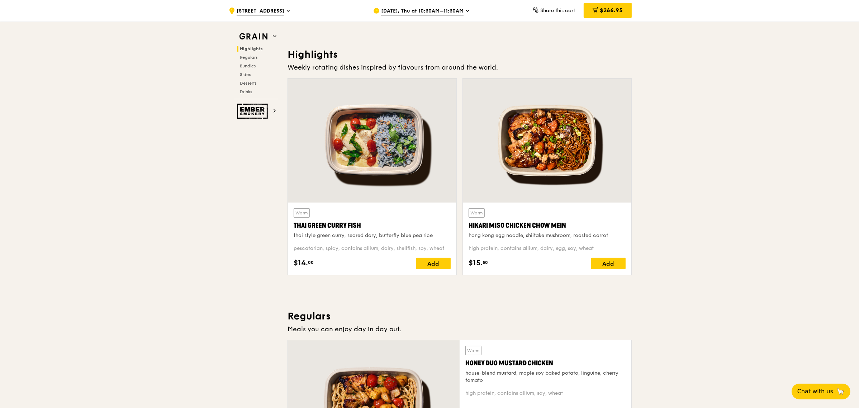
click at [555, 150] on div at bounding box center [547, 140] width 168 height 124
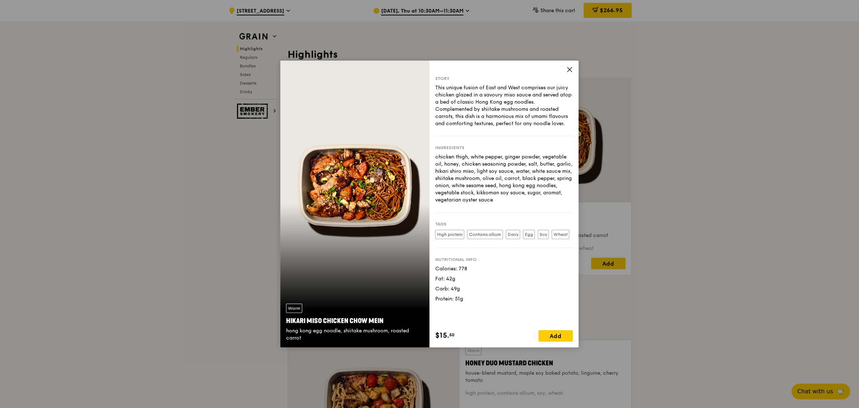
click at [568, 69] on icon at bounding box center [569, 69] width 4 height 4
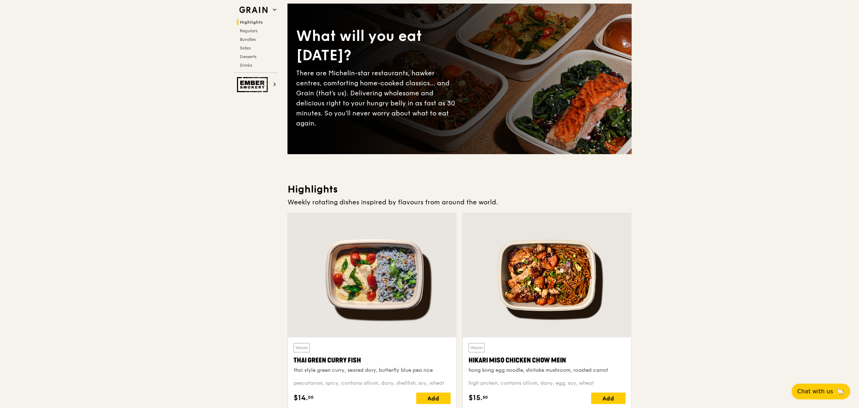
scroll to position [0, 0]
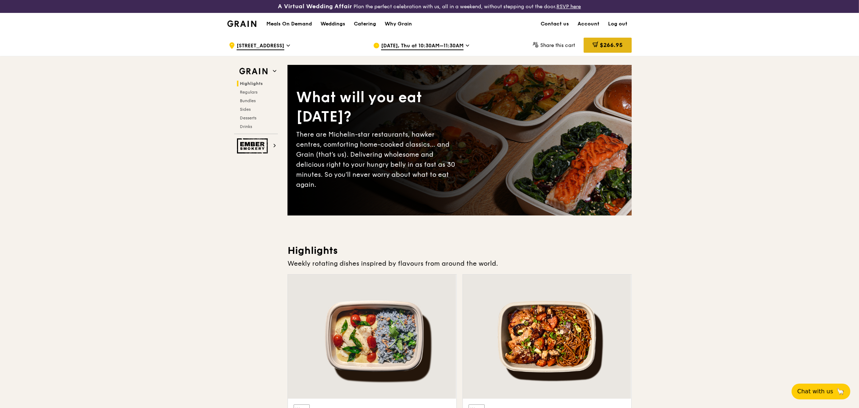
click at [610, 42] on span "$266.95" at bounding box center [611, 45] width 23 height 7
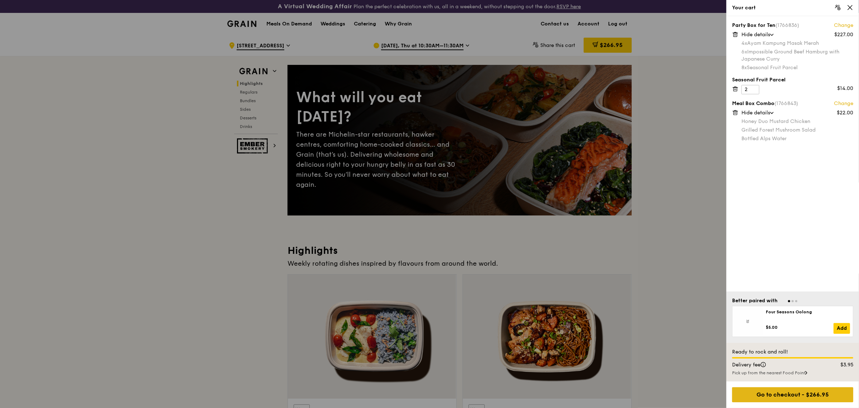
click at [815, 396] on div "Go to checkout - $266.95" at bounding box center [792, 394] width 121 height 15
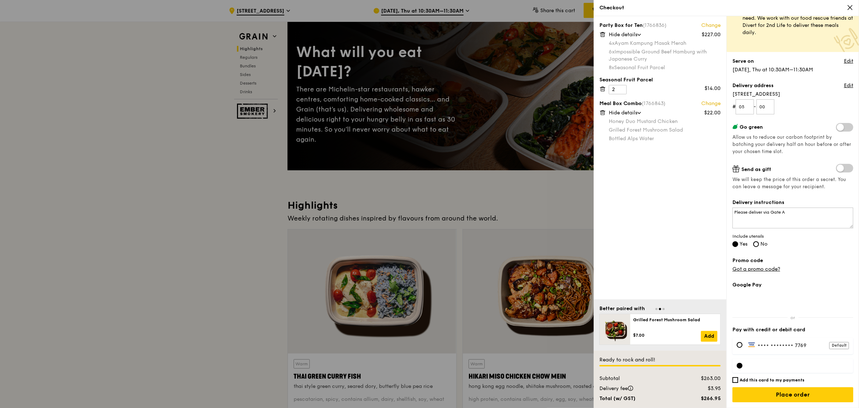
scroll to position [179, 0]
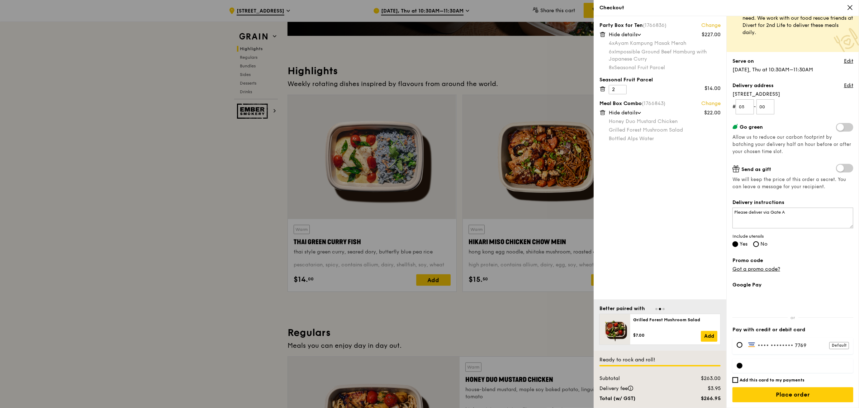
click at [778, 361] on div at bounding box center [792, 365] width 121 height 14
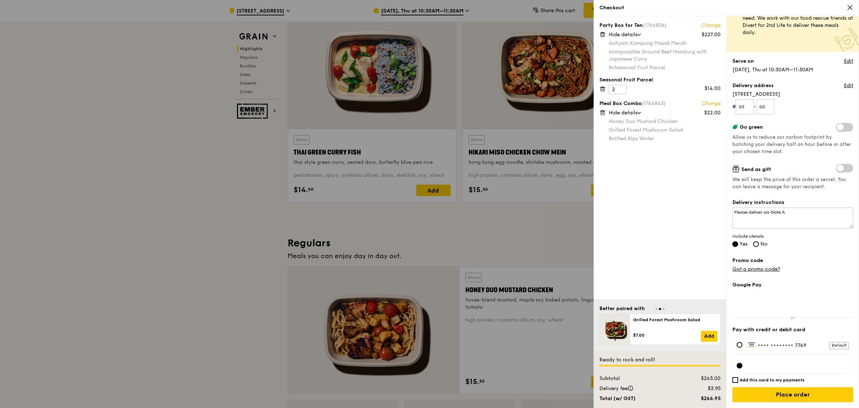
scroll to position [27, 0]
click at [789, 370] on div at bounding box center [792, 365] width 121 height 14
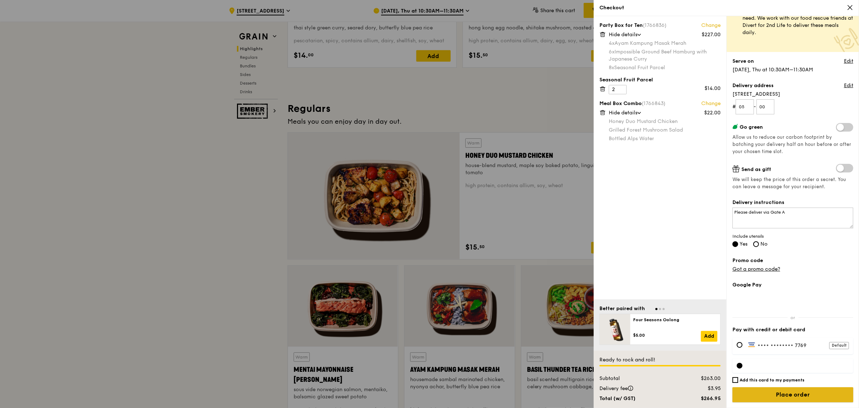
click at [786, 392] on input "Place order" at bounding box center [792, 394] width 121 height 15
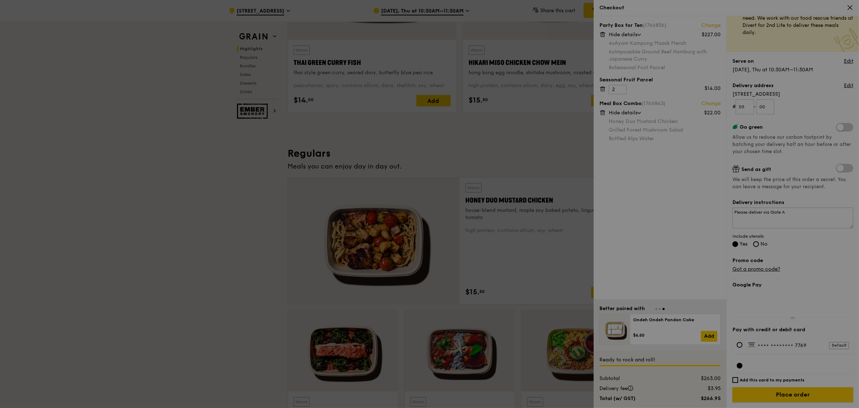
scroll to position [448, 0]
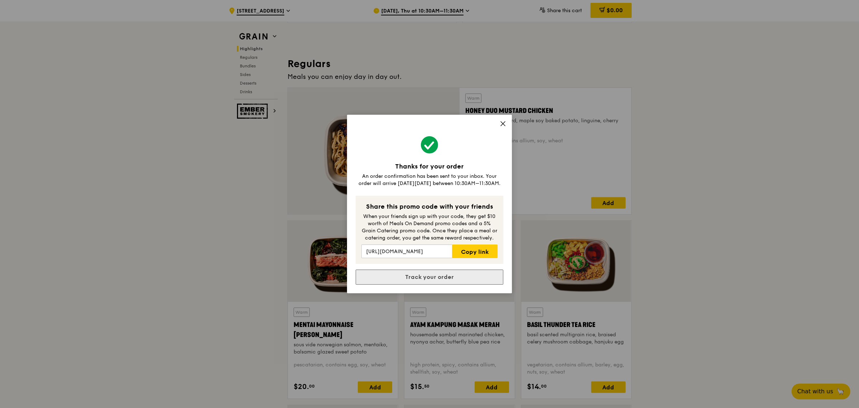
click at [447, 277] on link "Track your order" at bounding box center [430, 276] width 148 height 15
